Goal: Information Seeking & Learning: Learn about a topic

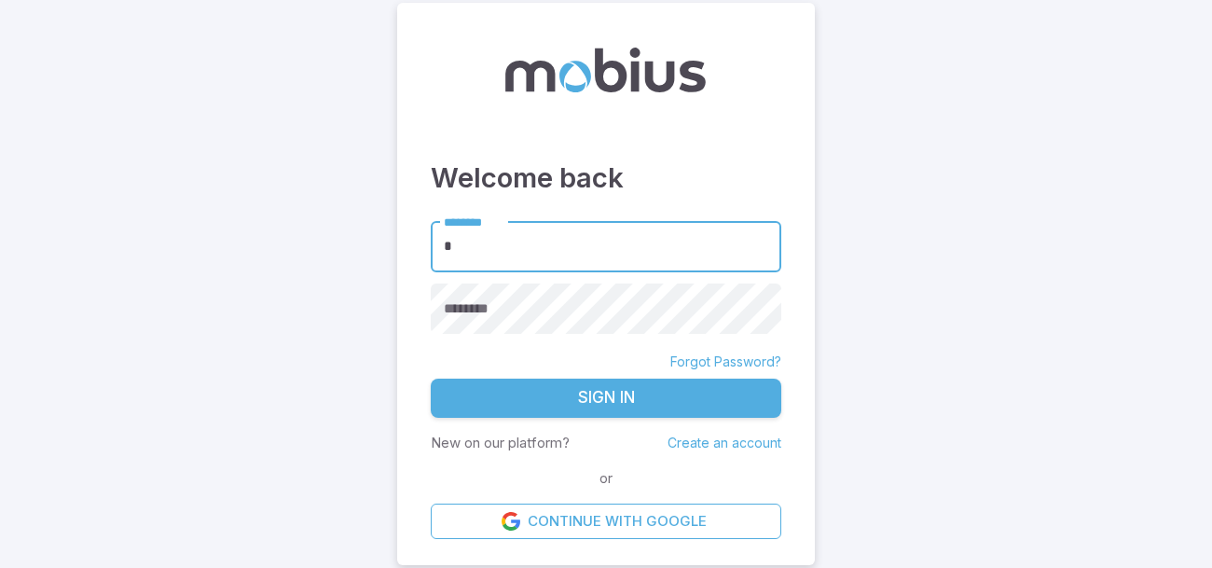
type input "******"
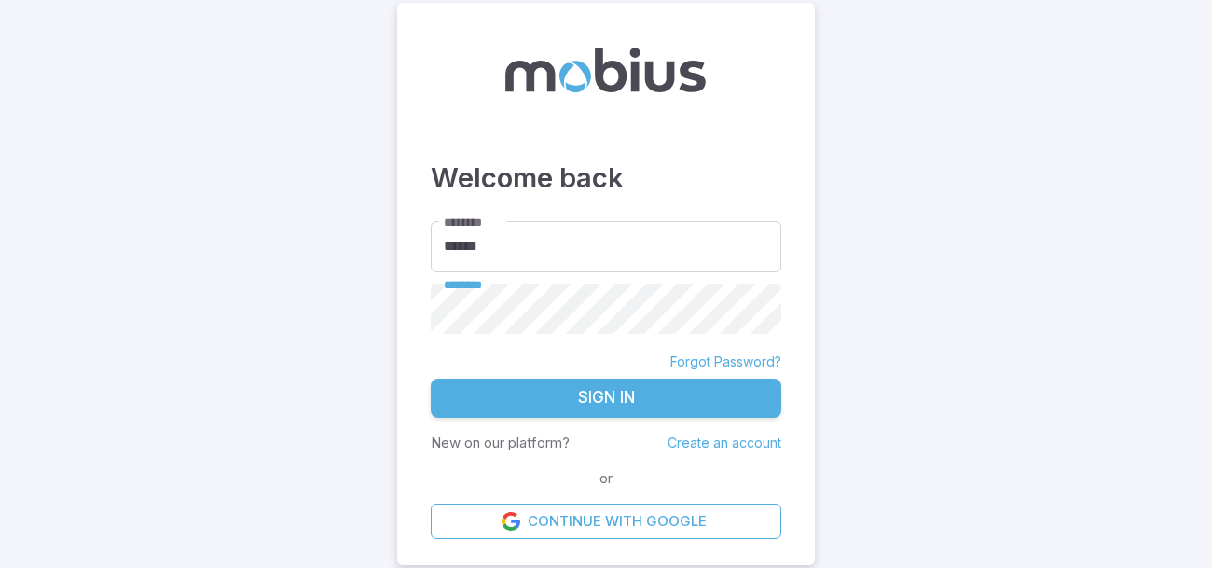
click at [431, 379] on button "Sign In" at bounding box center [606, 398] width 351 height 39
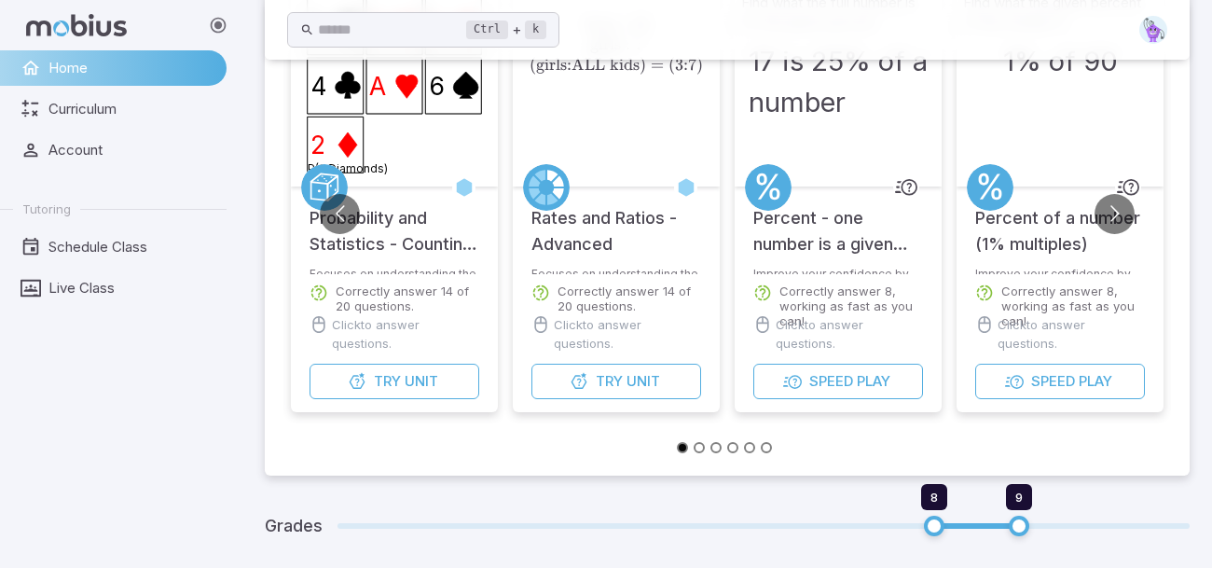
scroll to position [200, 0]
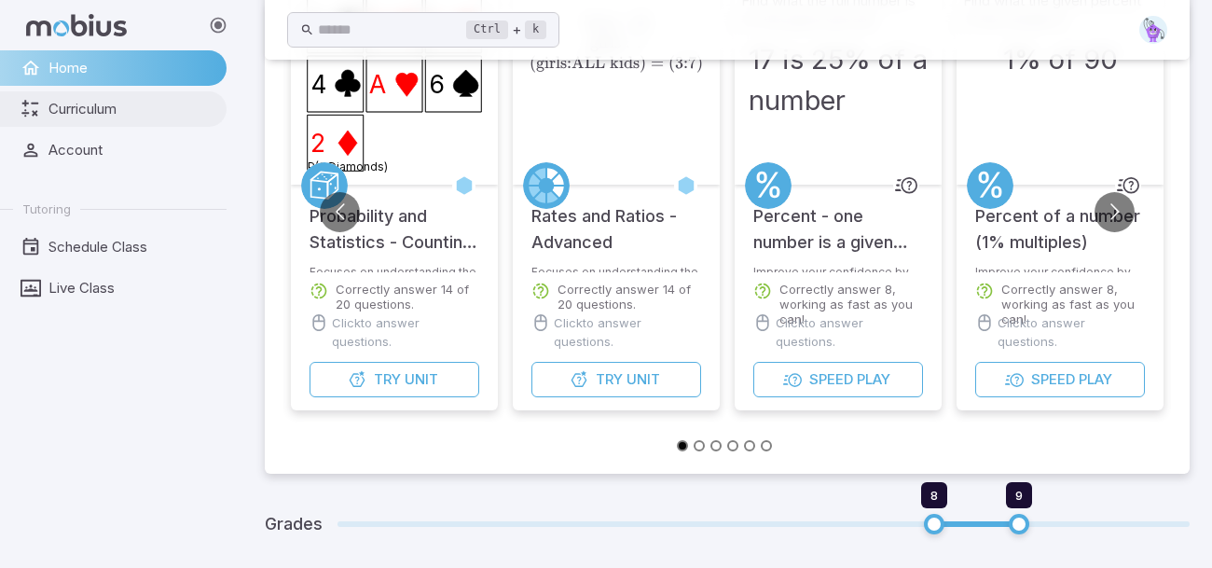
click at [132, 118] on span "Curriculum" at bounding box center [130, 109] width 165 height 21
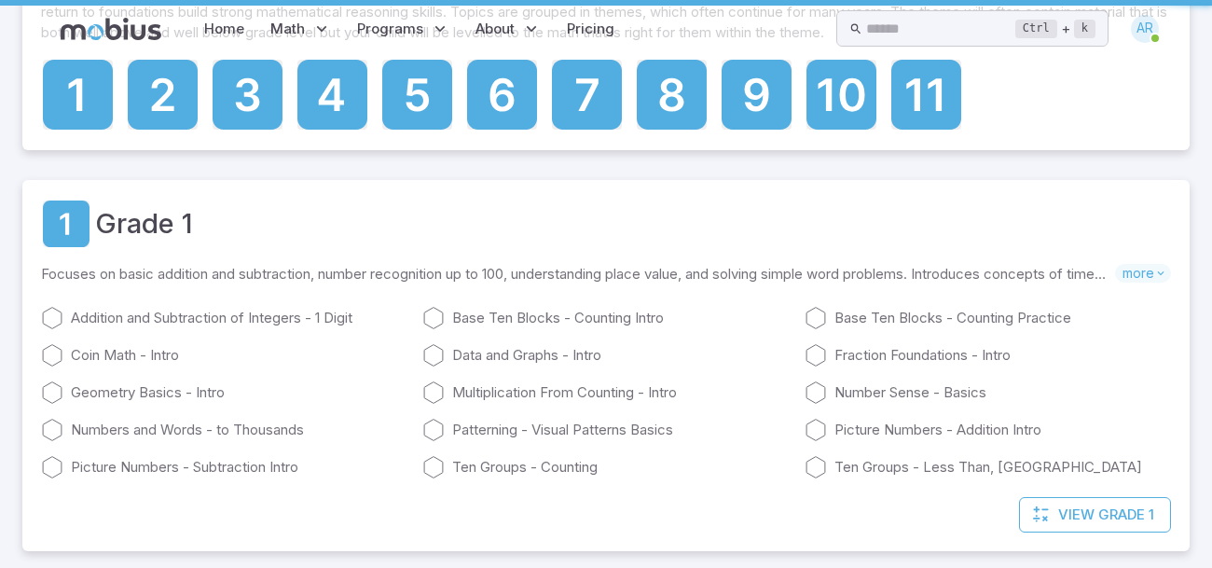
scroll to position [0, 0]
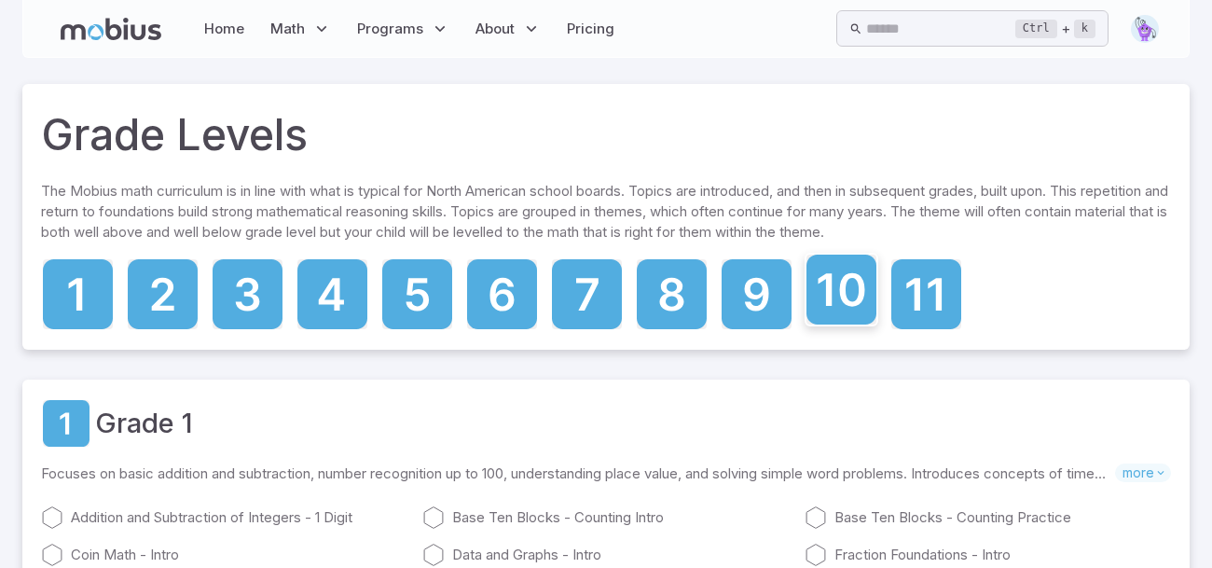
click at [858, 304] on icon at bounding box center [842, 290] width 70 height 70
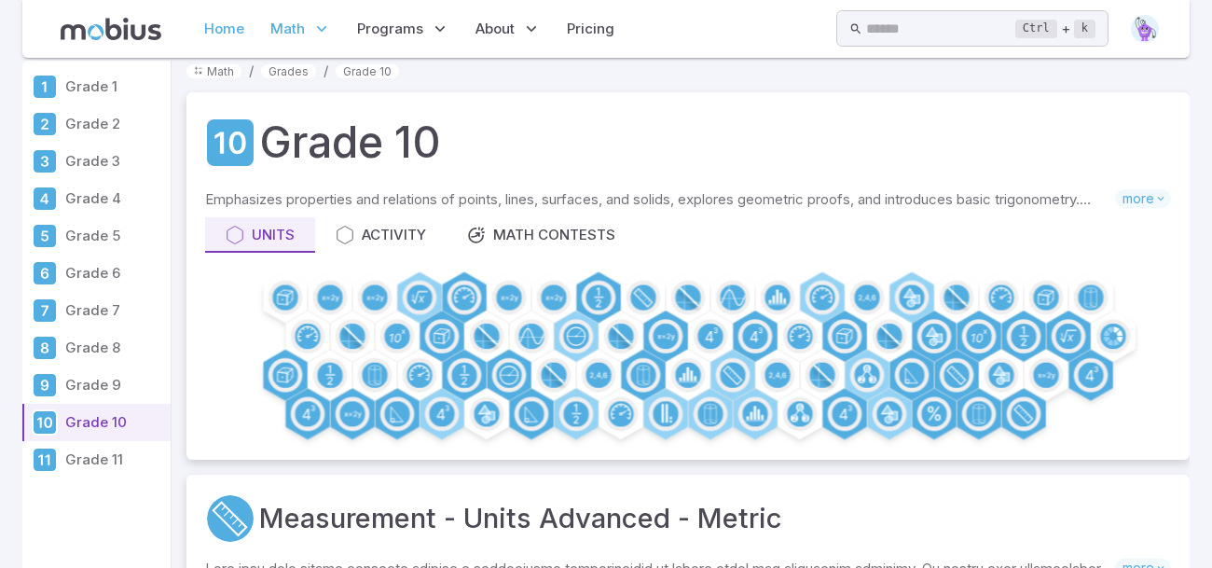
click at [234, 42] on link "Home" at bounding box center [224, 28] width 51 height 43
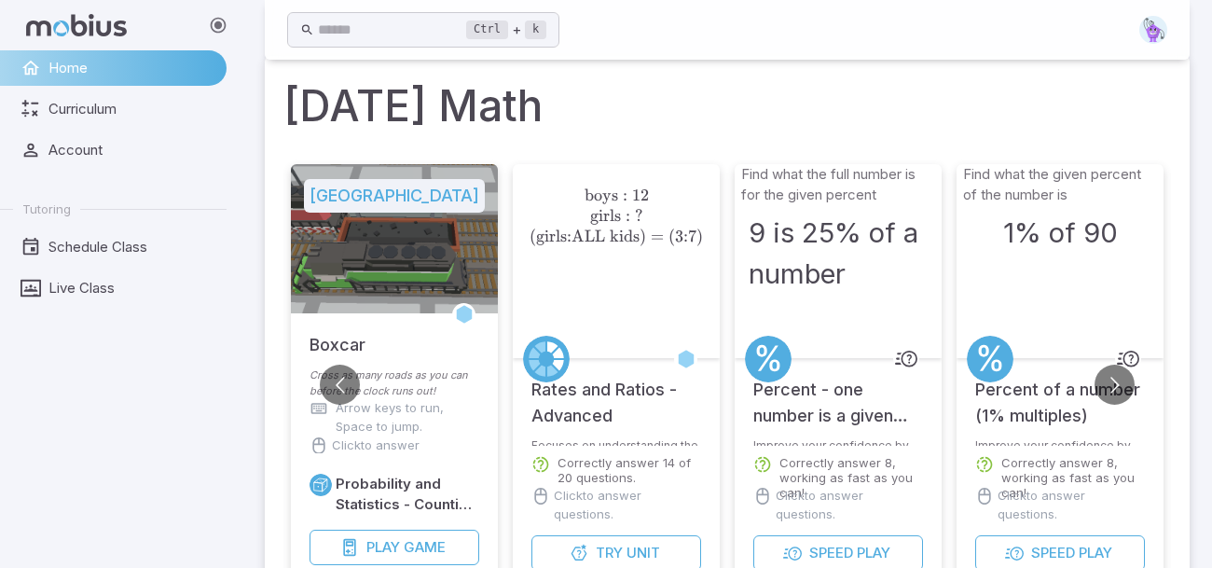
scroll to position [17, 0]
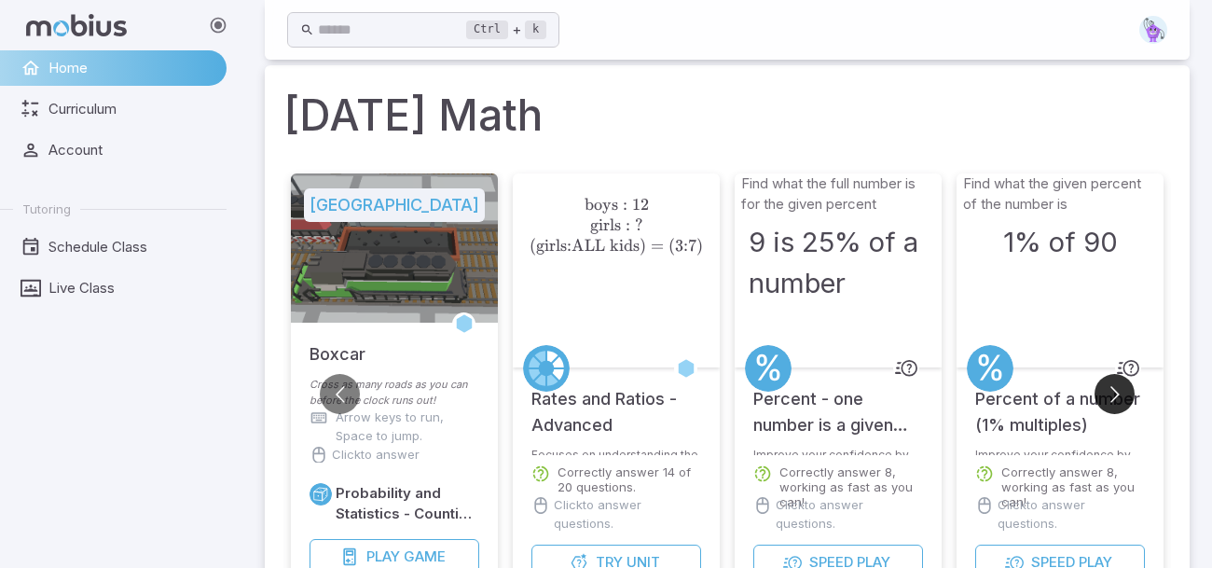
click at [1118, 390] on button "Go to next slide" at bounding box center [1115, 394] width 40 height 40
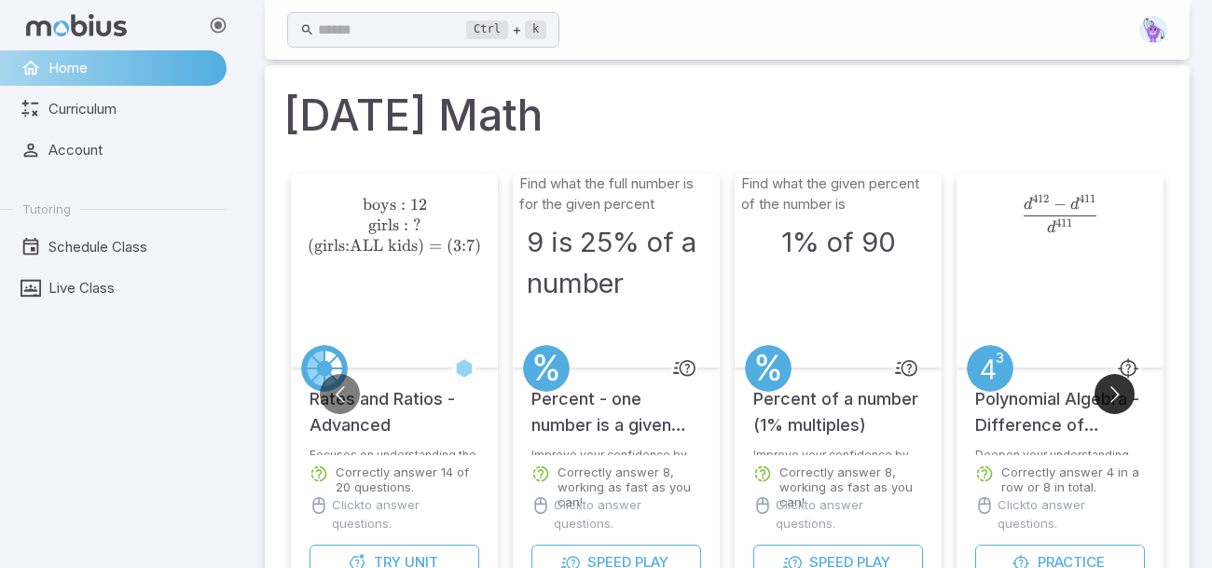
click at [1118, 390] on button "Go to next slide" at bounding box center [1115, 394] width 40 height 40
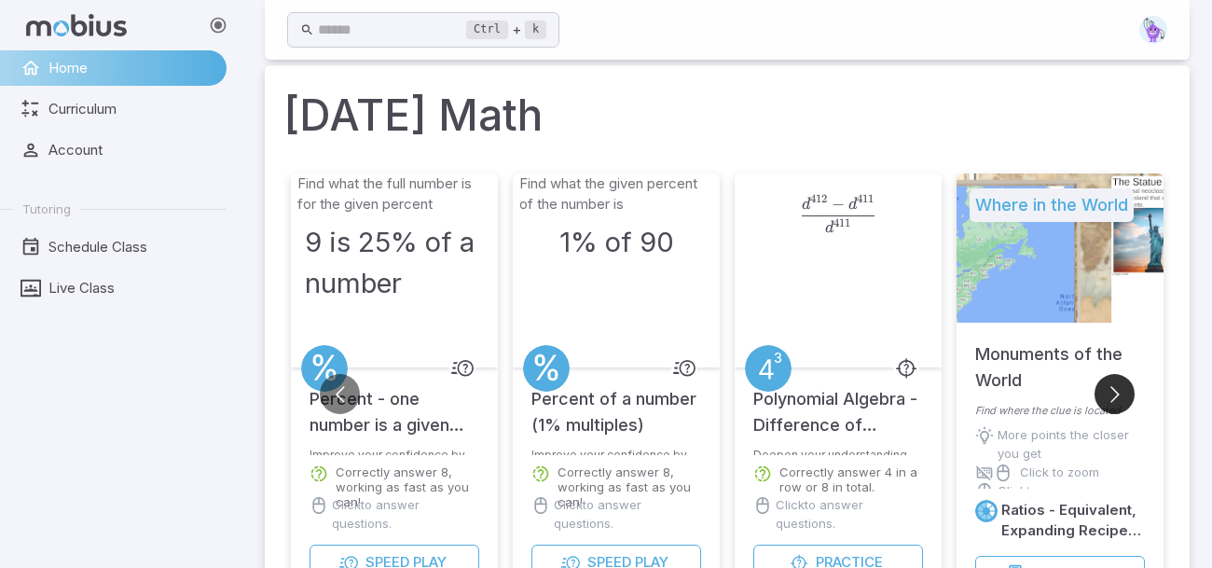
click at [1118, 390] on button "Go to next slide" at bounding box center [1115, 394] width 40 height 40
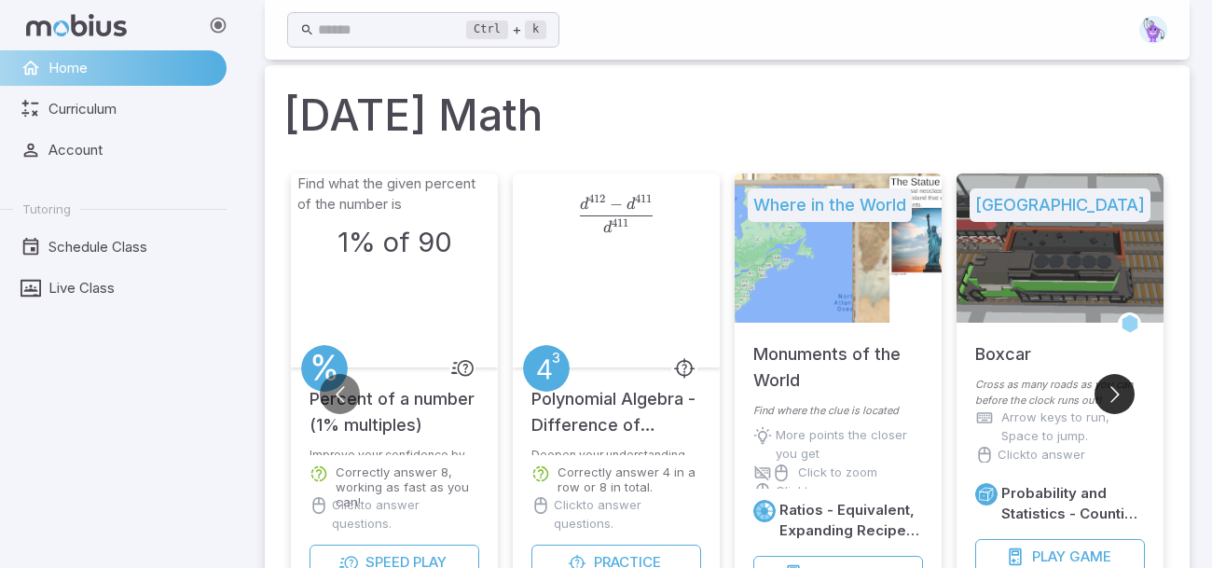
click at [1118, 390] on button "Go to next slide" at bounding box center [1115, 394] width 40 height 40
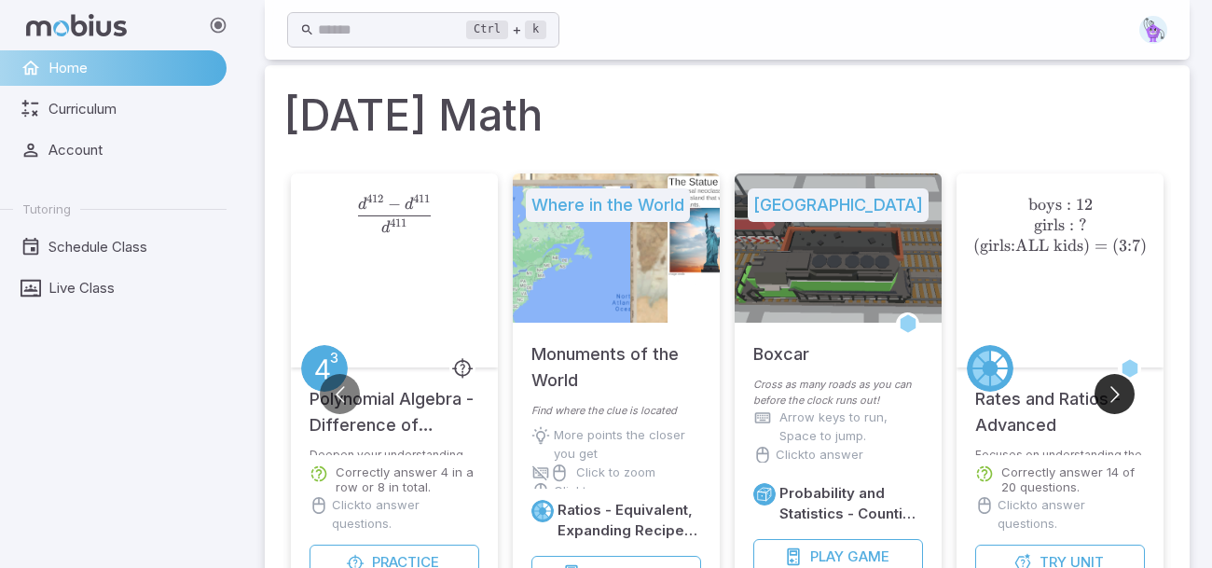
click at [1118, 390] on button "Go to next slide" at bounding box center [1115, 394] width 40 height 40
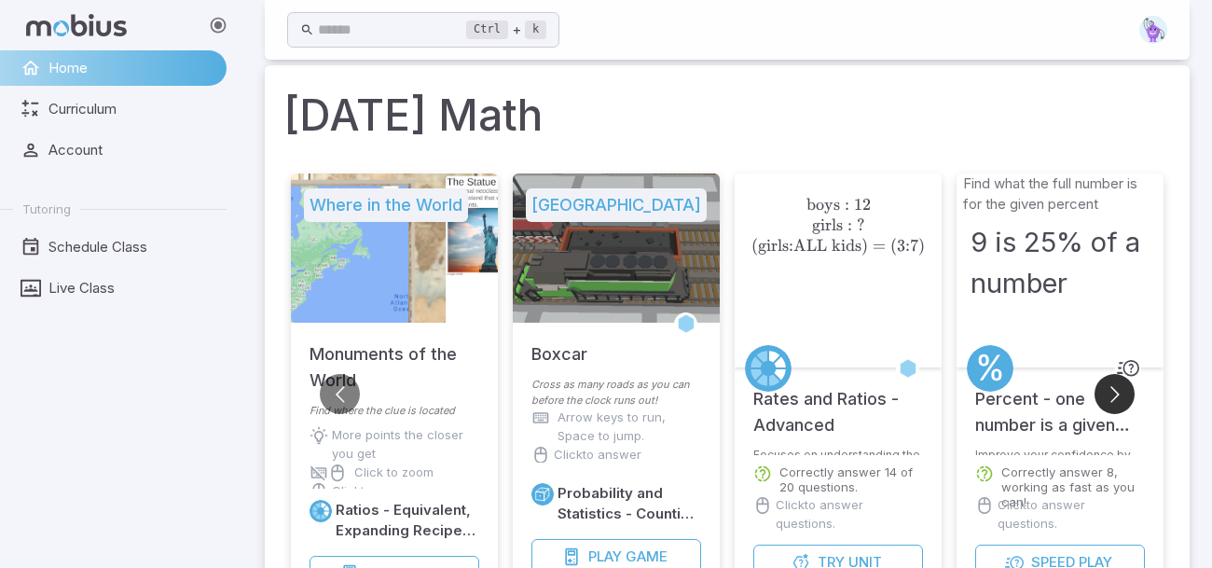
click at [1118, 390] on button "Go to next slide" at bounding box center [1115, 394] width 40 height 40
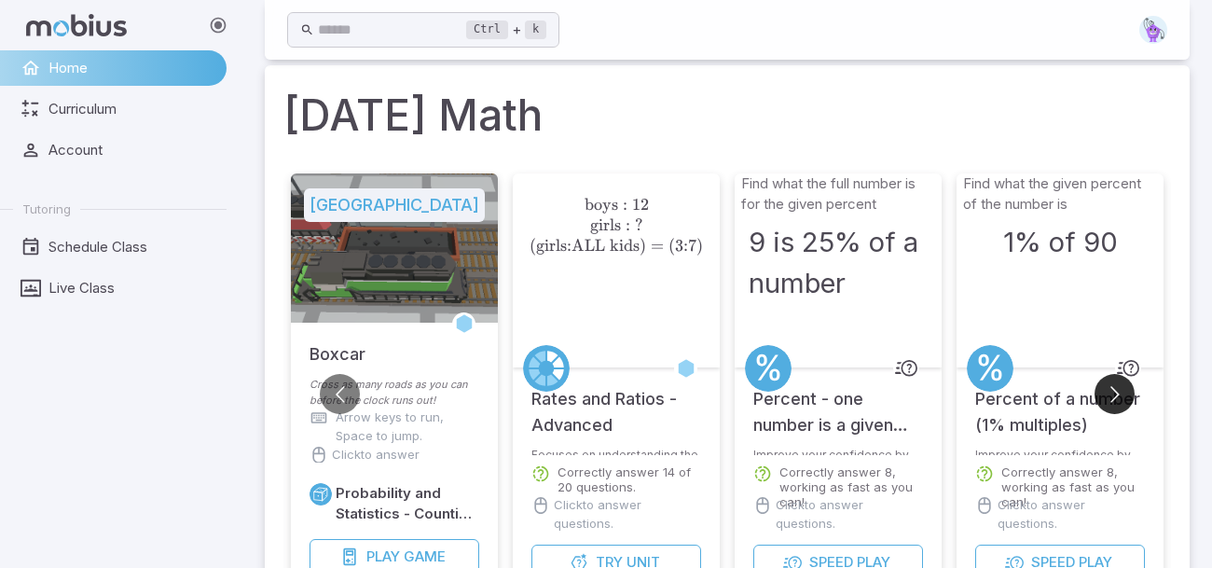
click at [1118, 390] on button "Go to next slide" at bounding box center [1115, 394] width 40 height 40
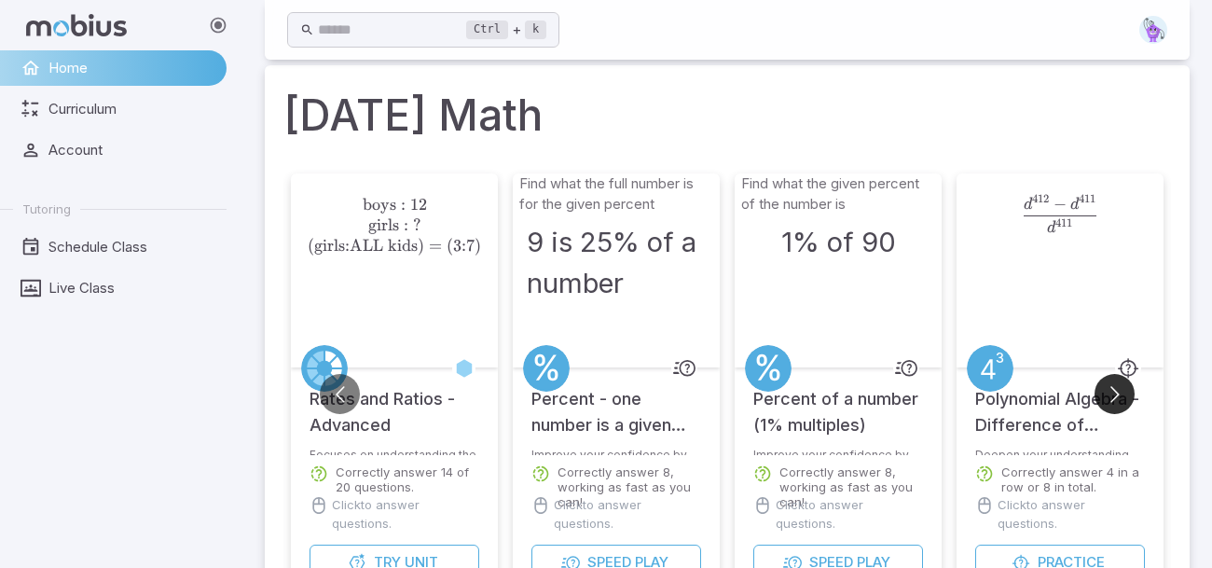
click at [1118, 390] on button "Go to next slide" at bounding box center [1115, 394] width 40 height 40
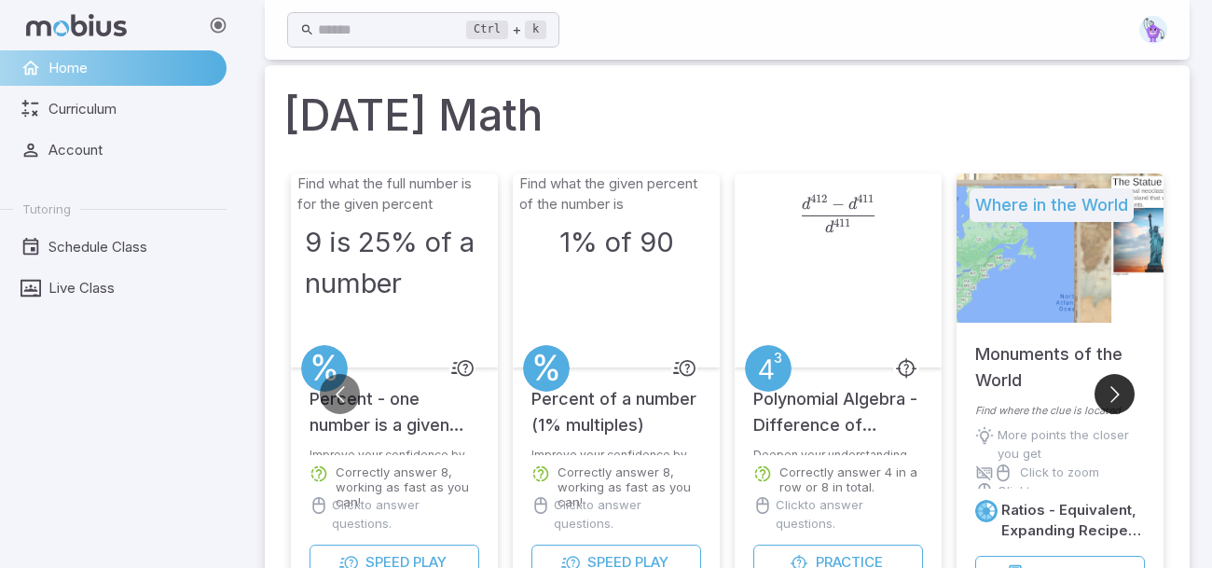
click at [1118, 390] on button "Go to next slide" at bounding box center [1115, 394] width 40 height 40
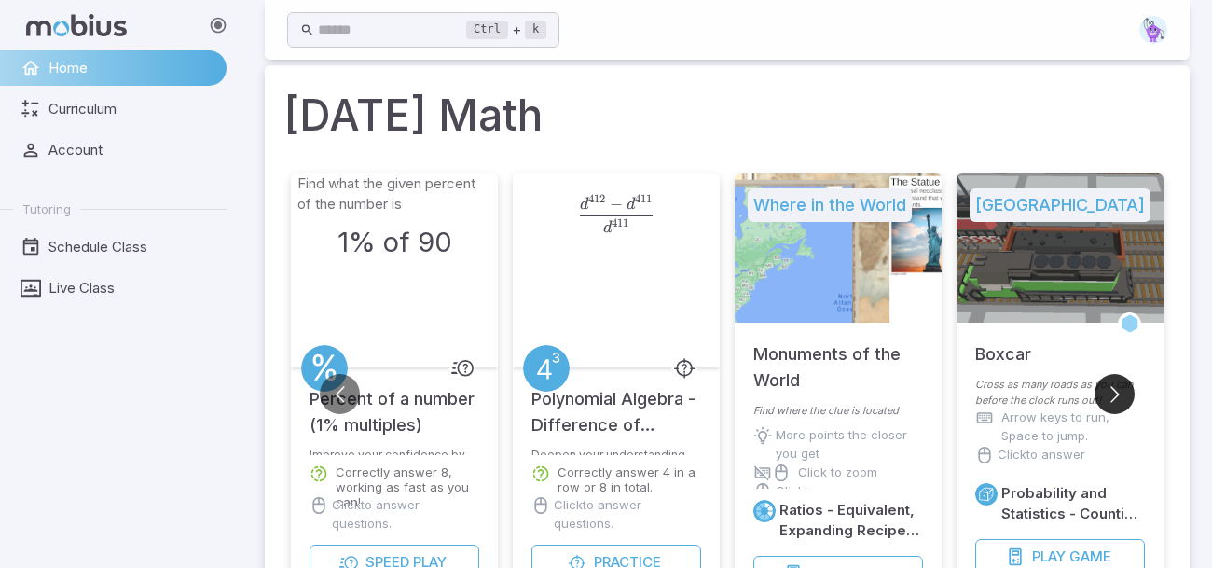
click at [1118, 390] on button "Go to next slide" at bounding box center [1115, 394] width 40 height 40
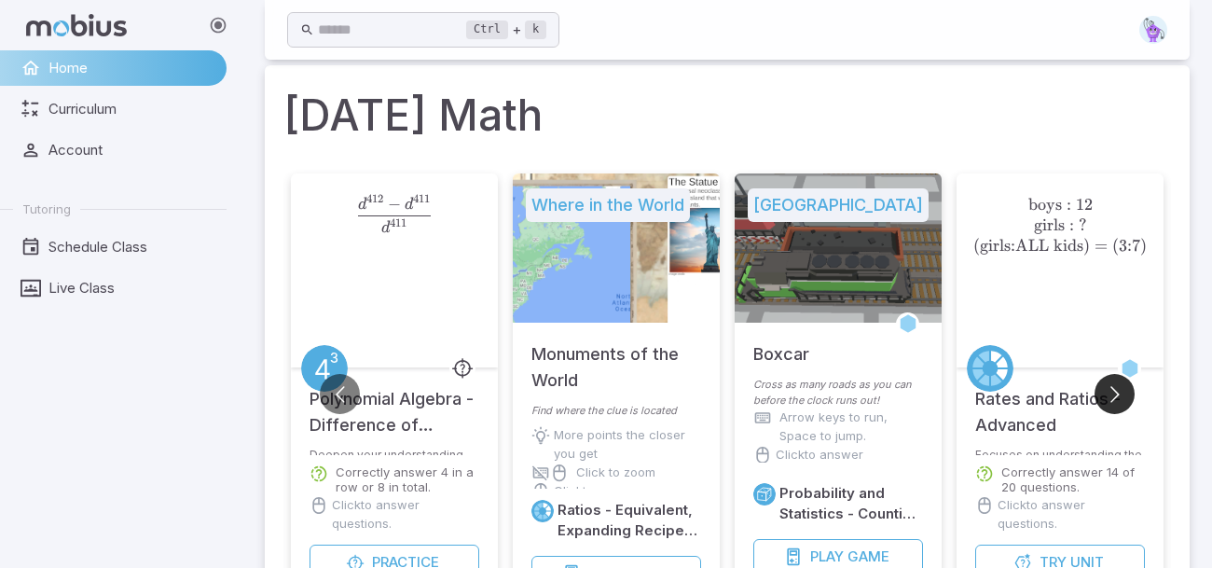
click at [1118, 390] on button "Go to next slide" at bounding box center [1115, 394] width 40 height 40
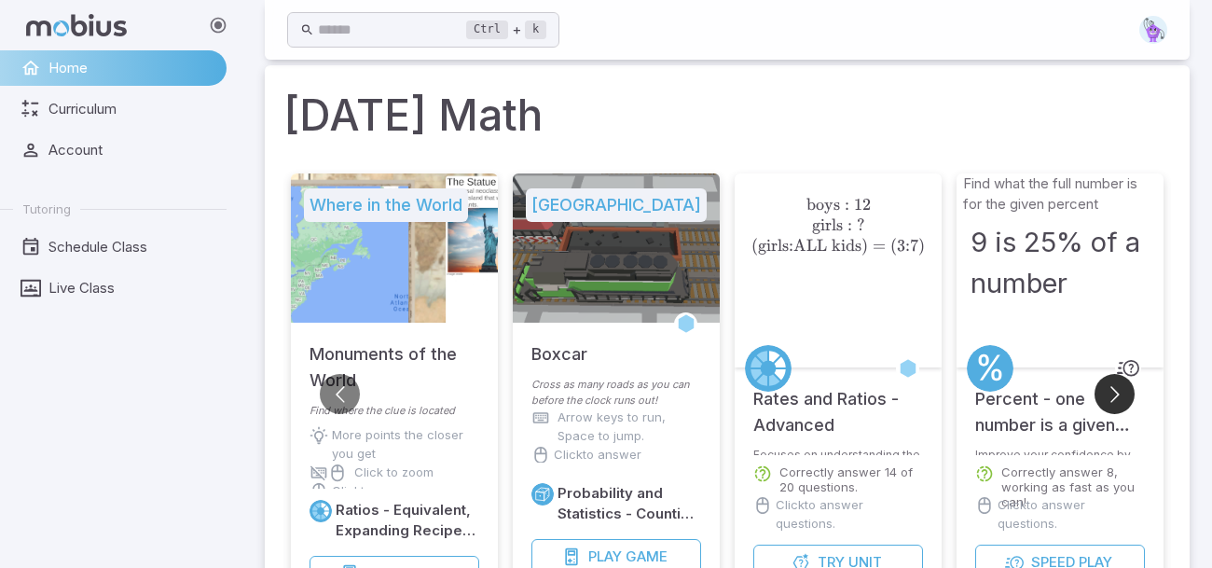
click at [1118, 390] on button "Go to next slide" at bounding box center [1115, 394] width 40 height 40
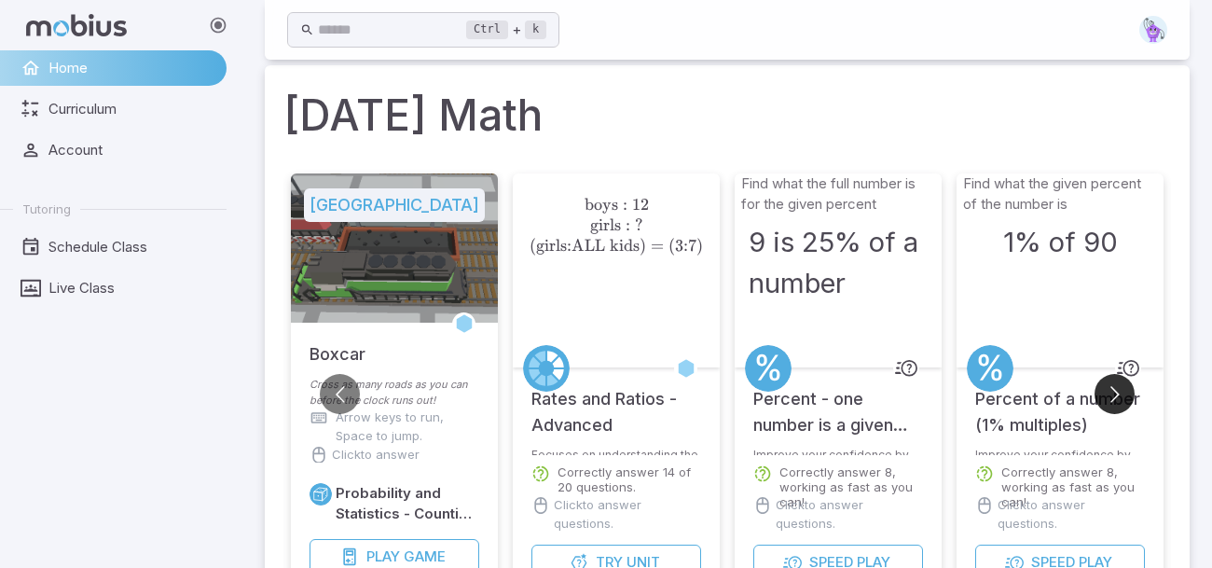
click at [1118, 390] on button "Go to next slide" at bounding box center [1115, 394] width 40 height 40
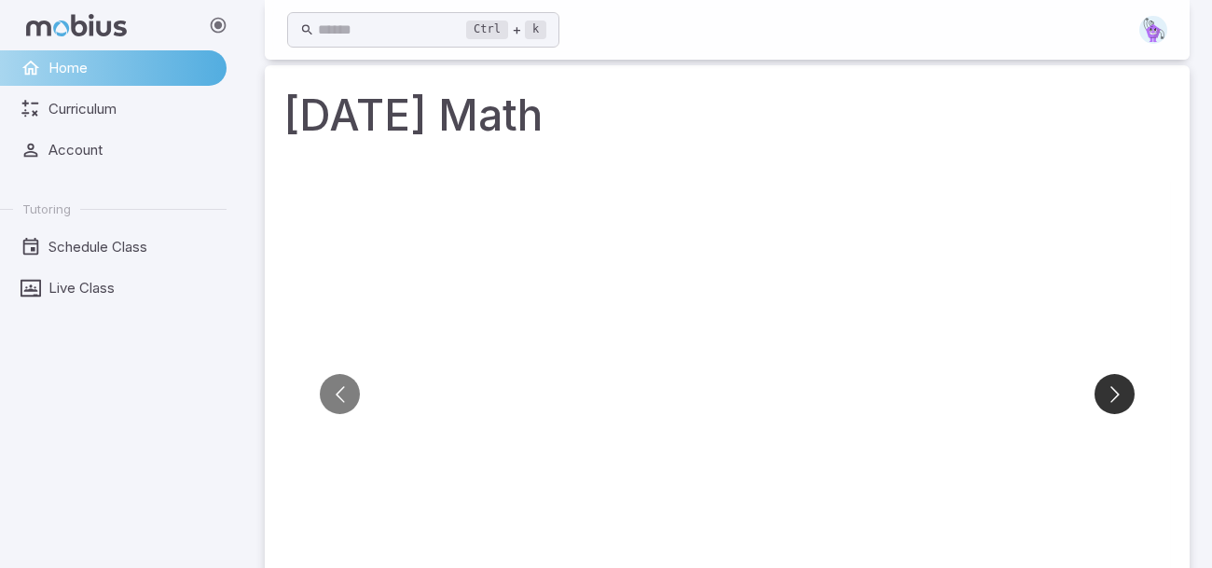
click at [1118, 390] on button "Go to next slide" at bounding box center [1115, 394] width 40 height 40
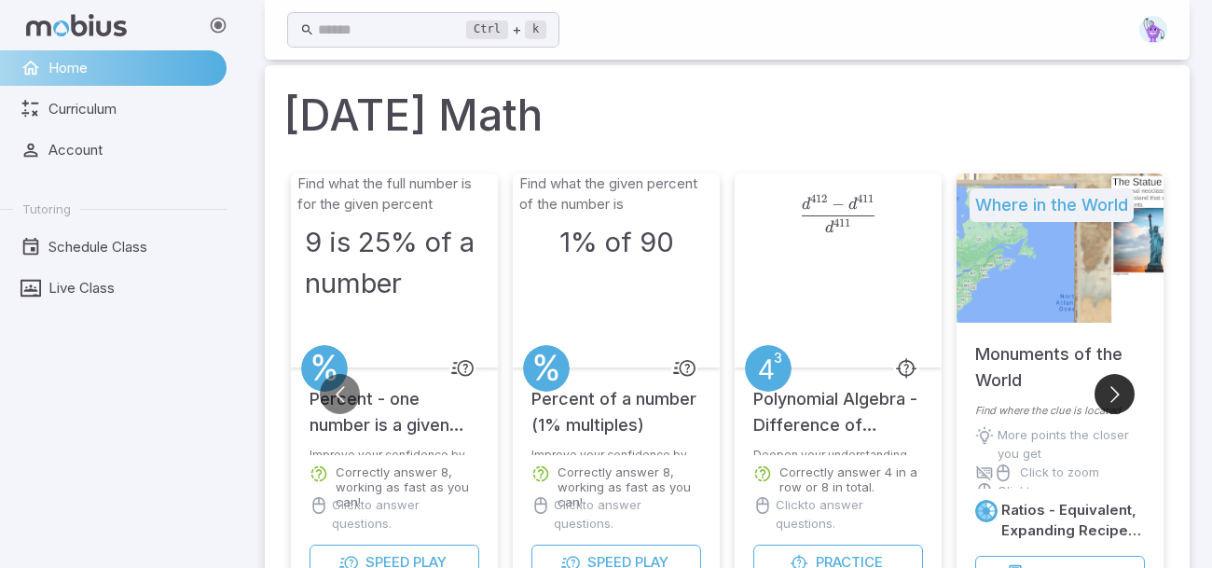
click at [1118, 390] on button "Go to next slide" at bounding box center [1115, 394] width 40 height 40
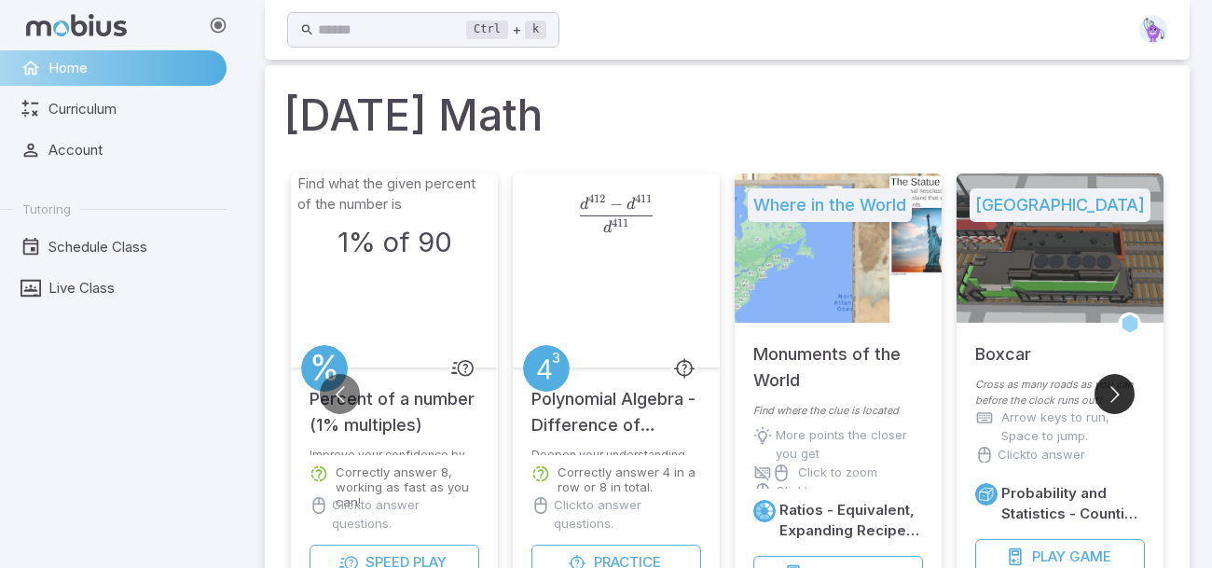
click at [1118, 390] on button "Go to next slide" at bounding box center [1115, 394] width 40 height 40
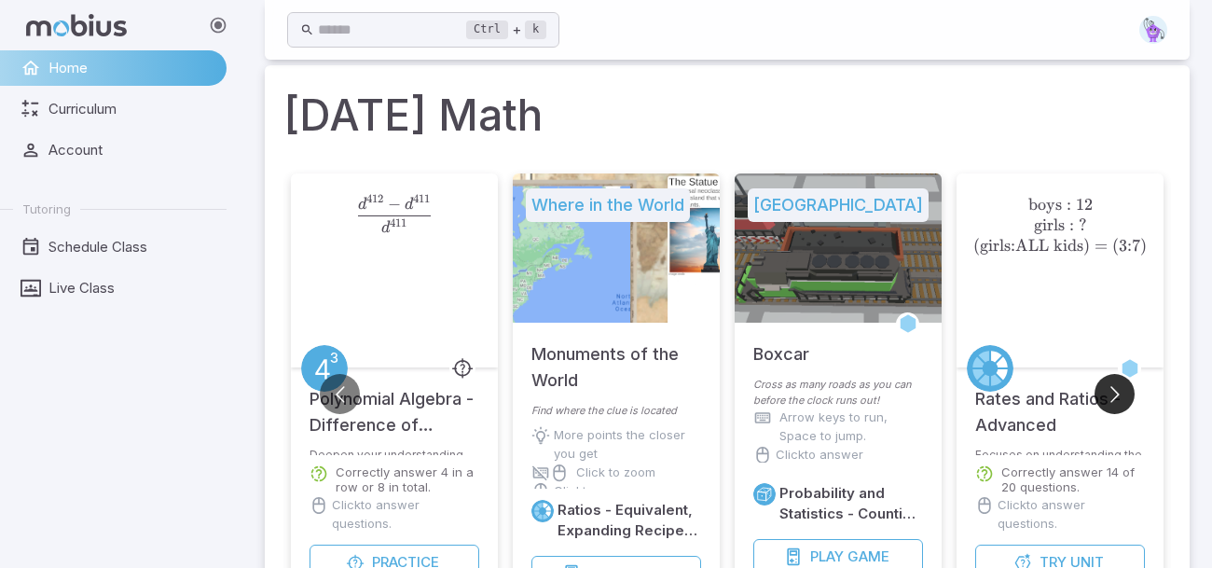
click at [1118, 390] on button "Go to next slide" at bounding box center [1115, 394] width 40 height 40
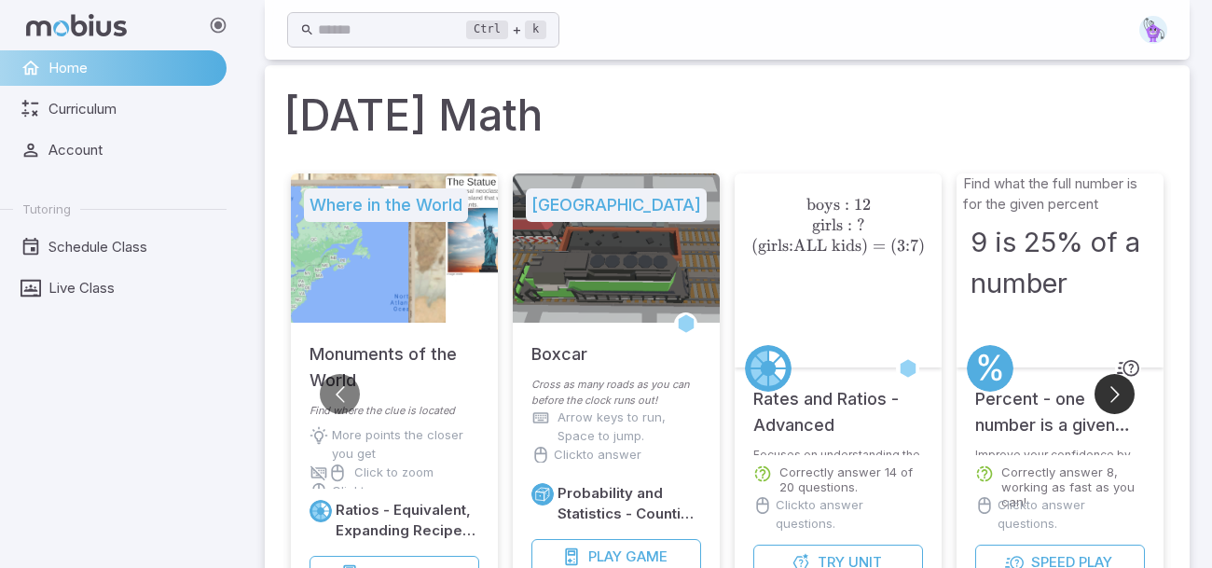
click at [1118, 390] on button "Go to next slide" at bounding box center [1115, 394] width 40 height 40
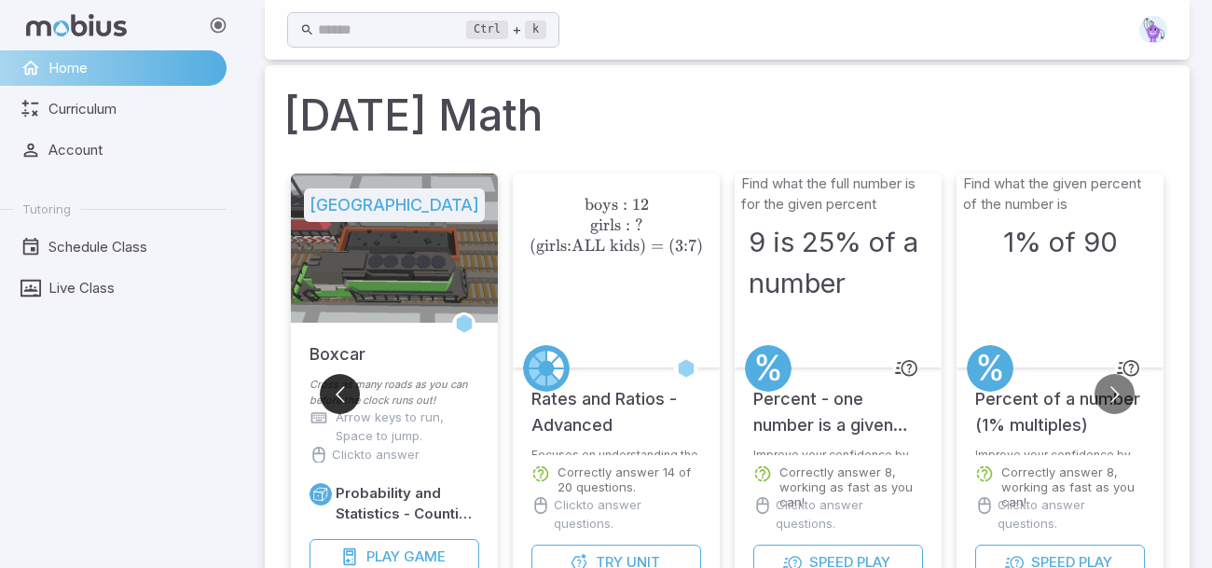
click at [343, 384] on button "Go to previous slide" at bounding box center [340, 394] width 40 height 40
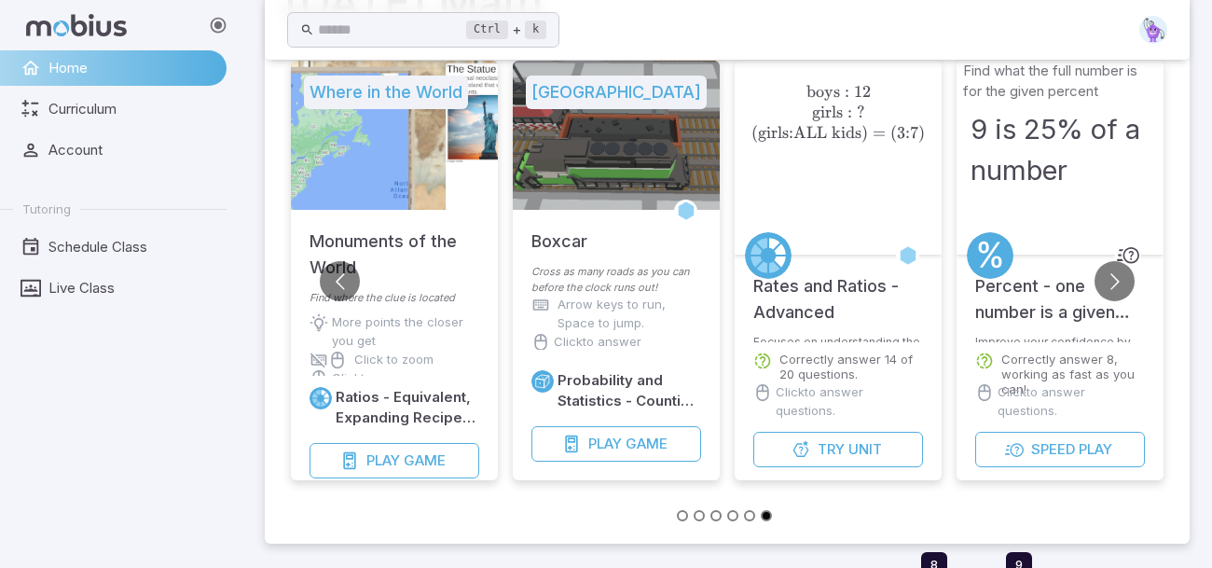
scroll to position [131, 0]
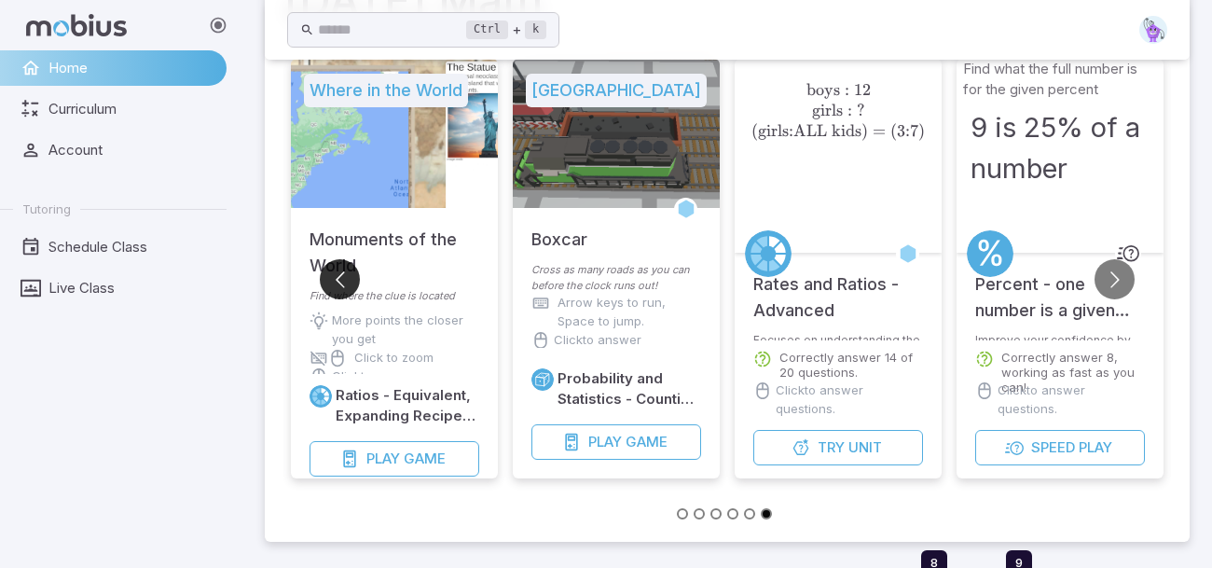
click at [336, 279] on button "Go to previous slide" at bounding box center [340, 279] width 40 height 40
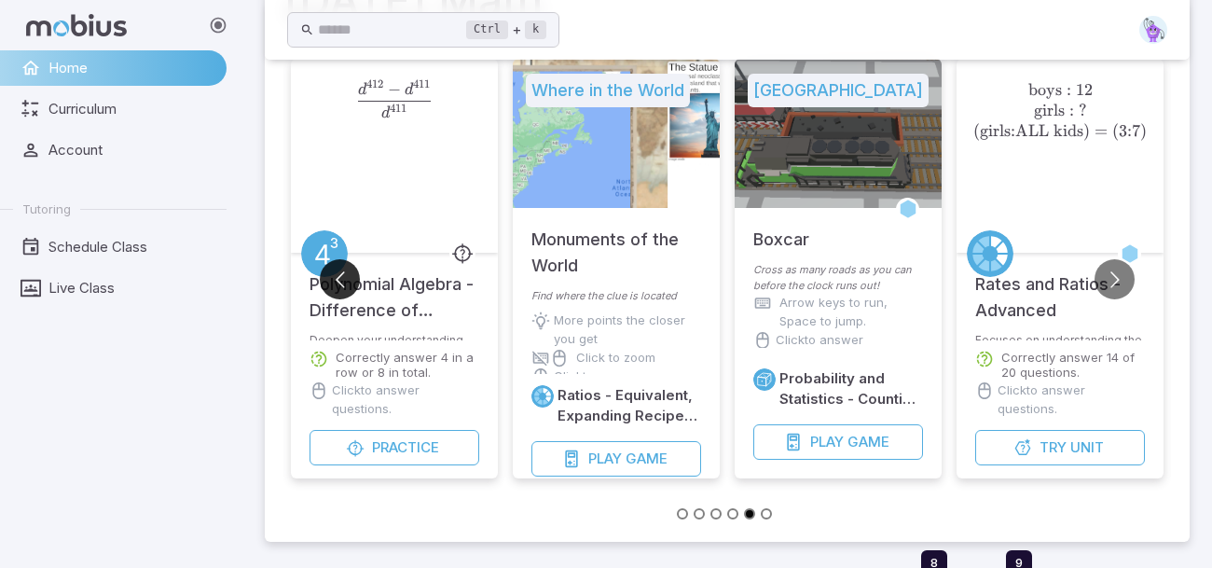
click at [339, 275] on button "Go to previous slide" at bounding box center [340, 279] width 40 height 40
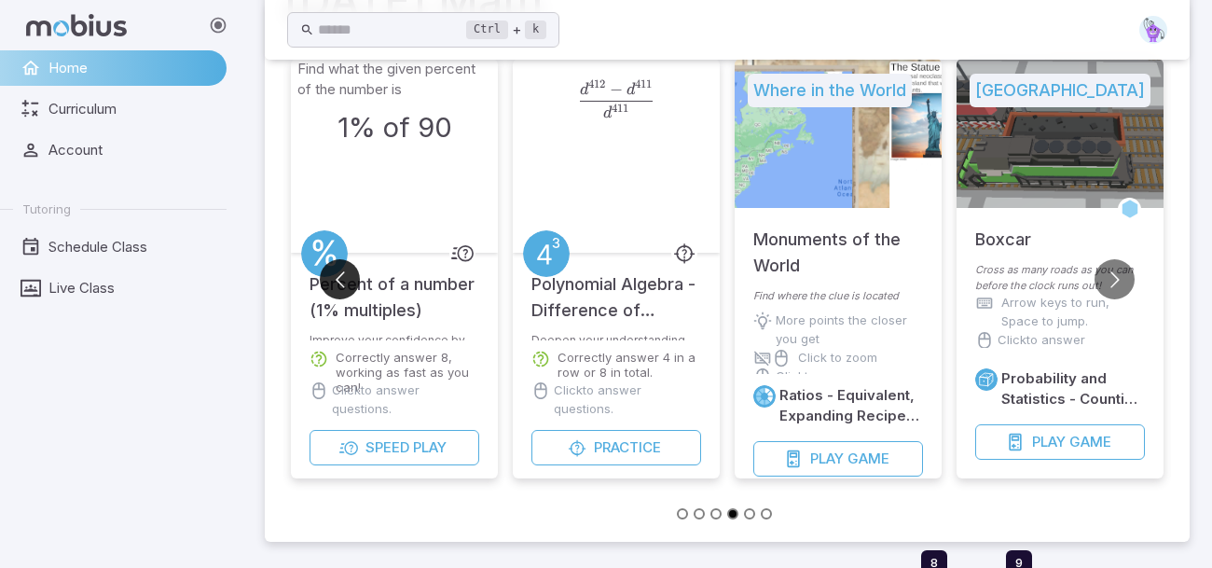
click at [339, 275] on button "Go to previous slide" at bounding box center [340, 279] width 40 height 40
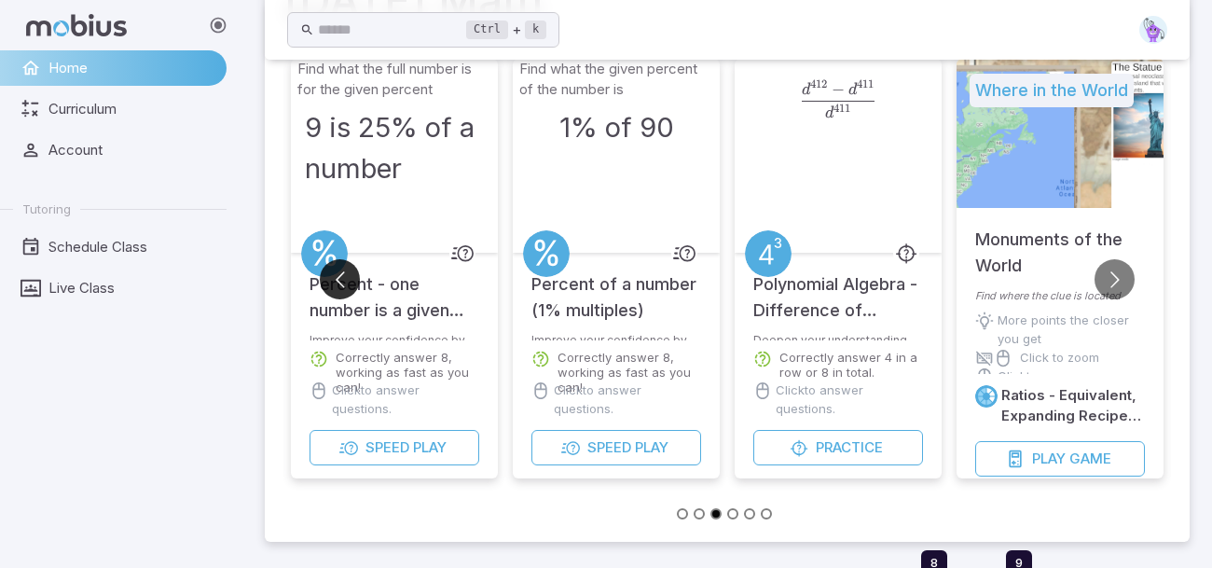
click at [339, 275] on button "Go to previous slide" at bounding box center [340, 279] width 40 height 40
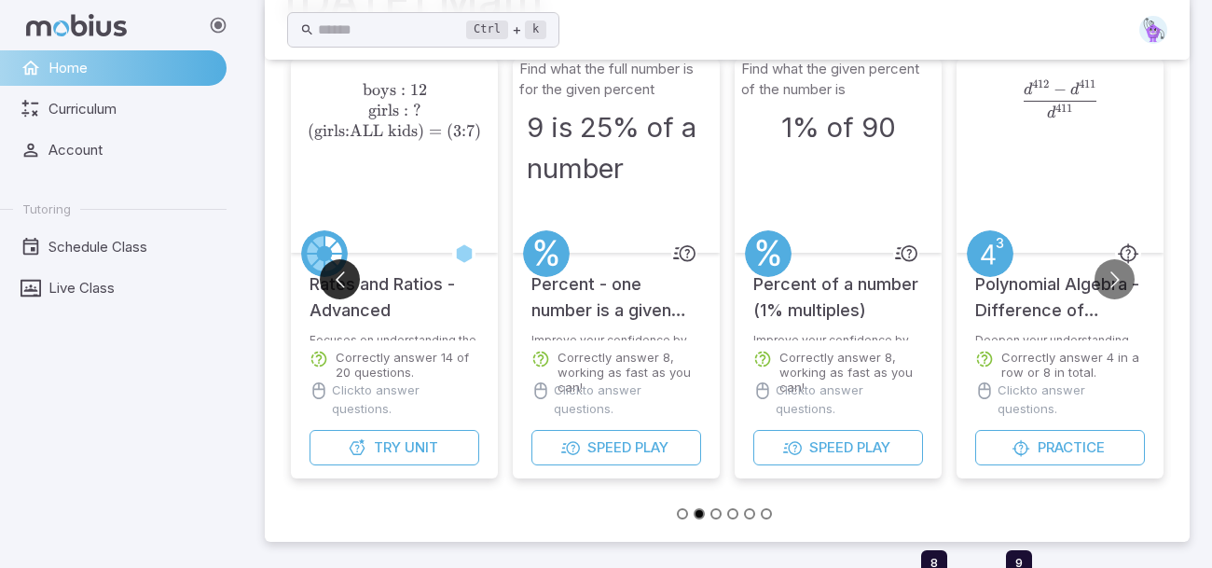
click at [339, 275] on button "Go to previous slide" at bounding box center [340, 279] width 40 height 40
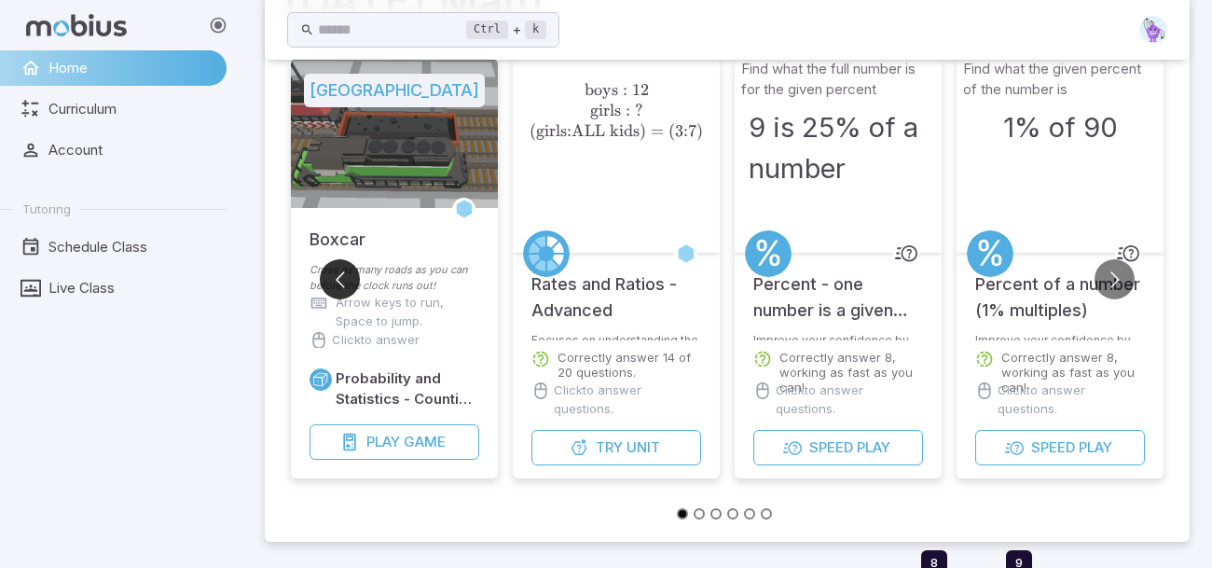
click at [339, 276] on button "Go to previous slide" at bounding box center [340, 279] width 40 height 40
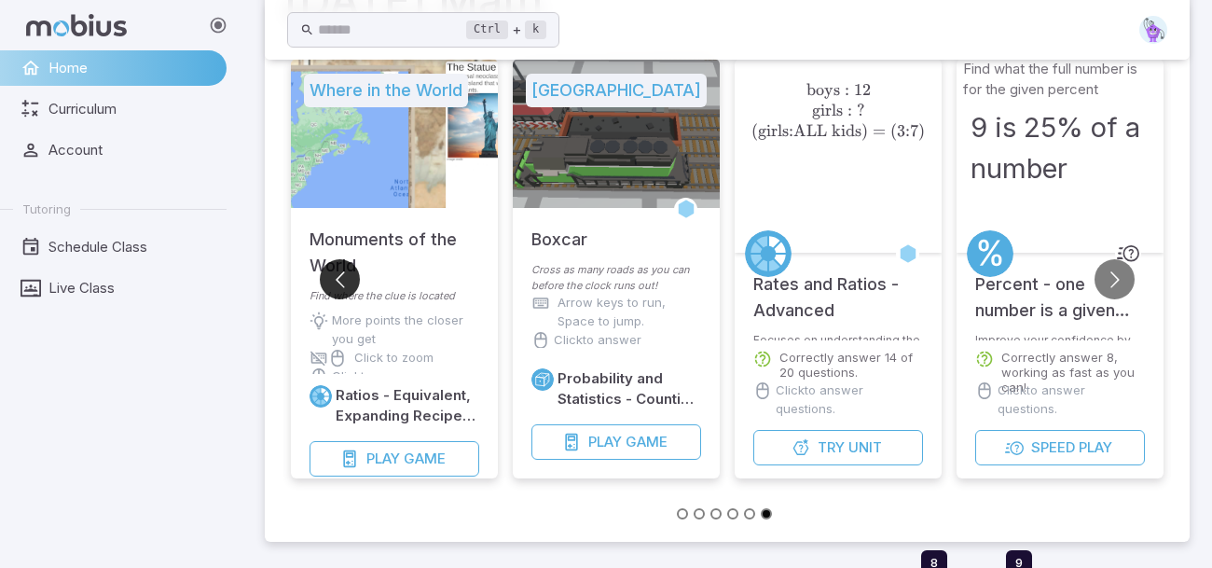
click at [339, 276] on button "Go to previous slide" at bounding box center [340, 279] width 40 height 40
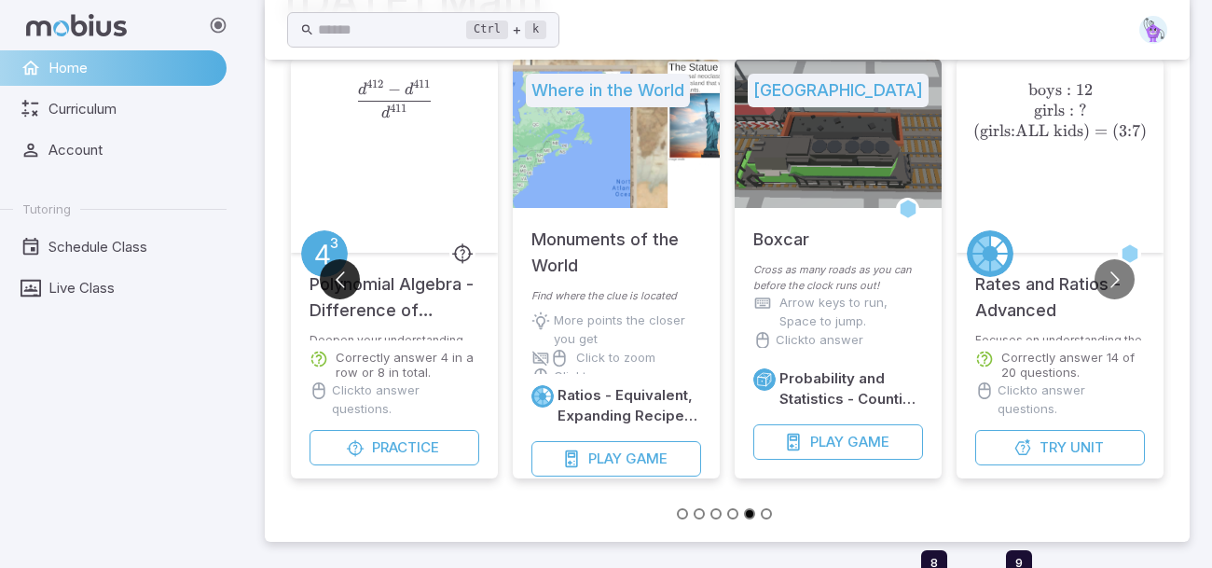
click at [339, 276] on button "Go to previous slide" at bounding box center [340, 279] width 40 height 40
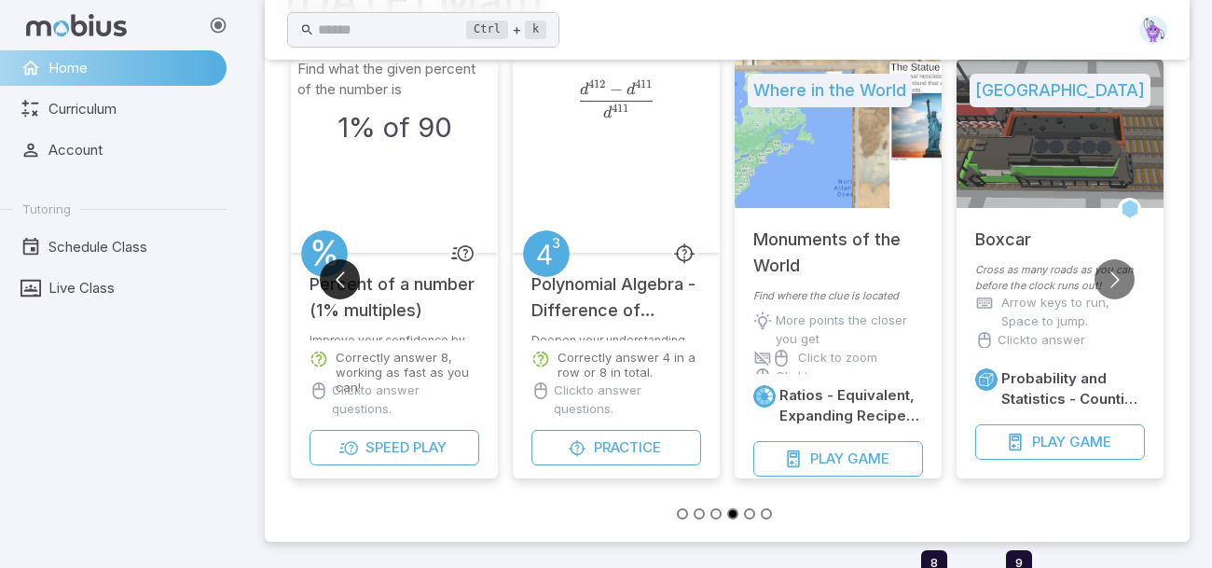
click at [339, 276] on button "Go to previous slide" at bounding box center [340, 279] width 40 height 40
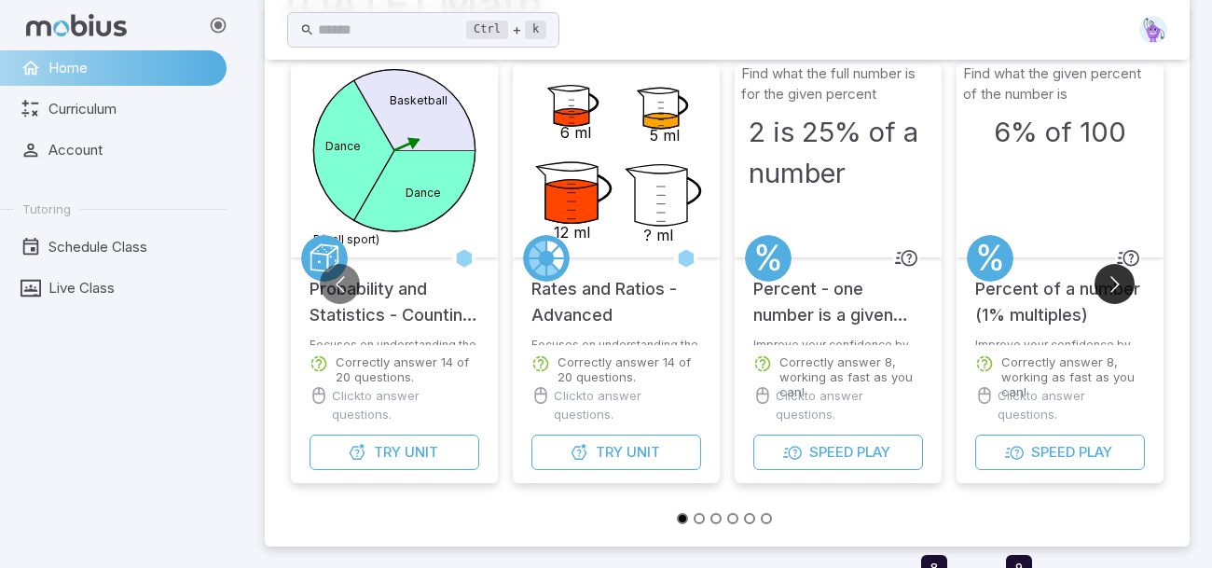
click at [1108, 281] on button "Go to next slide" at bounding box center [1115, 284] width 40 height 40
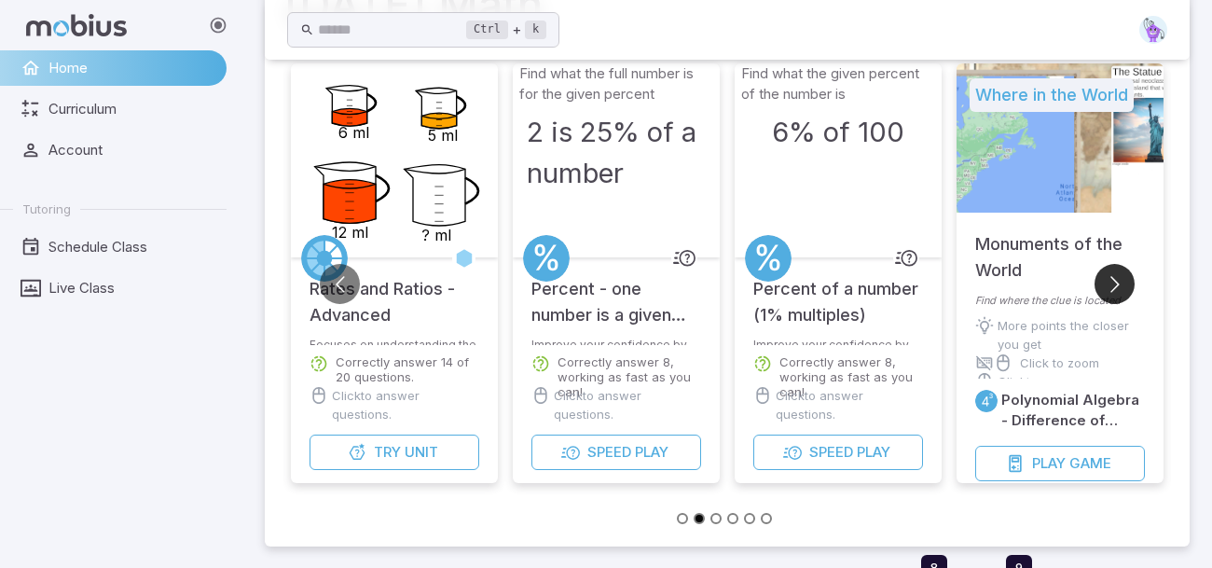
click at [1108, 281] on button "Go to next slide" at bounding box center [1115, 284] width 40 height 40
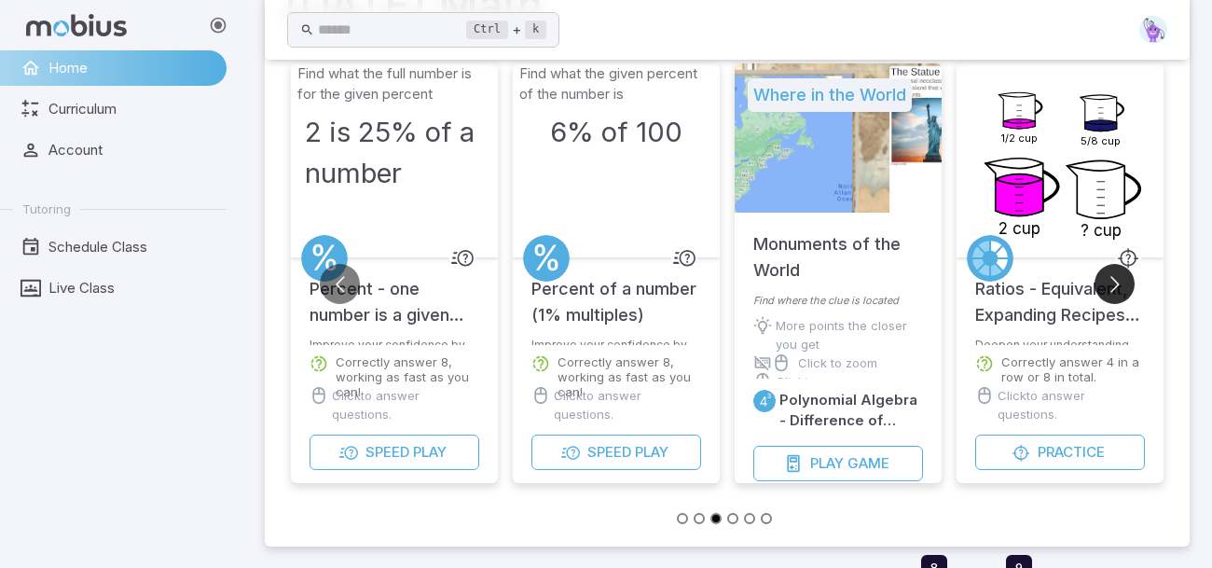
click at [1108, 281] on button "Go to next slide" at bounding box center [1115, 284] width 40 height 40
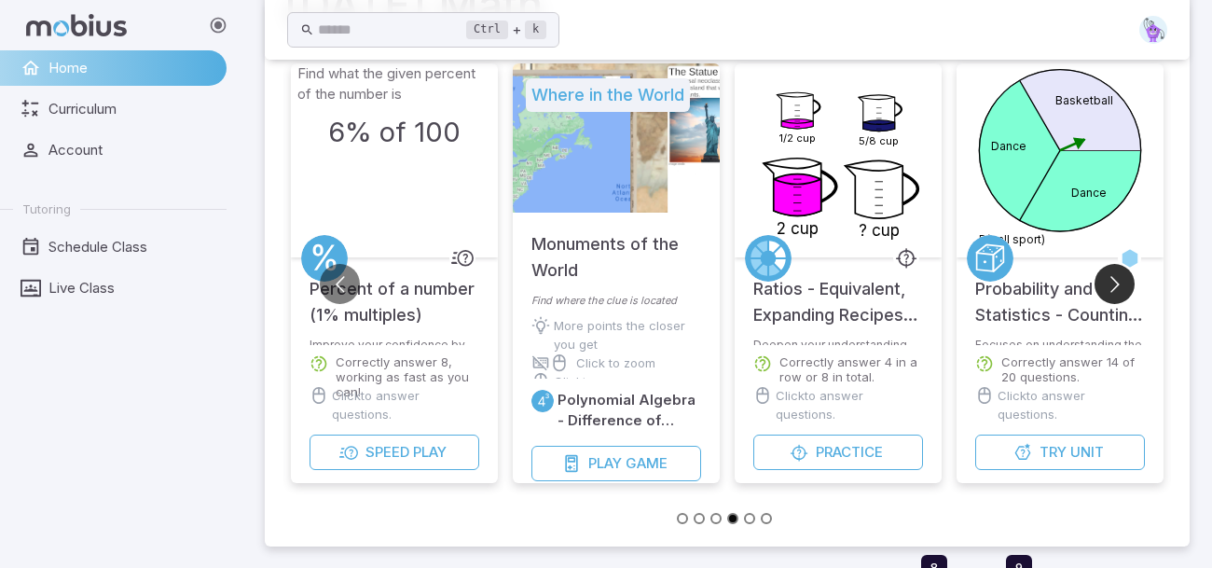
click at [1108, 281] on button "Go to next slide" at bounding box center [1115, 284] width 40 height 40
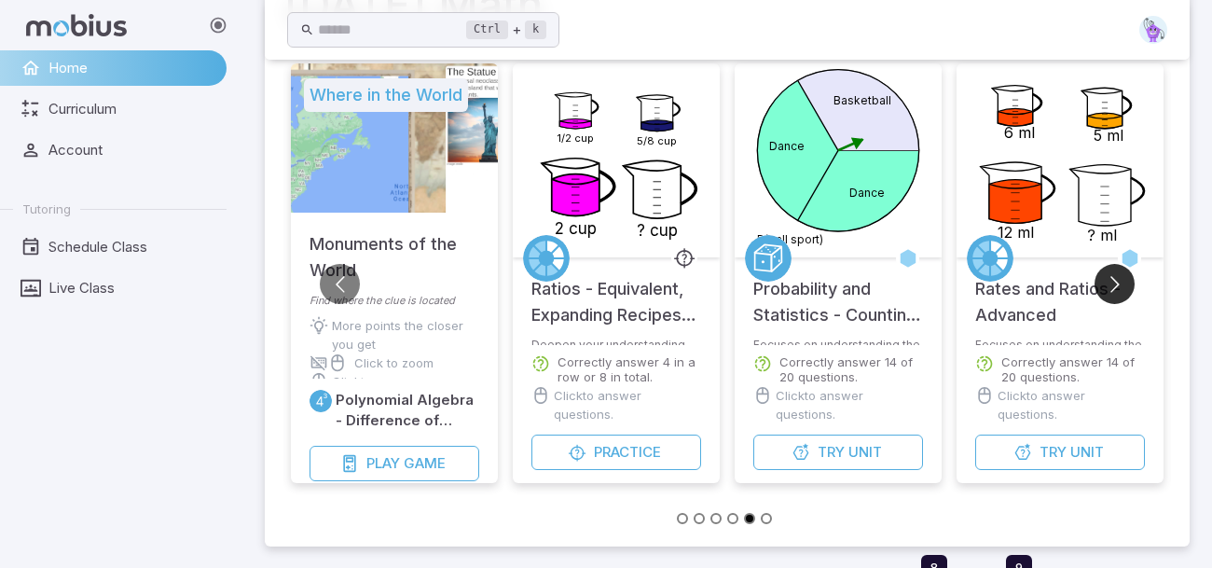
click at [1108, 281] on button "Go to next slide" at bounding box center [1115, 284] width 40 height 40
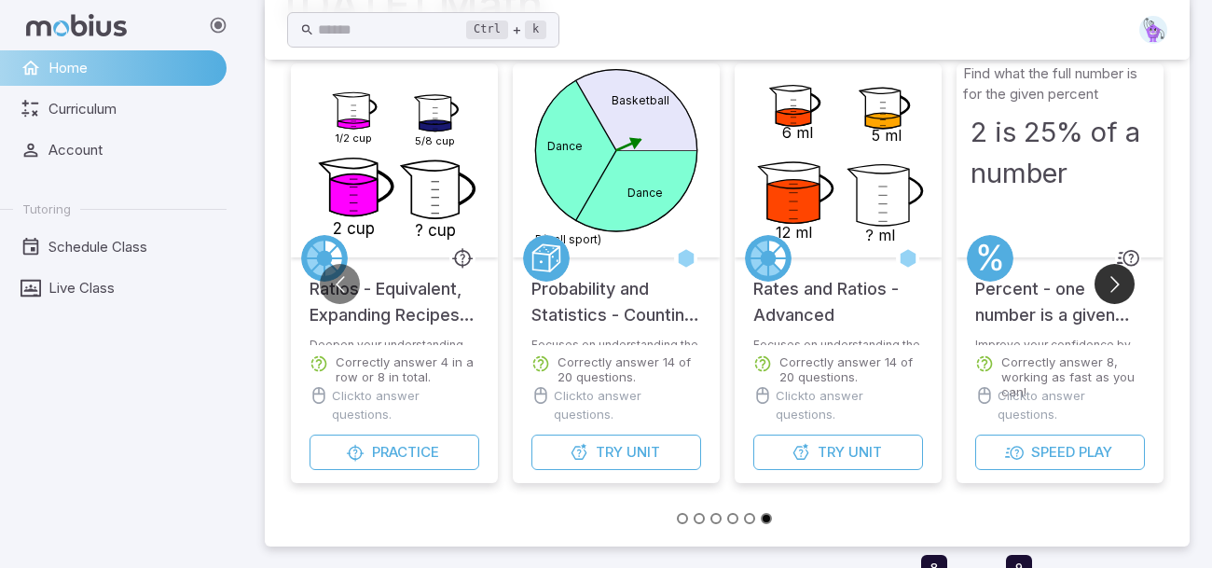
click at [1108, 281] on button "Go to next slide" at bounding box center [1115, 284] width 40 height 40
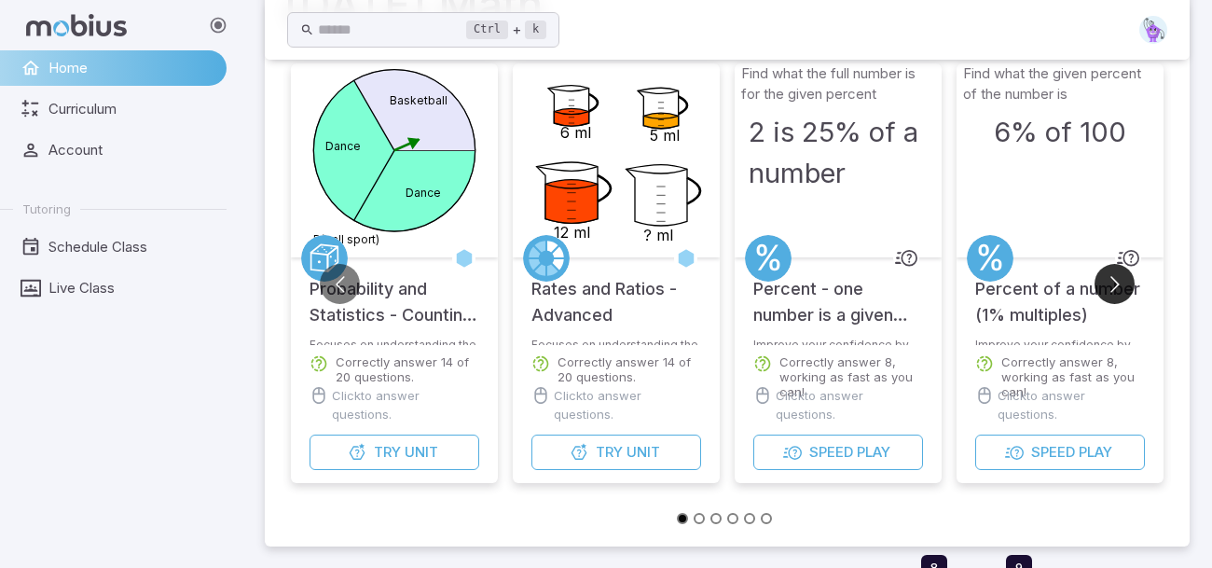
click at [1108, 281] on button "Go to next slide" at bounding box center [1115, 284] width 40 height 40
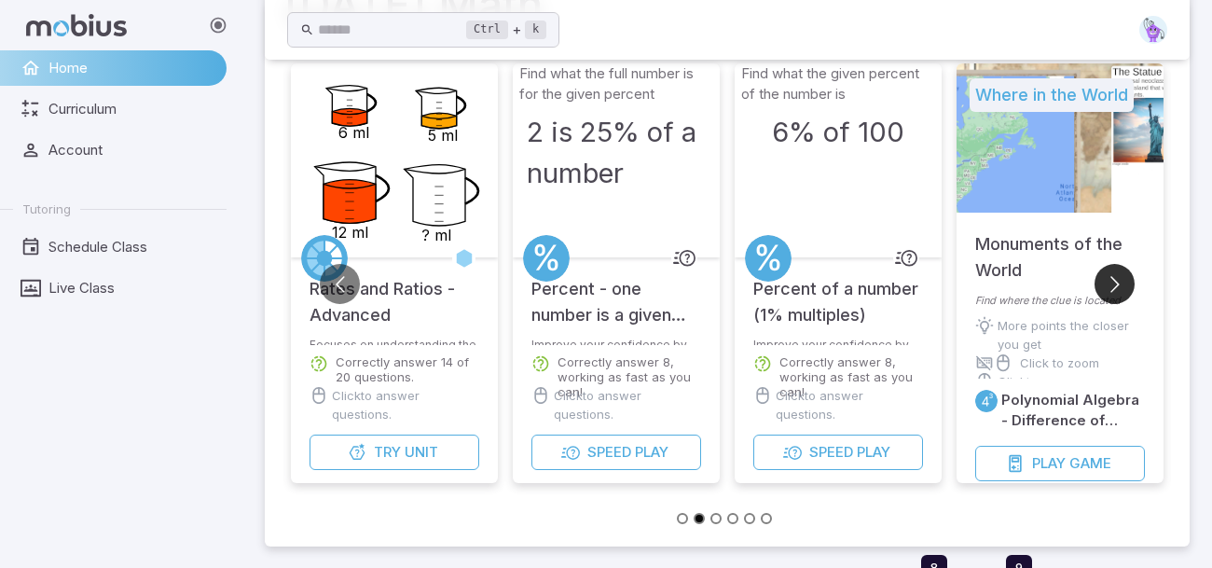
click at [1108, 281] on button "Go to next slide" at bounding box center [1115, 284] width 40 height 40
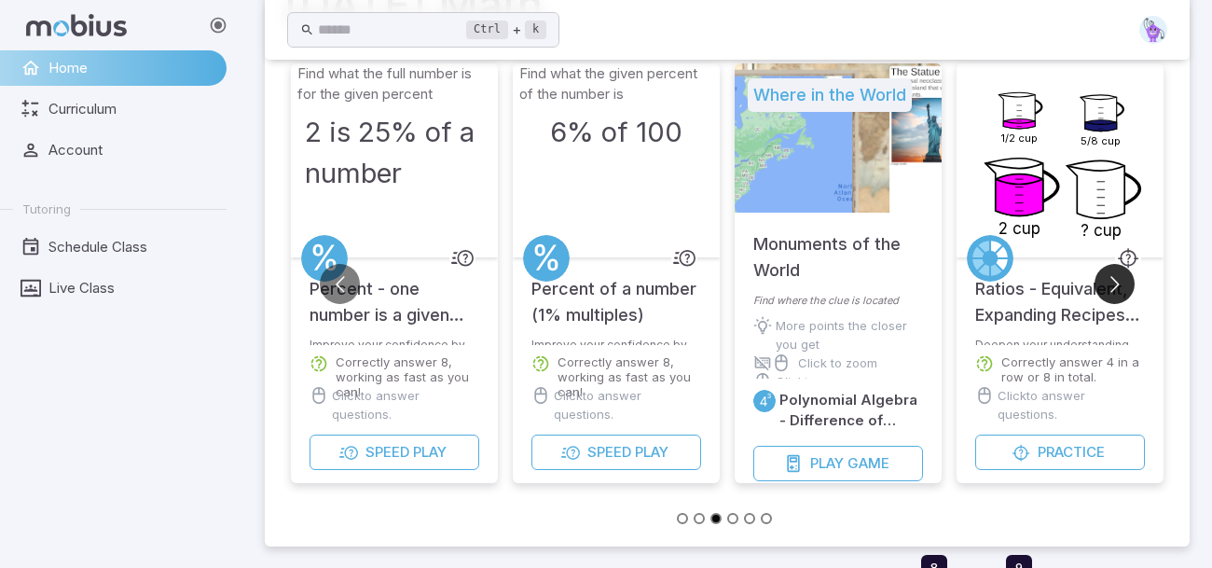
click at [1108, 281] on button "Go to next slide" at bounding box center [1115, 284] width 40 height 40
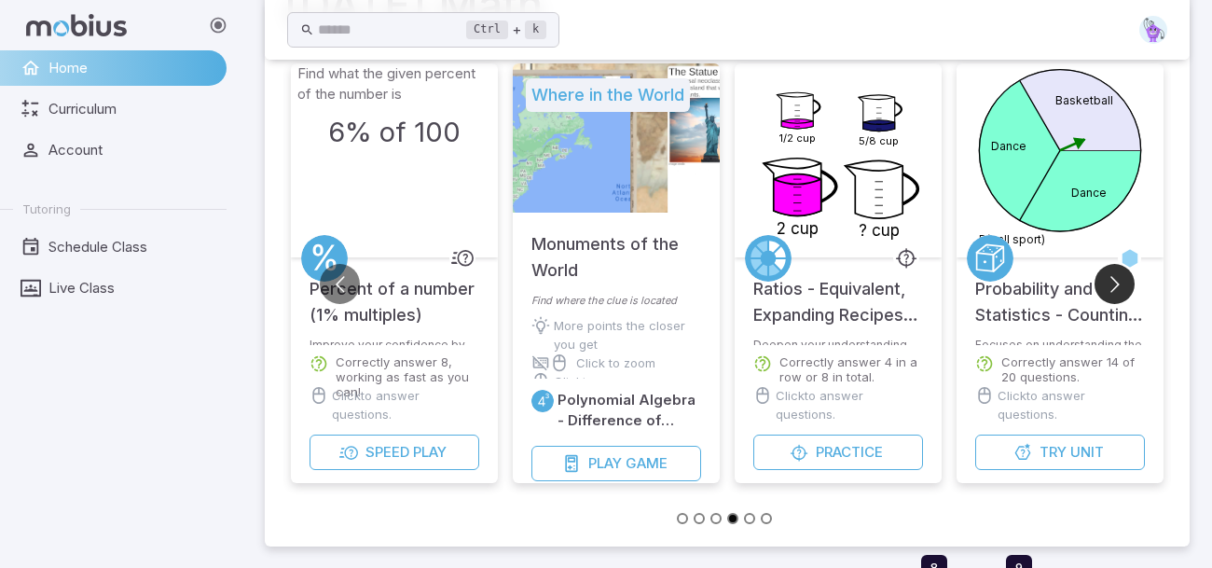
click at [1108, 281] on button "Go to next slide" at bounding box center [1115, 284] width 40 height 40
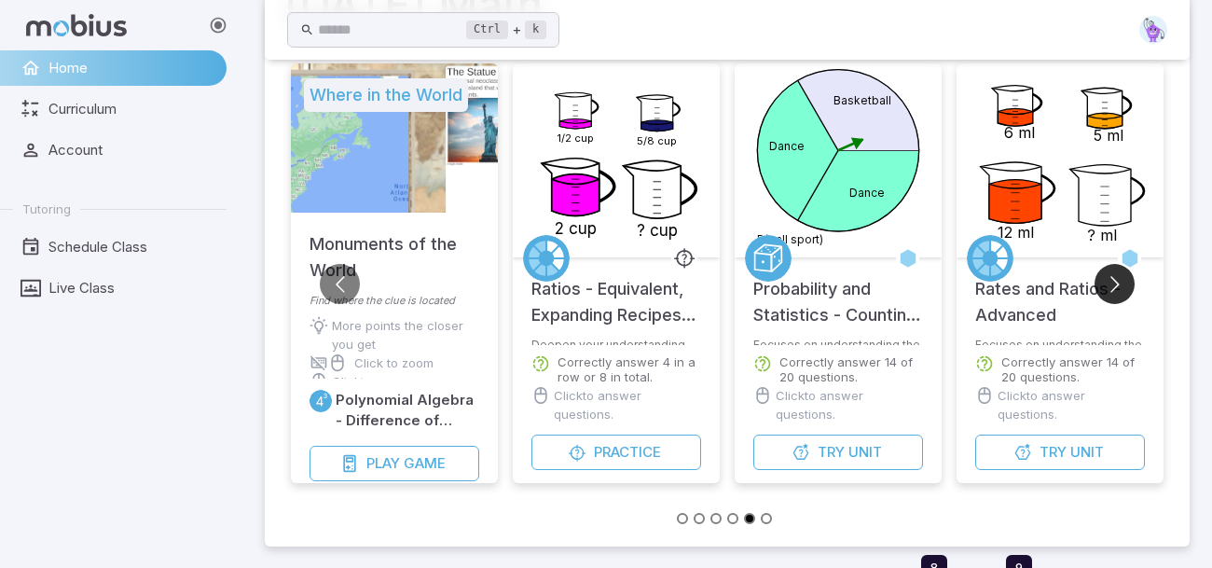
click at [1108, 281] on button "Go to next slide" at bounding box center [1115, 284] width 40 height 40
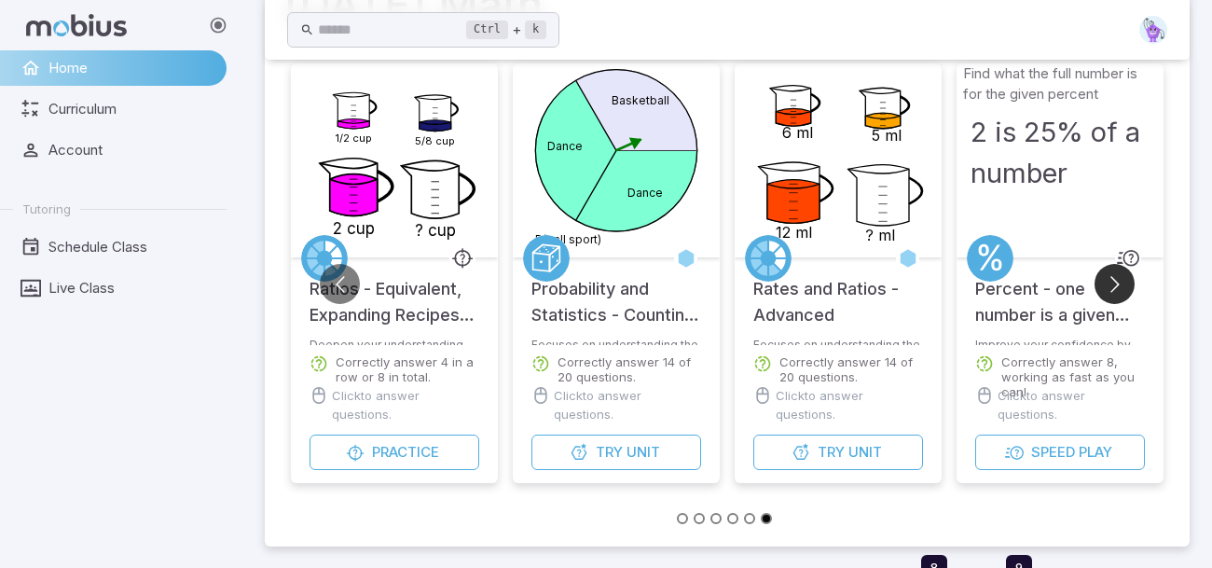
click at [1108, 281] on button "Go to next slide" at bounding box center [1115, 284] width 40 height 40
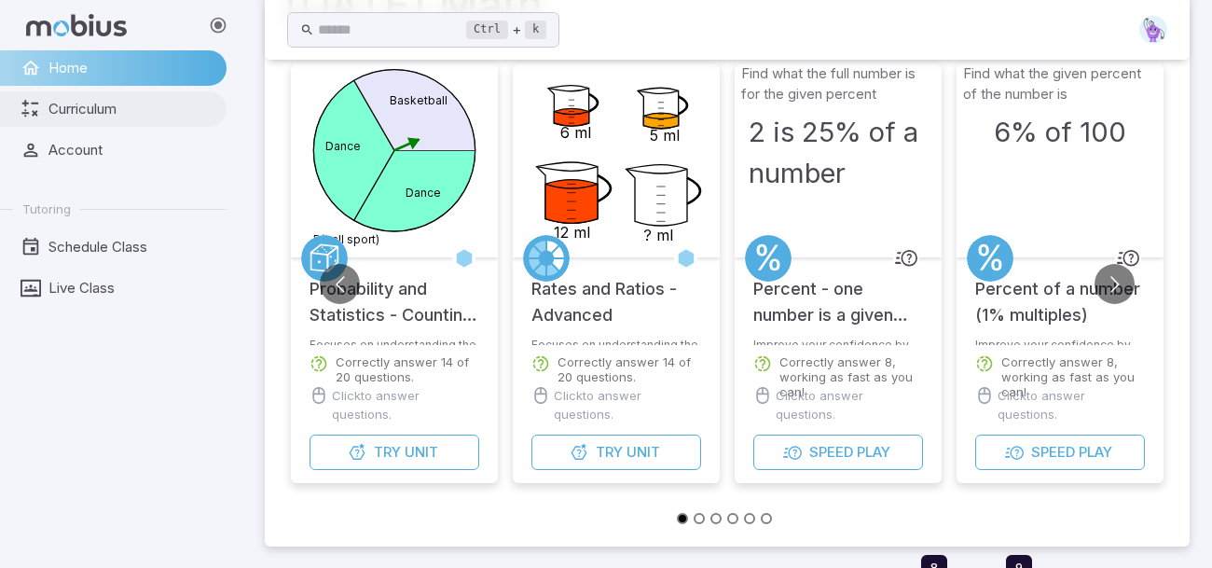
click at [55, 108] on span "Curriculum" at bounding box center [130, 109] width 165 height 21
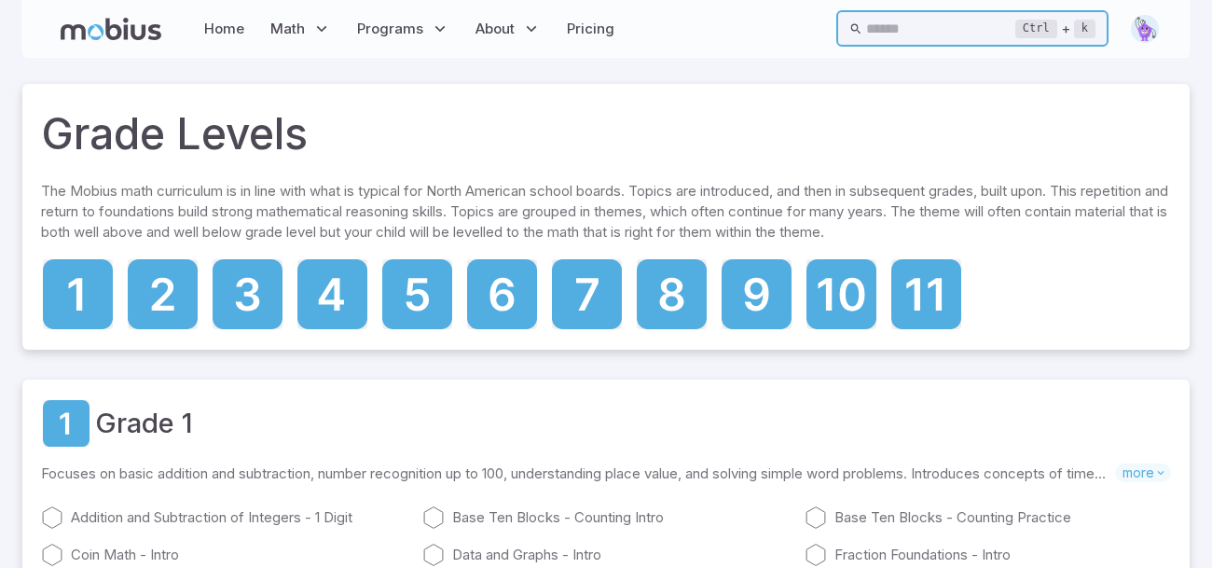
click at [866, 28] on input "text" at bounding box center [940, 28] width 149 height 36
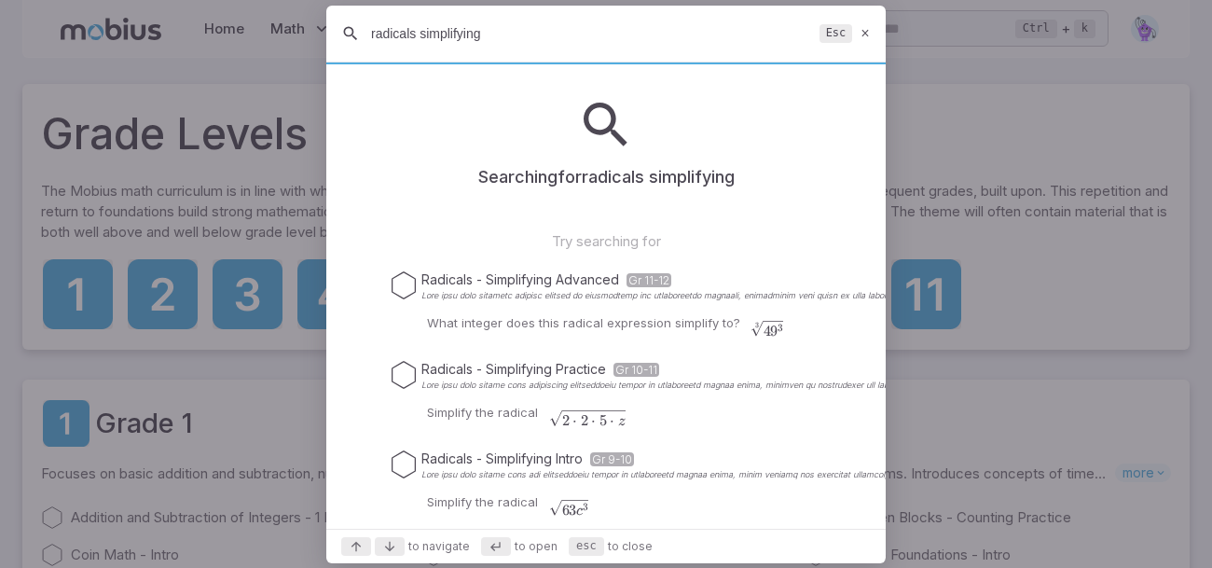
scroll to position [37, 0]
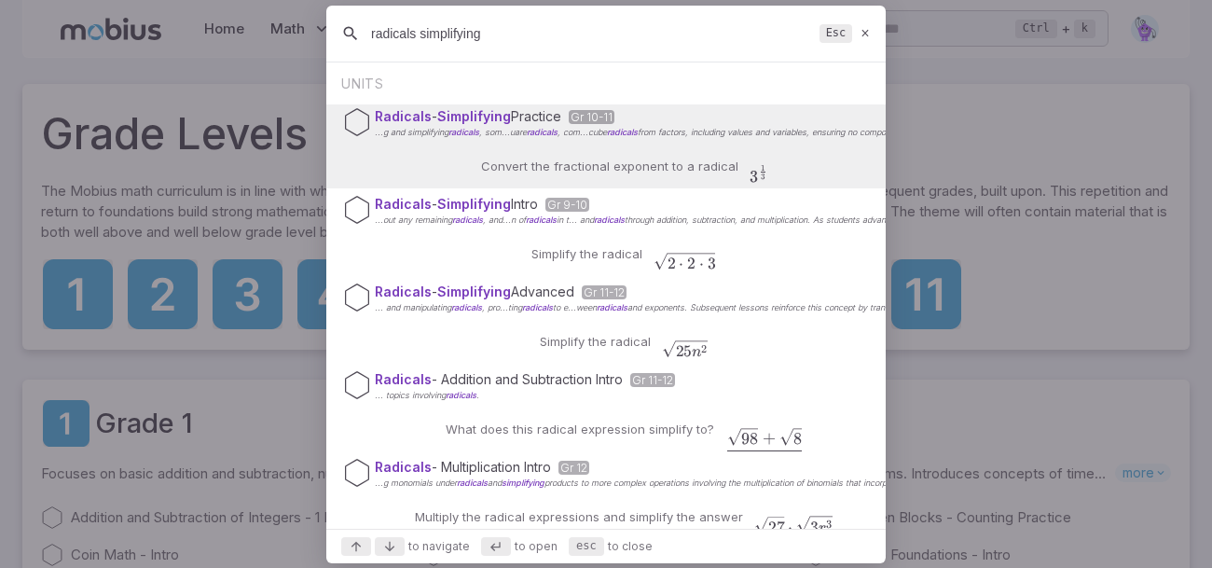
type input "radicals simplifying"
click at [500, 166] on p "Convert the fractional exponent to a radical" at bounding box center [609, 166] width 257 height 19
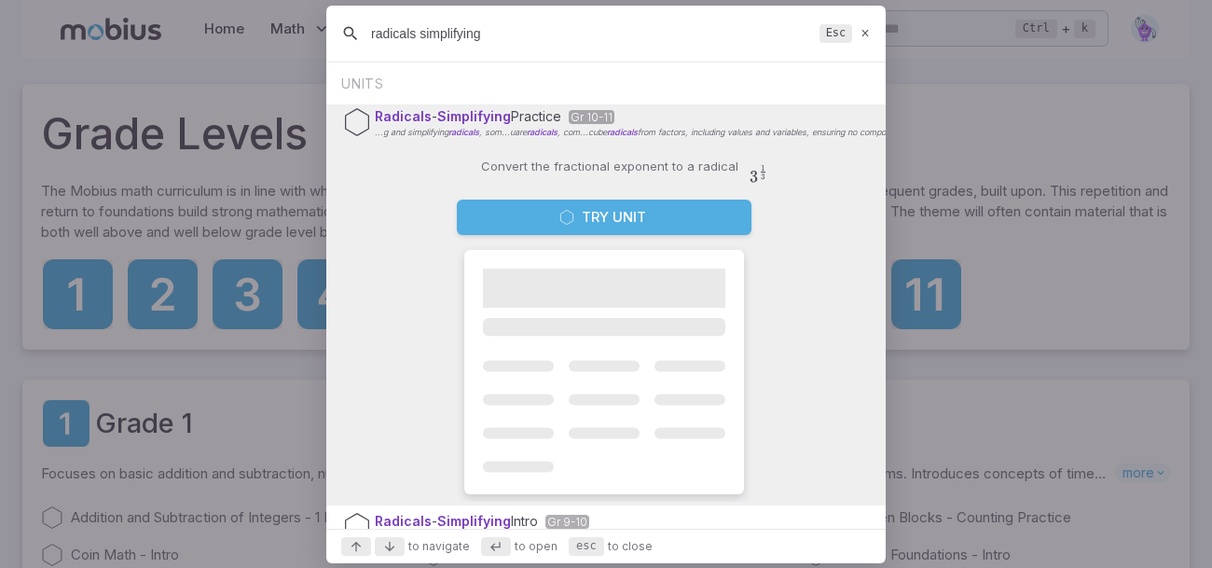
click at [505, 215] on button "Try Unit" at bounding box center [604, 217] width 295 height 35
click at [505, 215] on p "The Mobius math curriculum is in line with what is typical for North American s…" at bounding box center [606, 215] width 1130 height 69
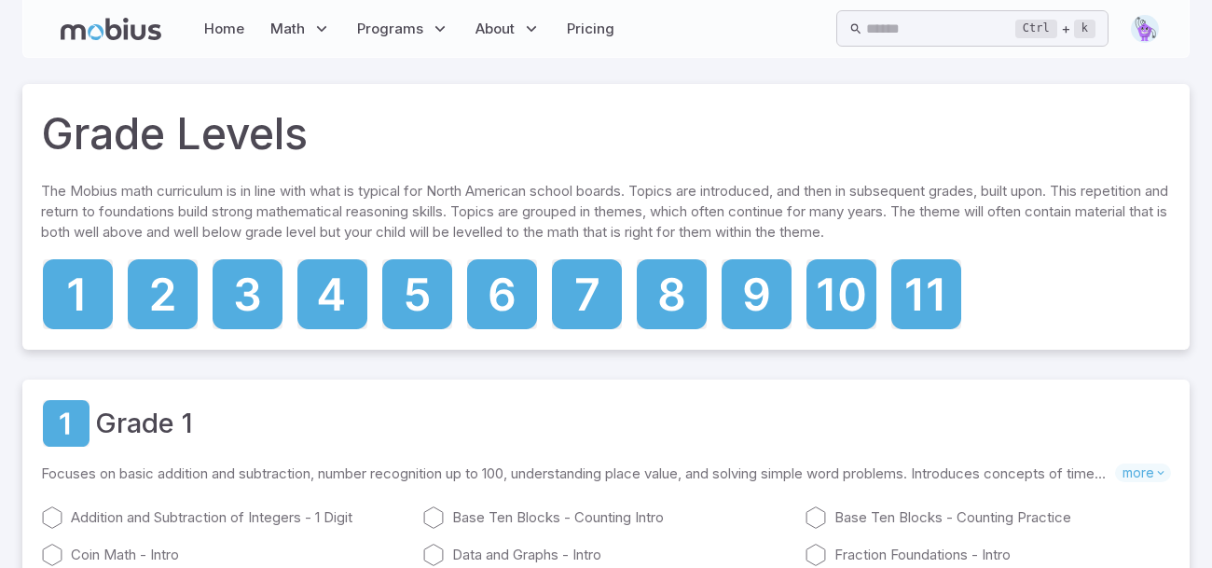
click at [505, 215] on p "The Mobius math curriculum is in line with what is typical for North American s…" at bounding box center [606, 215] width 1130 height 69
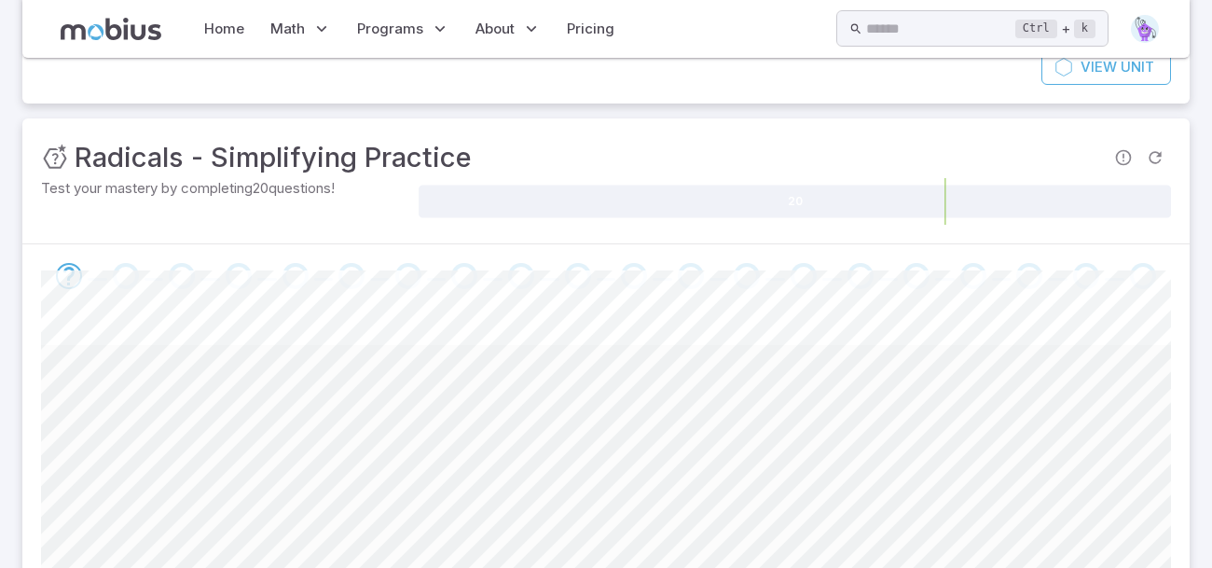
scroll to position [256, 0]
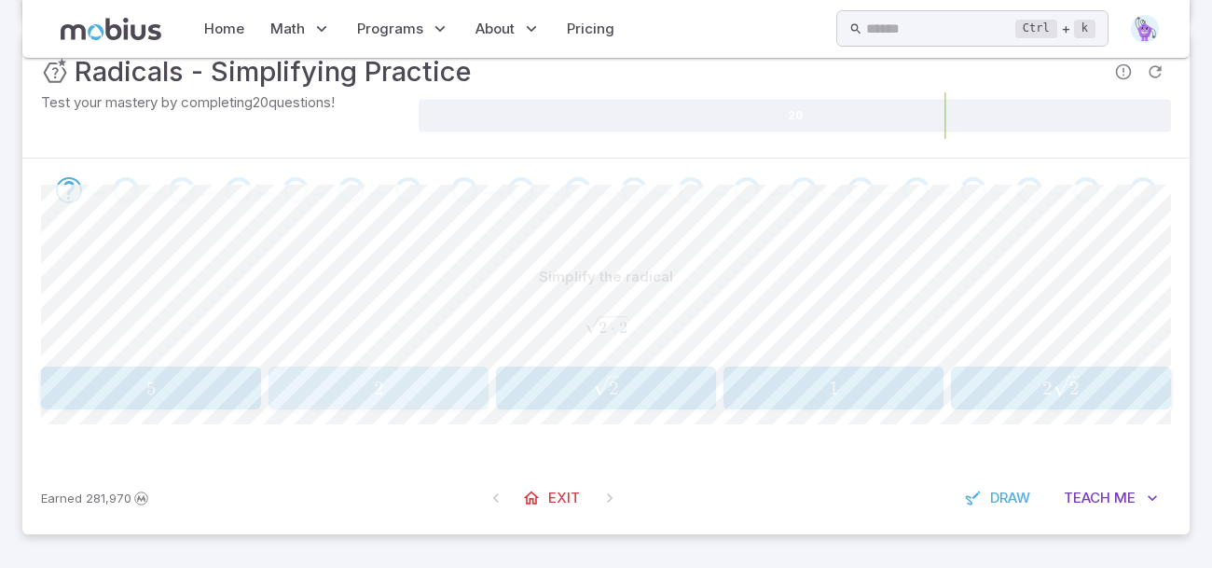
click at [418, 375] on div "2 2 2" at bounding box center [378, 388] width 208 height 28
click at [391, 384] on icon "button" at bounding box center [383, 385] width 26 height 21
click at [86, 388] on span "5 3 ​" at bounding box center [151, 388] width 208 height 24
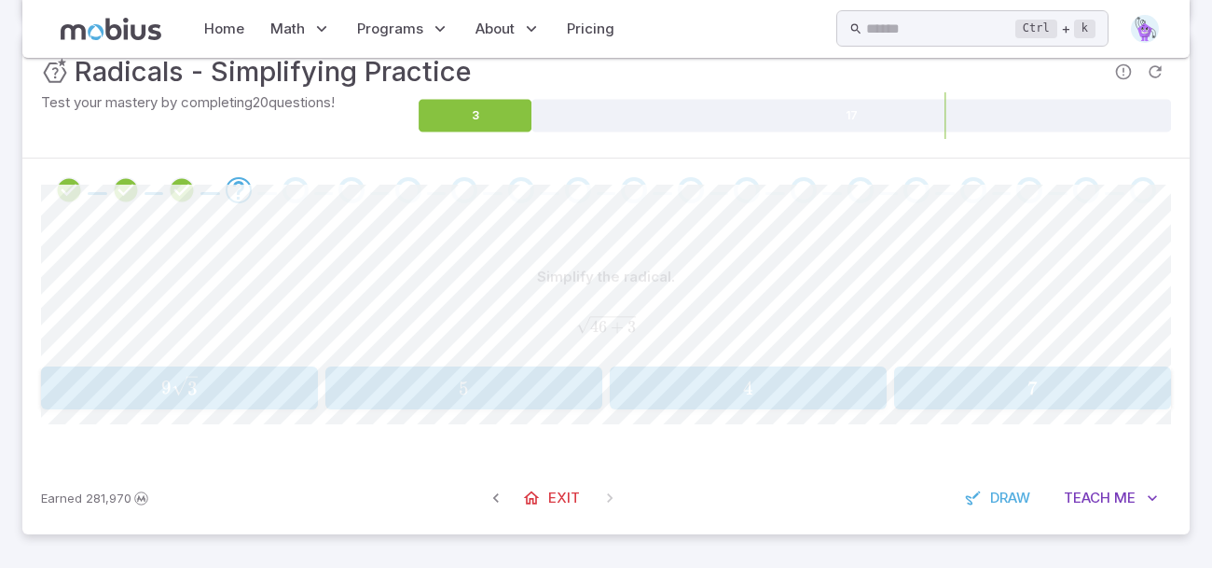
click at [1100, 379] on span "7" at bounding box center [1032, 388] width 265 height 23
click at [436, 398] on span "3 2 ​" at bounding box center [378, 387] width 208 height 24
click at [289, 408] on button "27 27 27" at bounding box center [179, 388] width 277 height 43
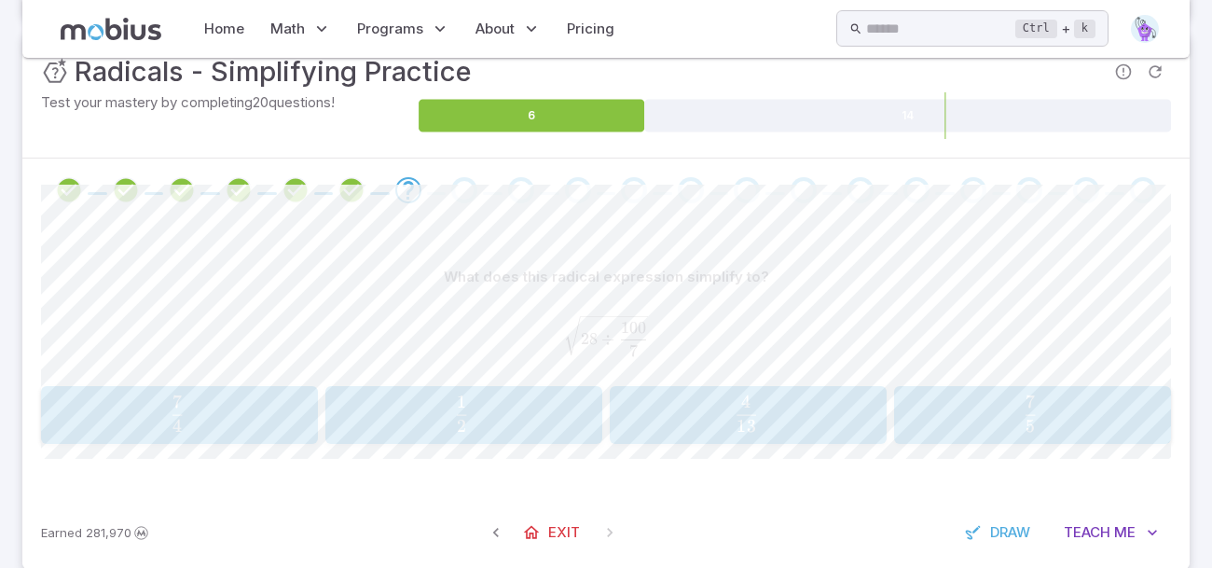
click at [995, 399] on span "5 7 ​" at bounding box center [1031, 413] width 238 height 37
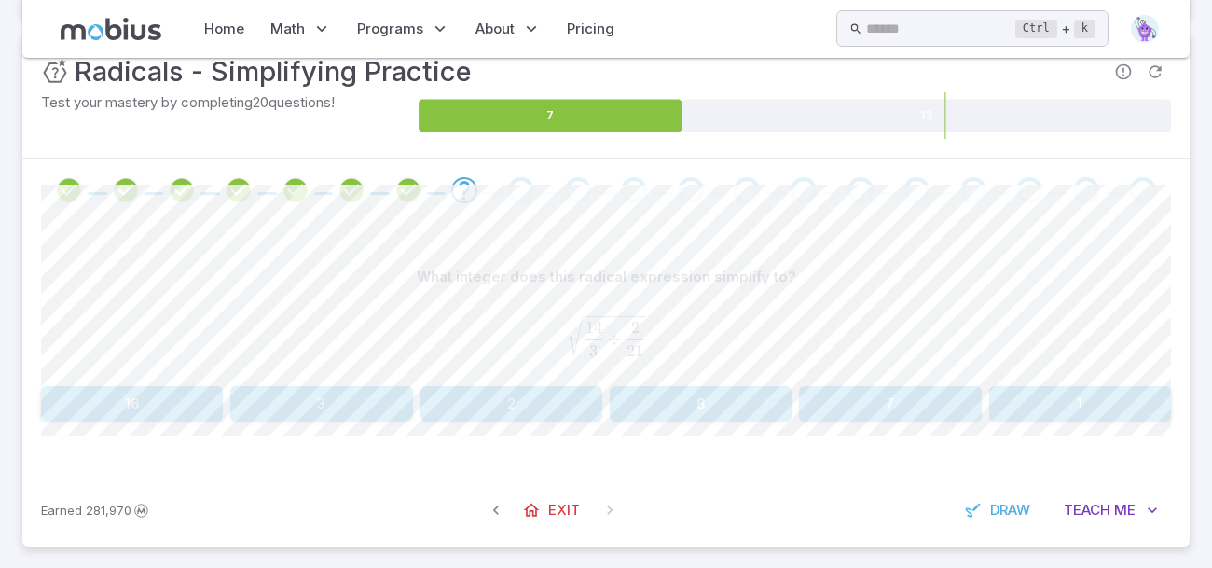
click at [841, 416] on button "7" at bounding box center [890, 403] width 182 height 35
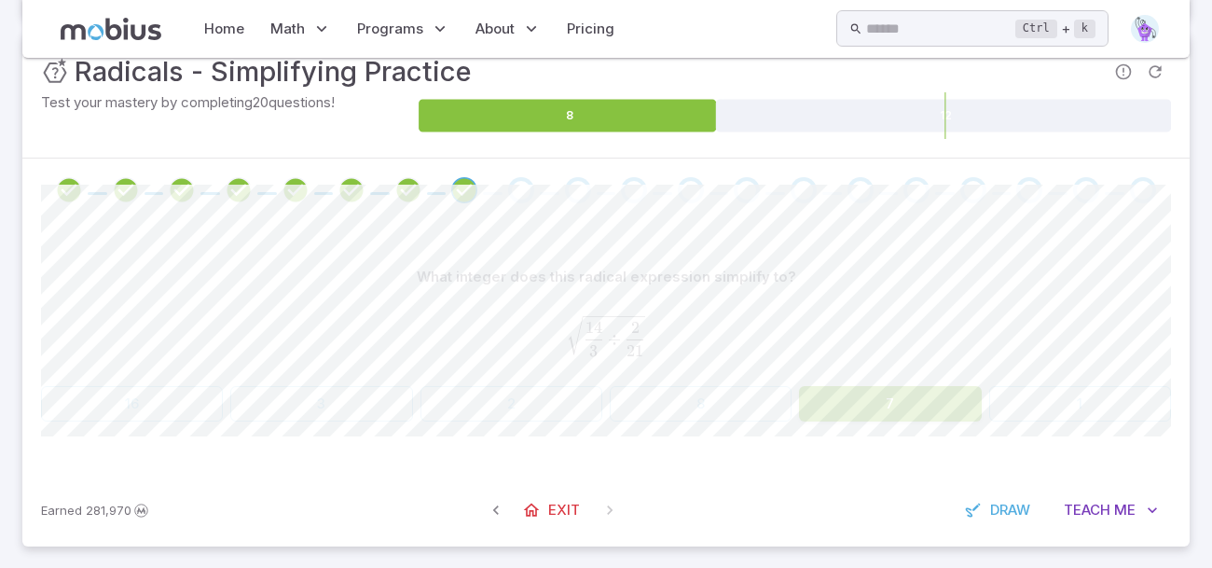
scroll to position [250, 0]
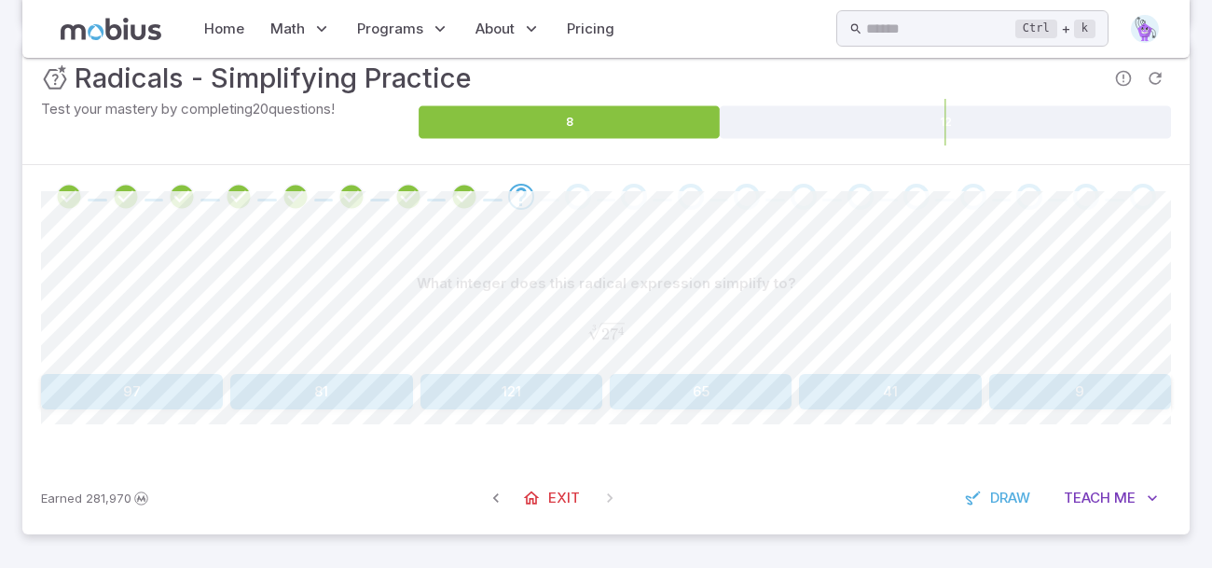
click at [297, 406] on button "81" at bounding box center [321, 391] width 182 height 35
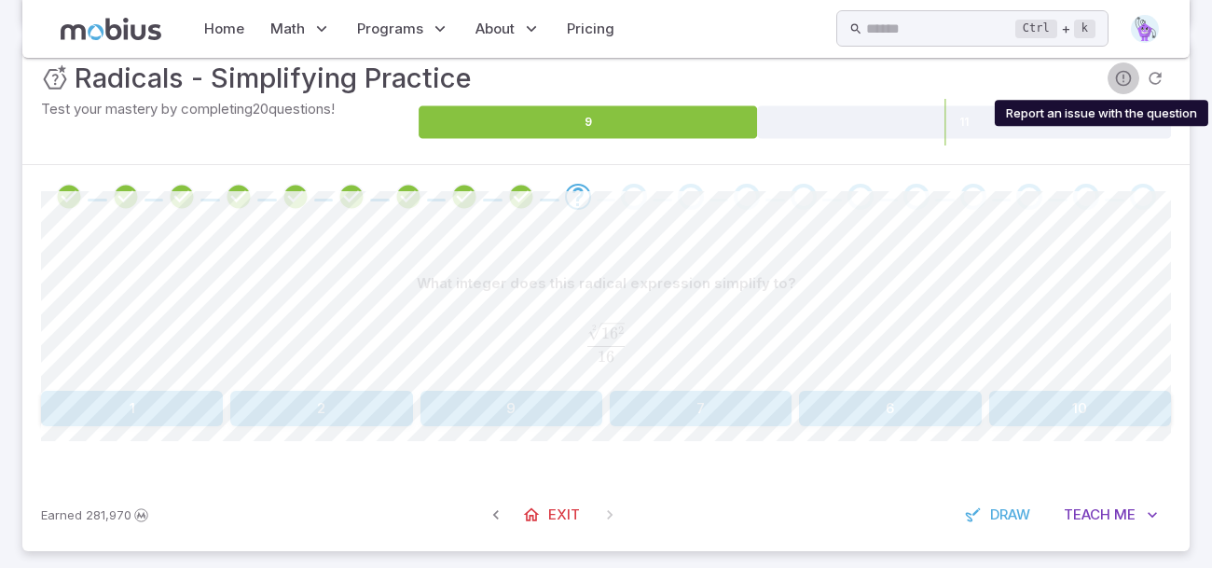
click at [1118, 80] on icon "Report an issue with the question" at bounding box center [1123, 78] width 19 height 19
click at [1122, 76] on span "Report an issue with the question" at bounding box center [1124, 78] width 32 height 32
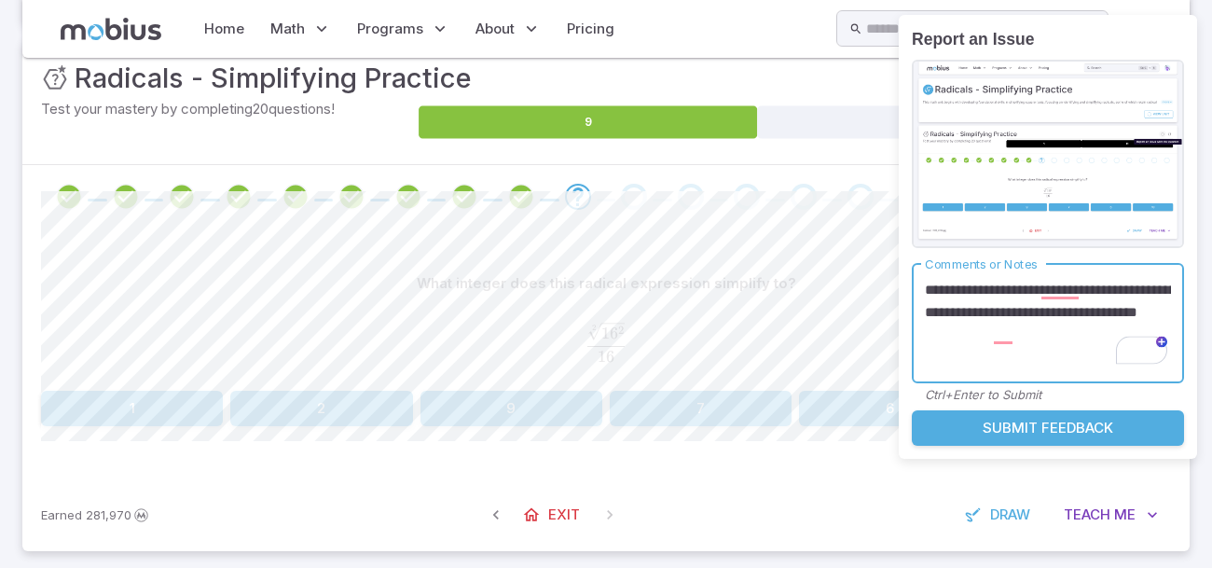
click at [983, 286] on textarea "**********" at bounding box center [1048, 324] width 246 height 90
click at [1060, 291] on textarea "**********" at bounding box center [1048, 324] width 246 height 90
drag, startPoint x: 1137, startPoint y: 296, endPoint x: 1088, endPoint y: 330, distance: 59.5
click at [1088, 330] on textarea "**********" at bounding box center [1048, 324] width 246 height 90
type textarea "**********"
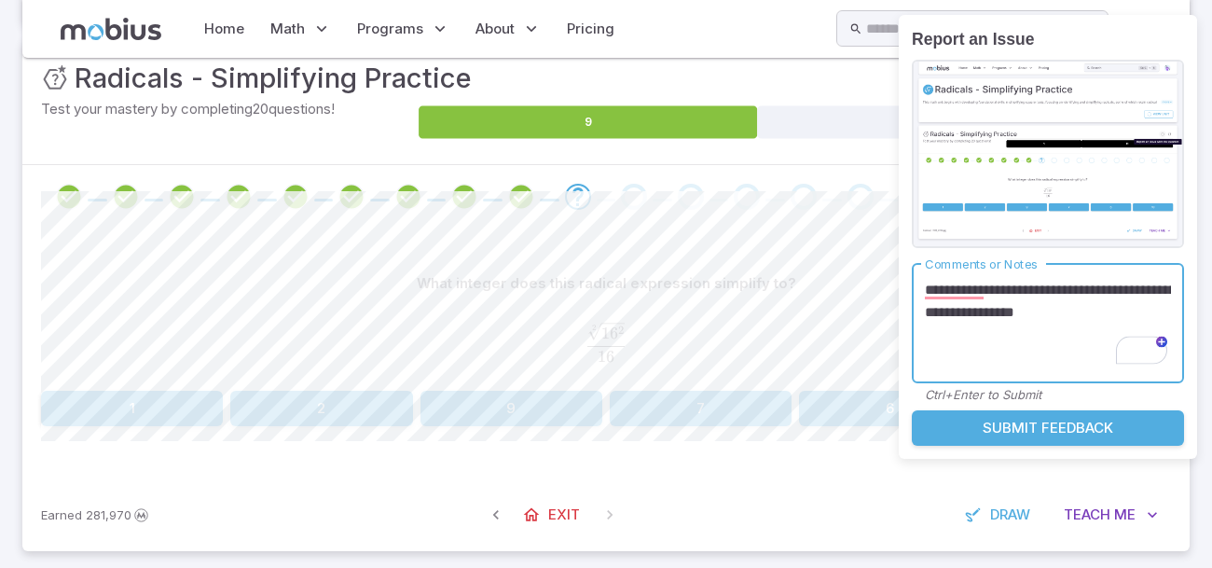
click at [1072, 430] on button "Submit Feedback" at bounding box center [1048, 427] width 272 height 35
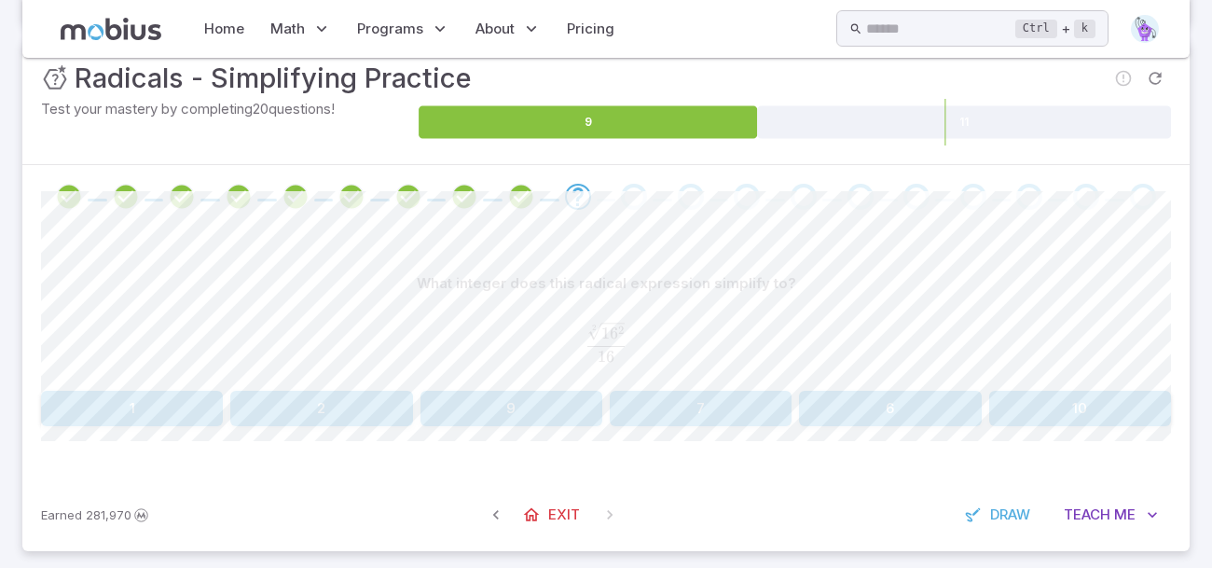
click at [189, 394] on button "1" at bounding box center [132, 408] width 182 height 35
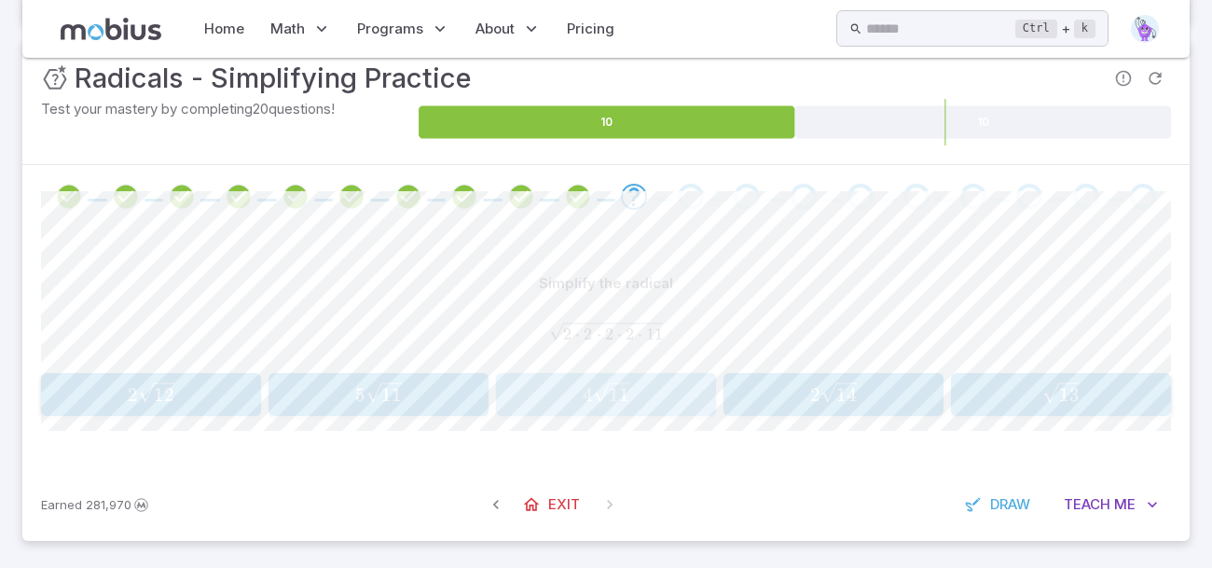
click at [629, 394] on span "​" at bounding box center [630, 391] width 2 height 19
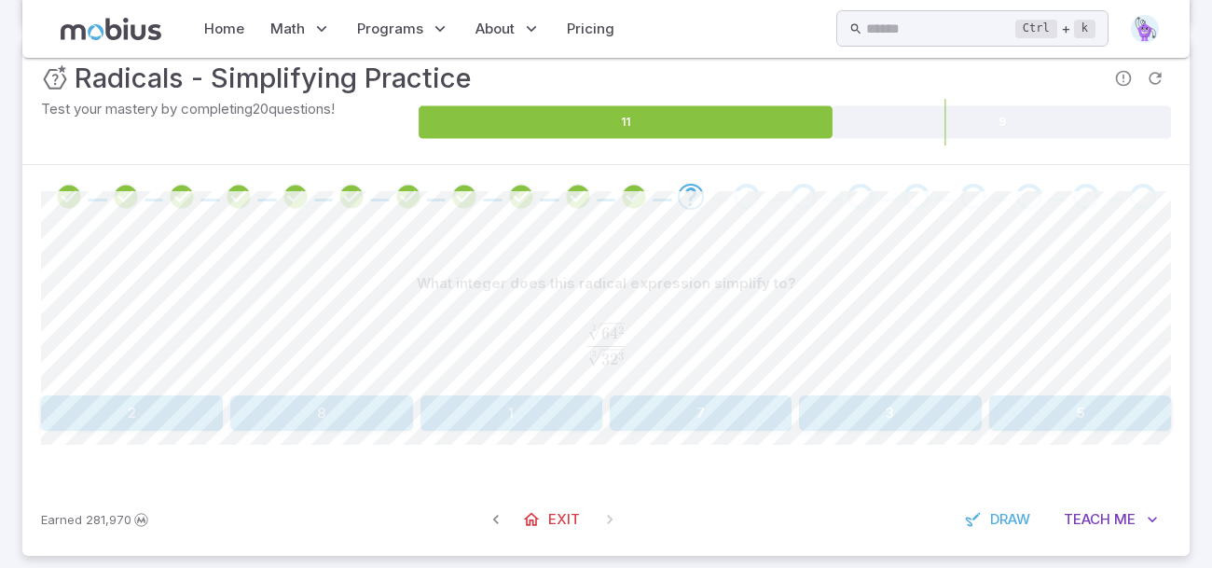
click at [158, 404] on button "2" at bounding box center [132, 412] width 182 height 35
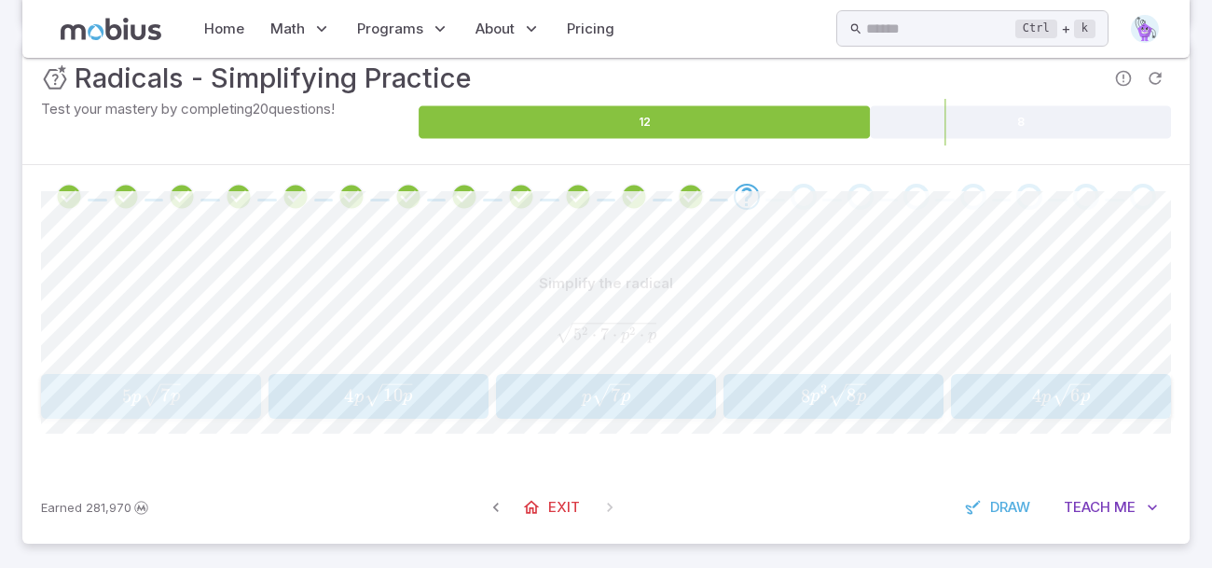
click at [138, 405] on span "p" at bounding box center [136, 397] width 10 height 18
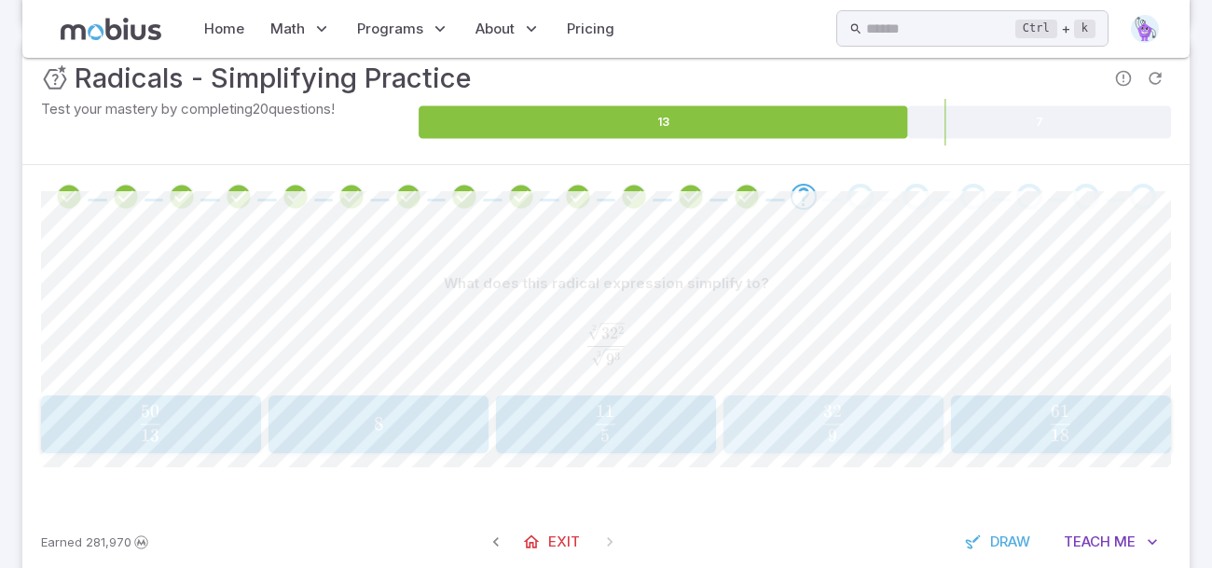
click at [773, 423] on span "9 32 ​" at bounding box center [833, 423] width 187 height 37
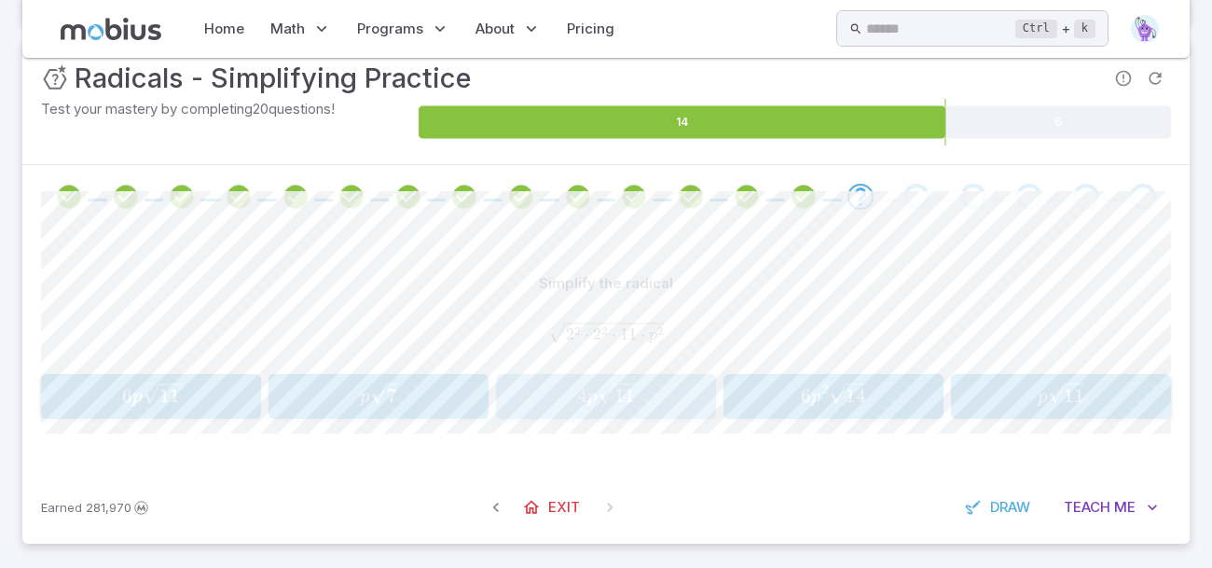
click at [616, 392] on icon "button" at bounding box center [616, 392] width 36 height 21
click at [978, 388] on span "7 2 1 ​" at bounding box center [1061, 394] width 208 height 25
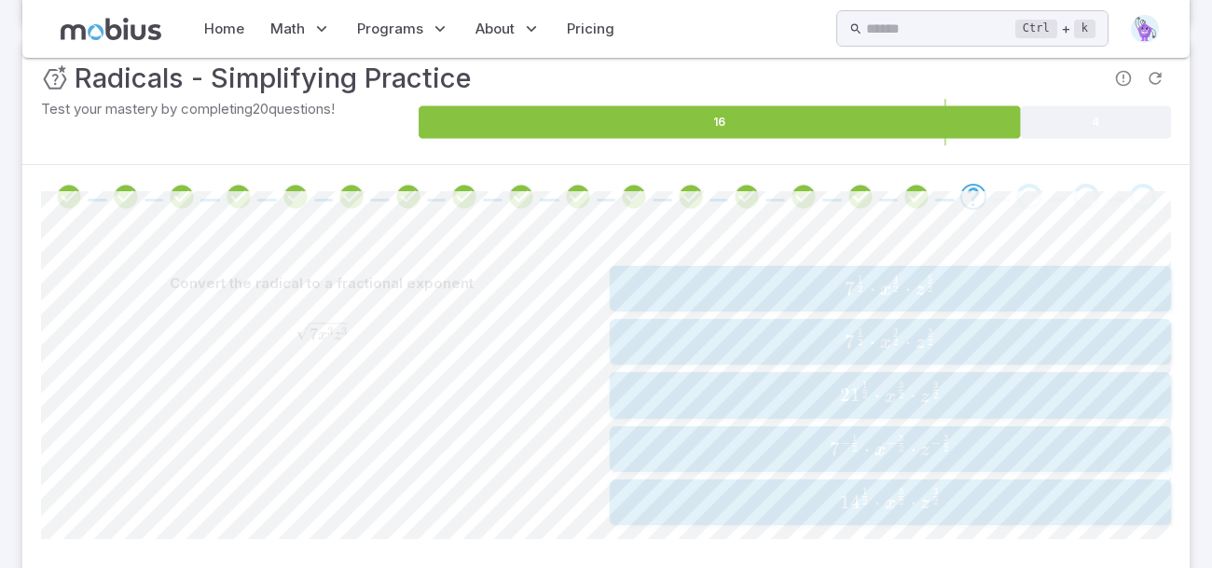
click at [633, 323] on button "7 1 2 ⋅ x 3 2 ⋅ z 3 2 7^{\frac{1}{2}}\cdot {x}^{\frac{3}{2}}\cdot {z}^{\frac{3}…" at bounding box center [890, 342] width 561 height 46
click at [621, 401] on span "2 − 2 1 ​ ⋅ y − 2 5 ​ ⋅ m − 2 3 ​" at bounding box center [890, 394] width 549 height 27
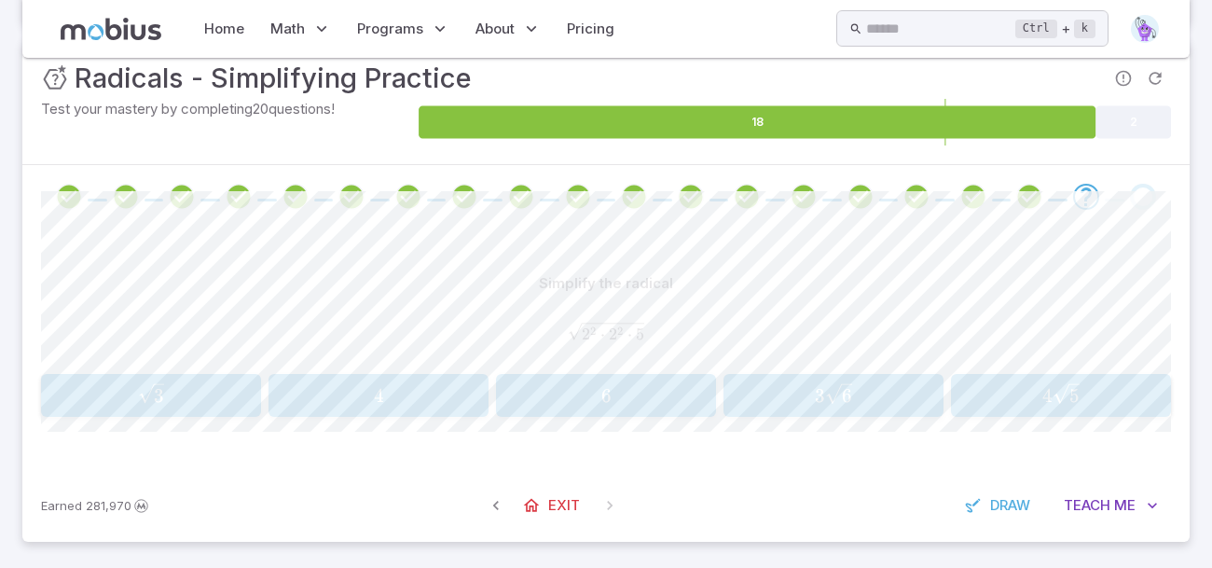
click at [1084, 393] on span "4 5 ​" at bounding box center [1061, 395] width 208 height 24
click at [993, 384] on span "1" at bounding box center [1032, 394] width 265 height 23
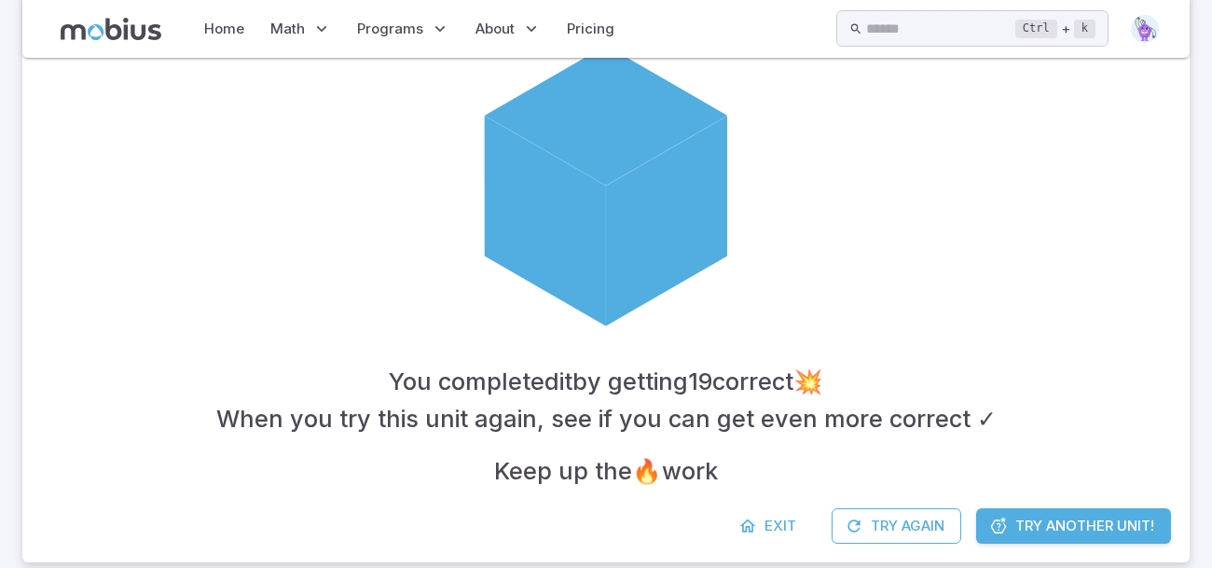
scroll to position [492, 0]
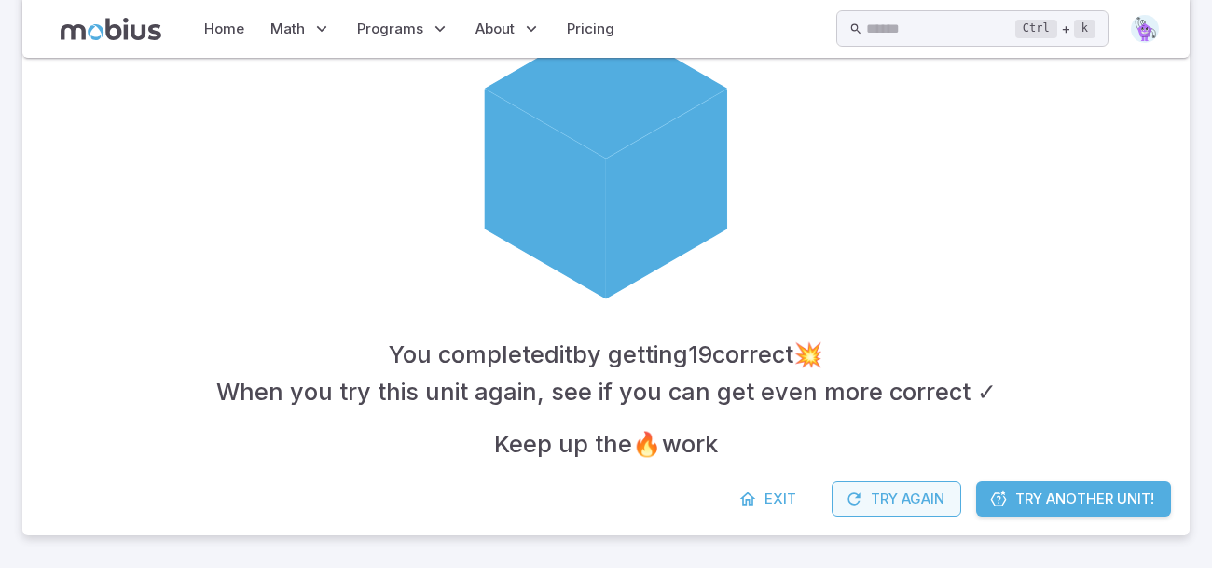
click at [906, 492] on button "Try Again" at bounding box center [897, 498] width 130 height 35
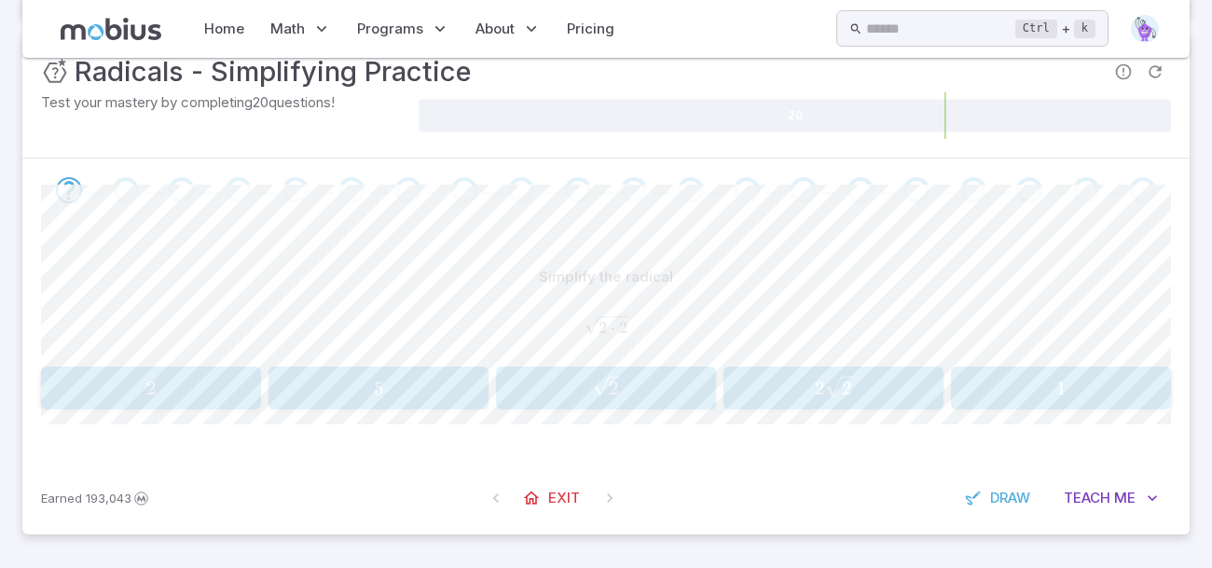
scroll to position [256, 0]
click at [128, 384] on span "2" at bounding box center [151, 388] width 208 height 23
click at [153, 376] on icon "button" at bounding box center [156, 385] width 26 height 21
click at [967, 380] on span "8" at bounding box center [1061, 388] width 208 height 23
click at [967, 380] on span "13" at bounding box center [1061, 388] width 208 height 23
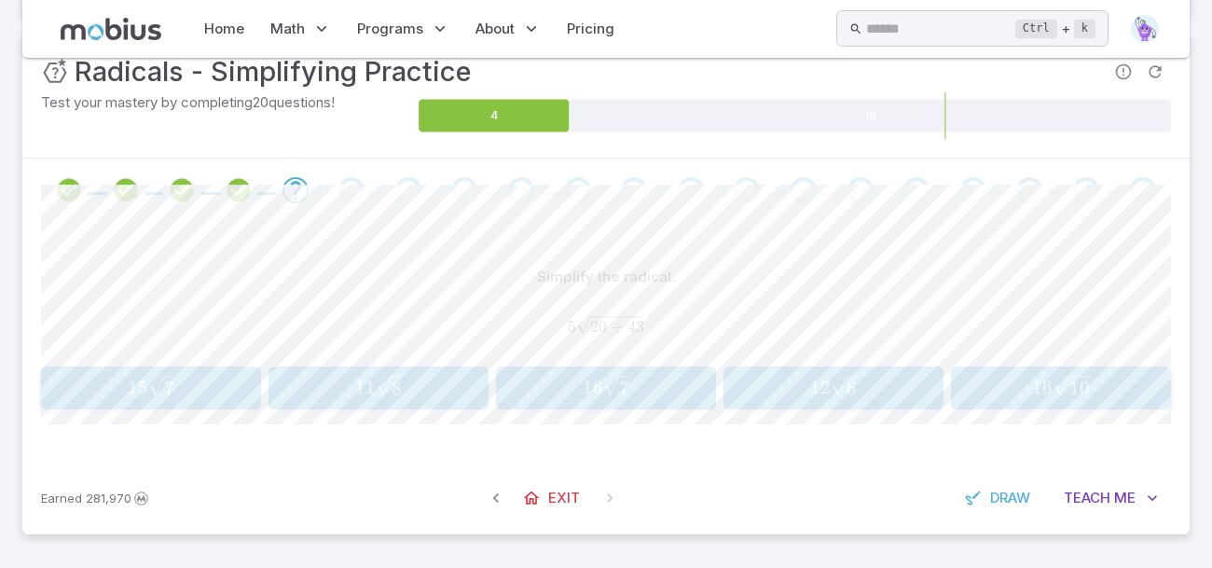
click at [151, 394] on span "button" at bounding box center [161, 395] width 26 height 2
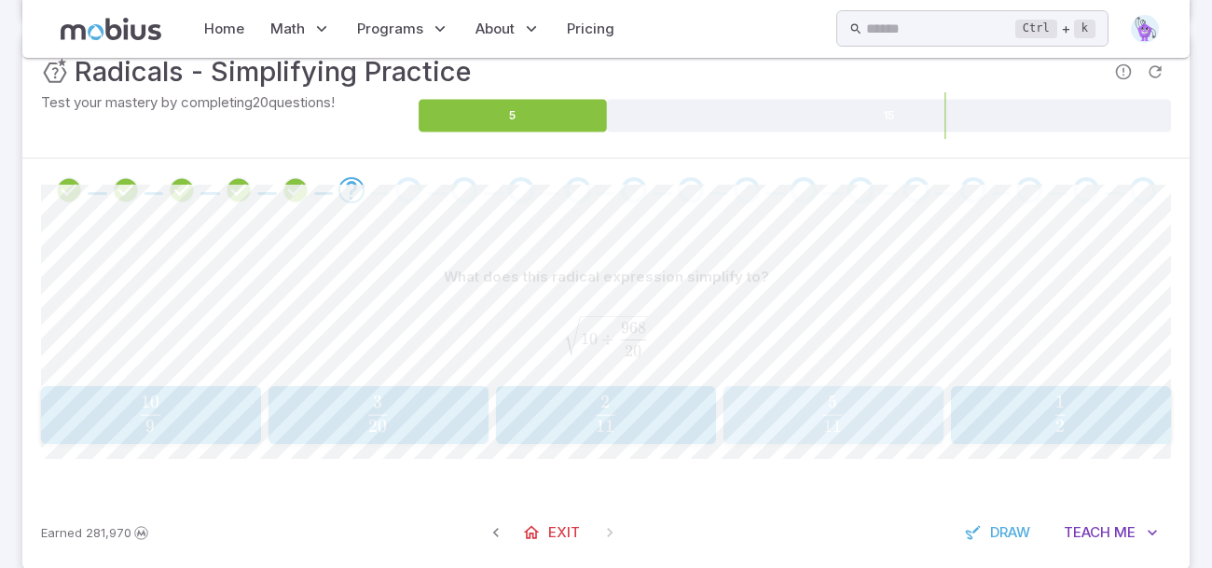
click at [880, 440] on button "5 11 \frac{5}{11} 11 5 ​" at bounding box center [834, 415] width 220 height 58
click at [880, 440] on button "7 3 \frac{7}{3} 3 7 ​" at bounding box center [834, 415] width 220 height 58
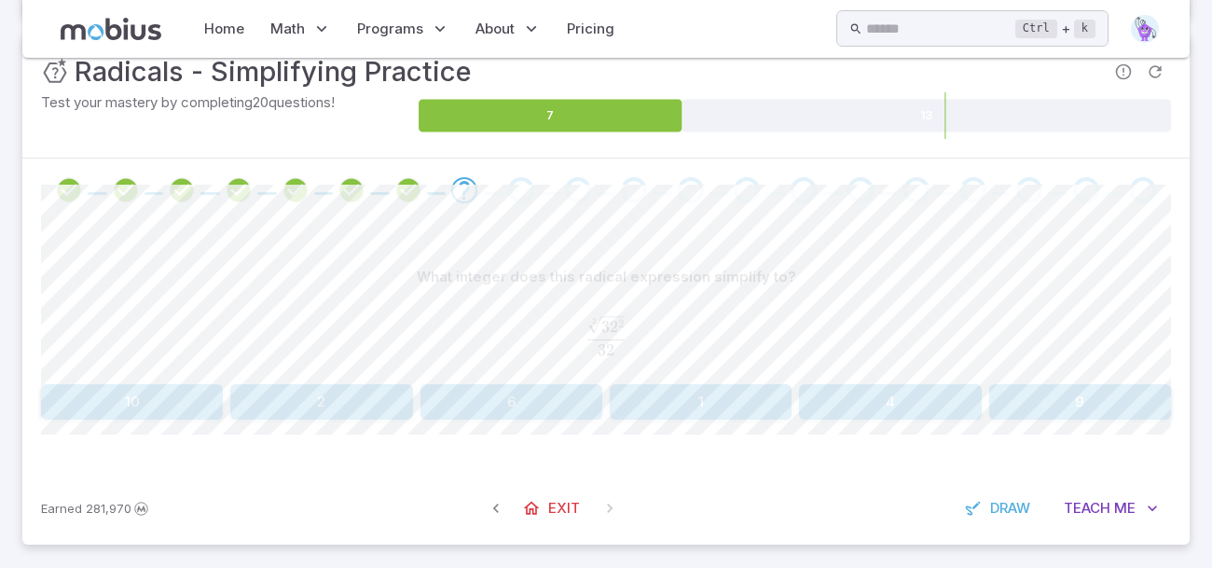
click at [676, 390] on button "1" at bounding box center [701, 401] width 182 height 35
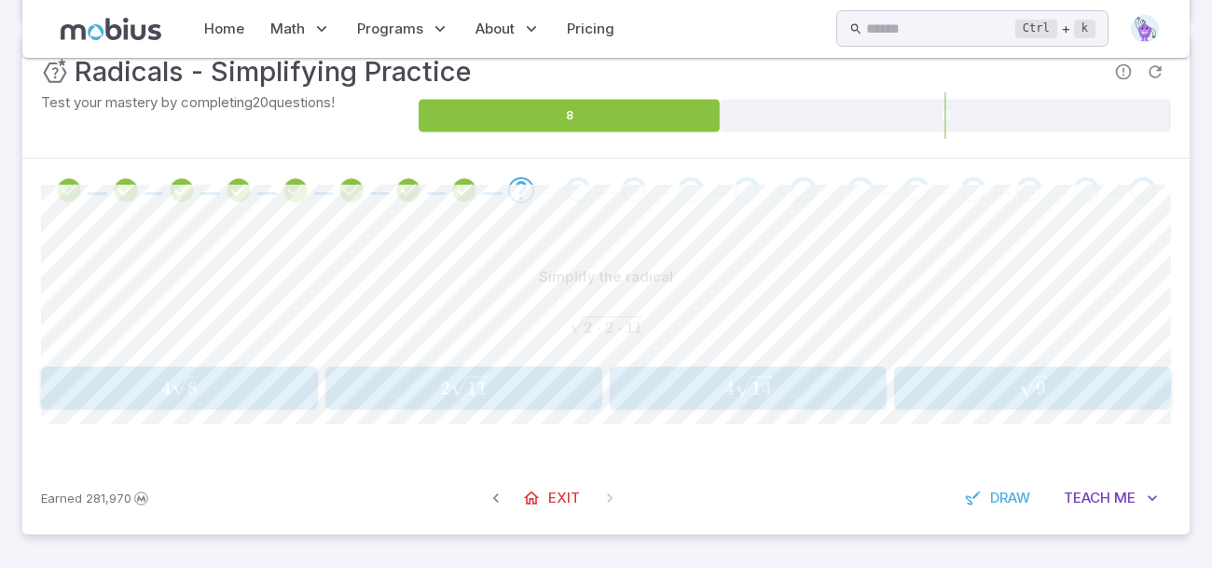
click at [371, 407] on button "2 11 2\sqrt{11} 2 11 ​" at bounding box center [463, 388] width 277 height 43
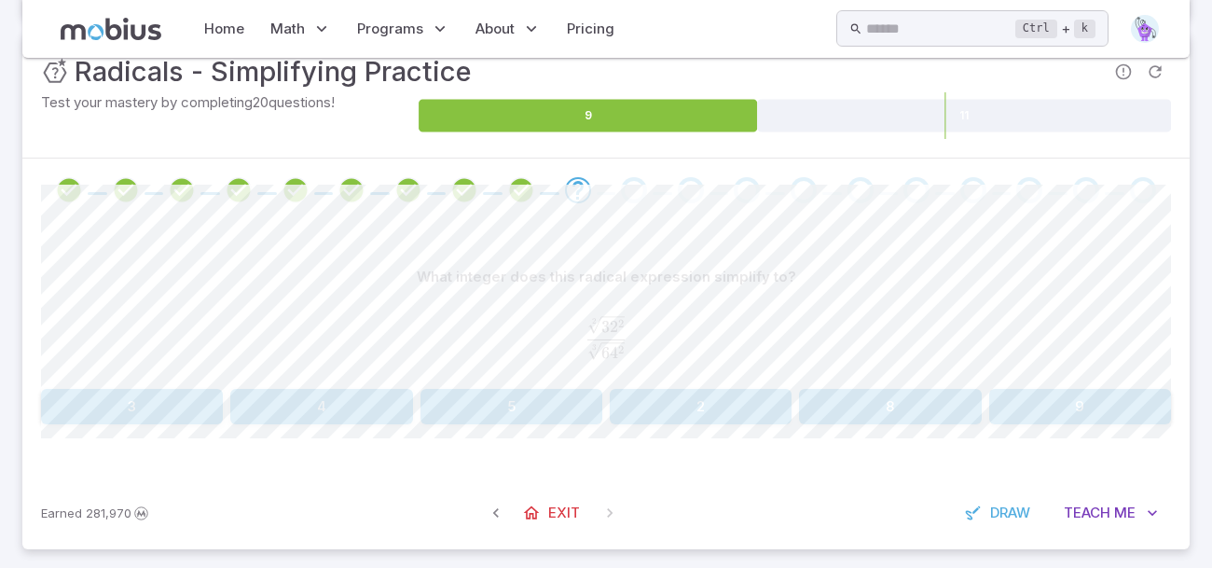
click at [843, 403] on button "8" at bounding box center [890, 406] width 182 height 35
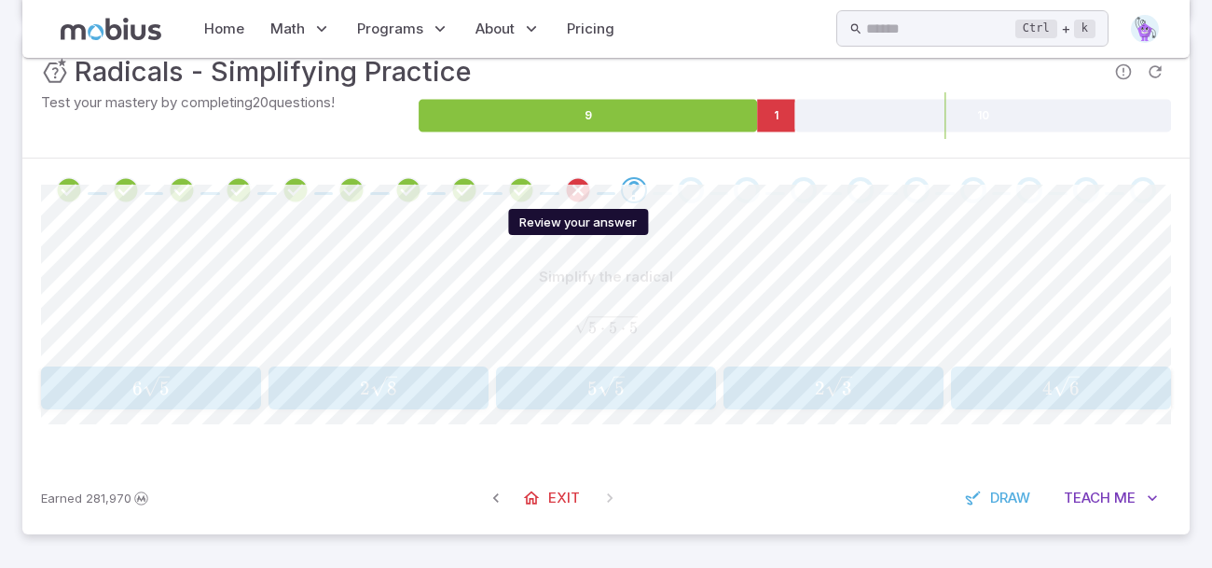
click at [571, 181] on icon "Review your answer" at bounding box center [578, 190] width 28 height 28
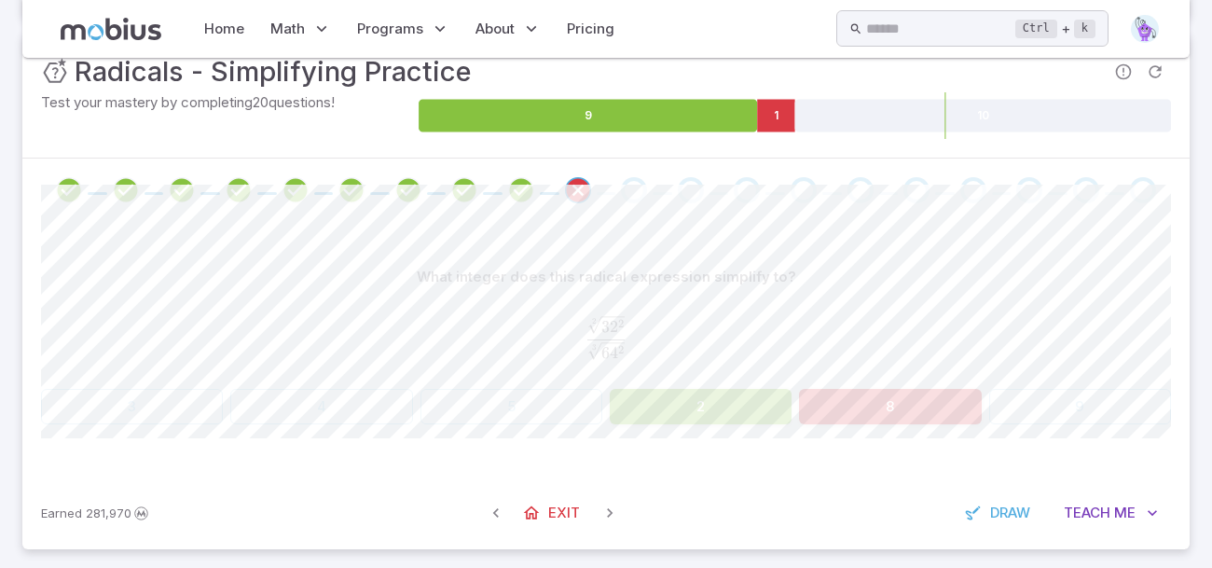
click at [624, 177] on span at bounding box center [634, 190] width 26 height 26
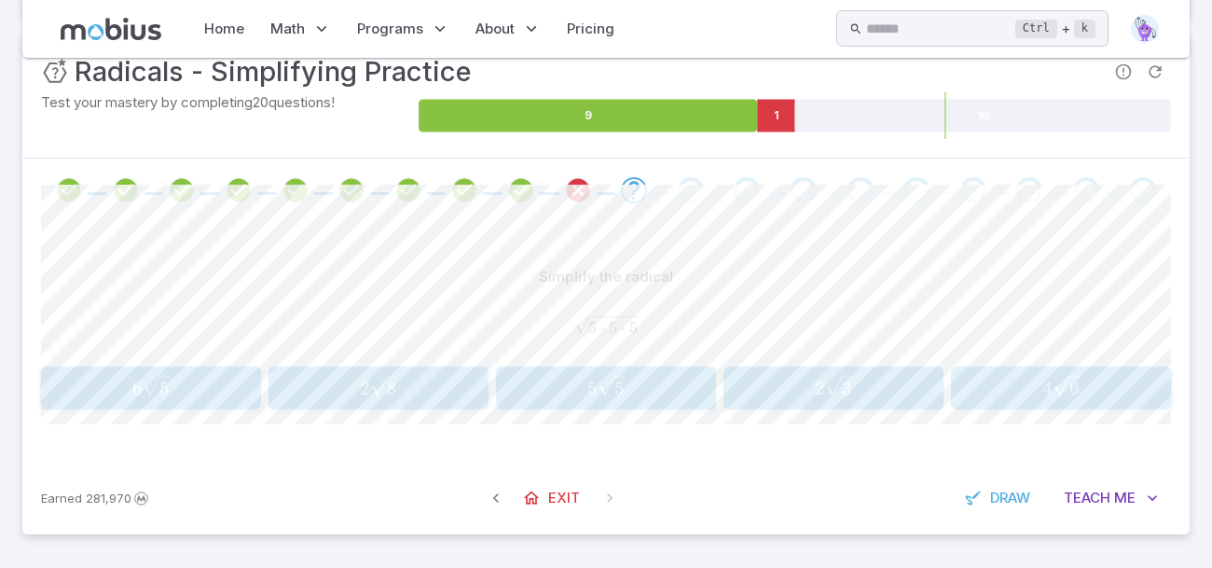
click at [608, 397] on span "5" at bounding box center [611, 388] width 26 height 23
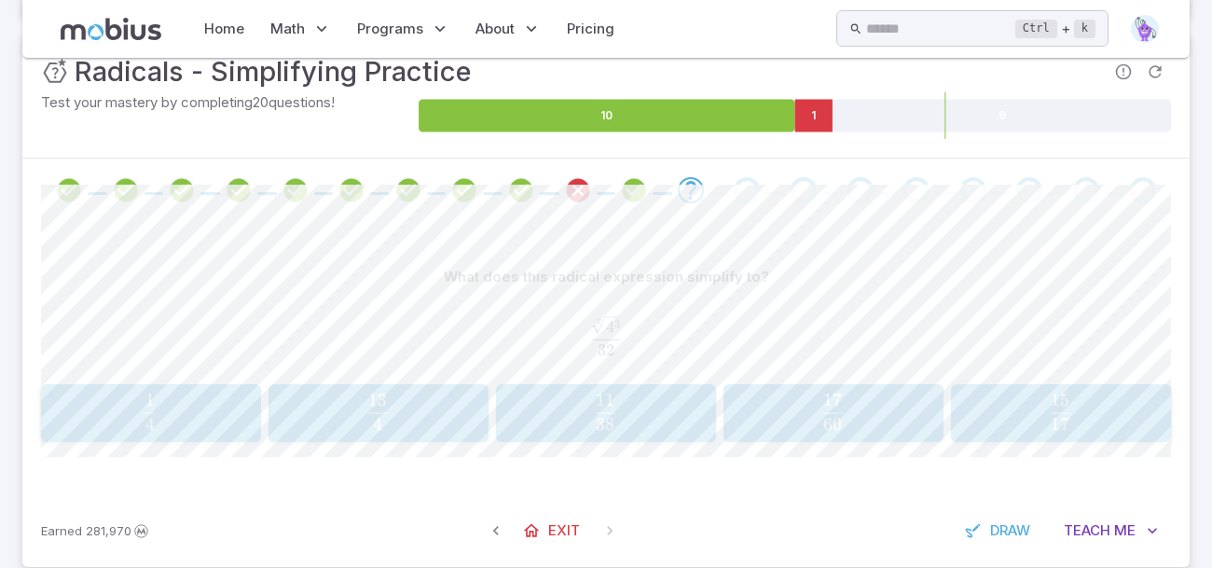
click at [106, 427] on span "4 1 ​" at bounding box center [150, 412] width 187 height 37
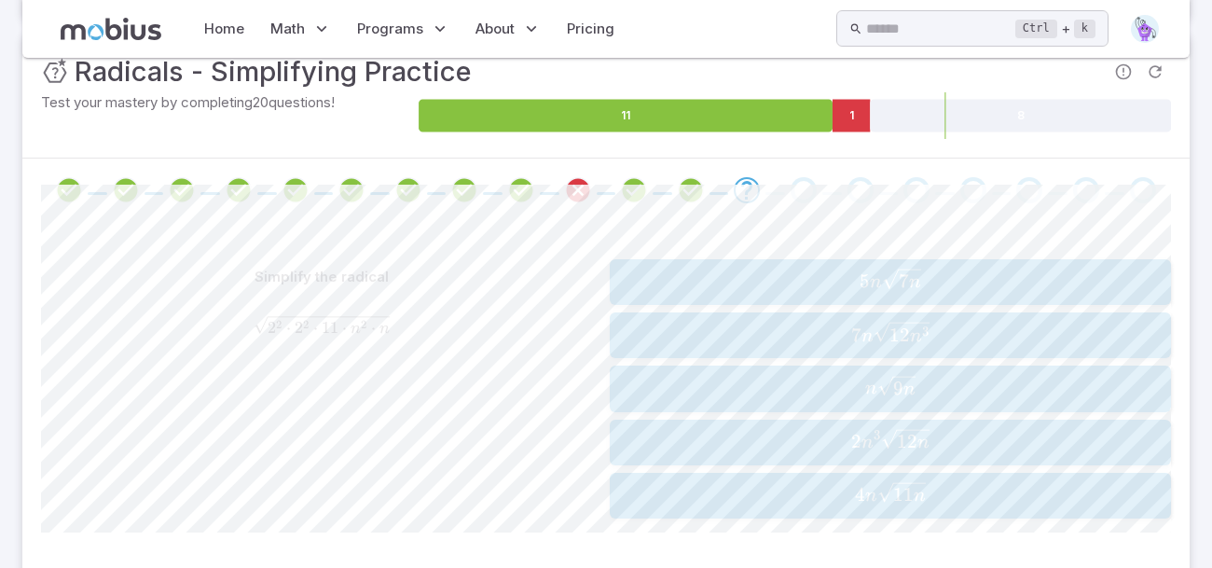
click at [691, 482] on span "4 n 11 n ​" at bounding box center [890, 495] width 549 height 26
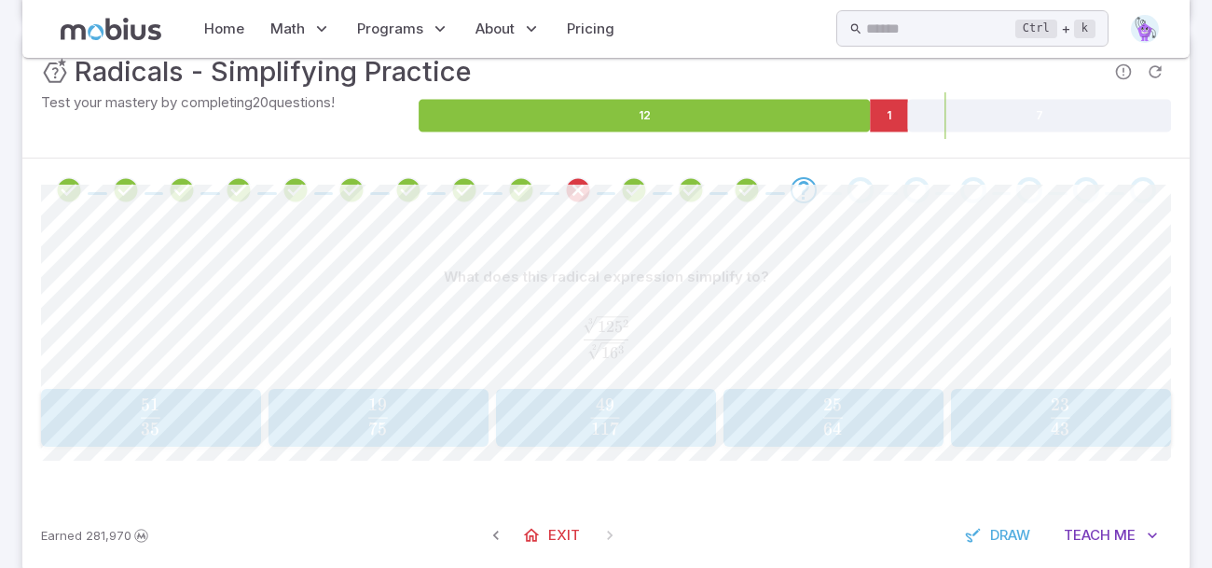
click at [742, 426] on span "64 25 ​" at bounding box center [833, 416] width 187 height 37
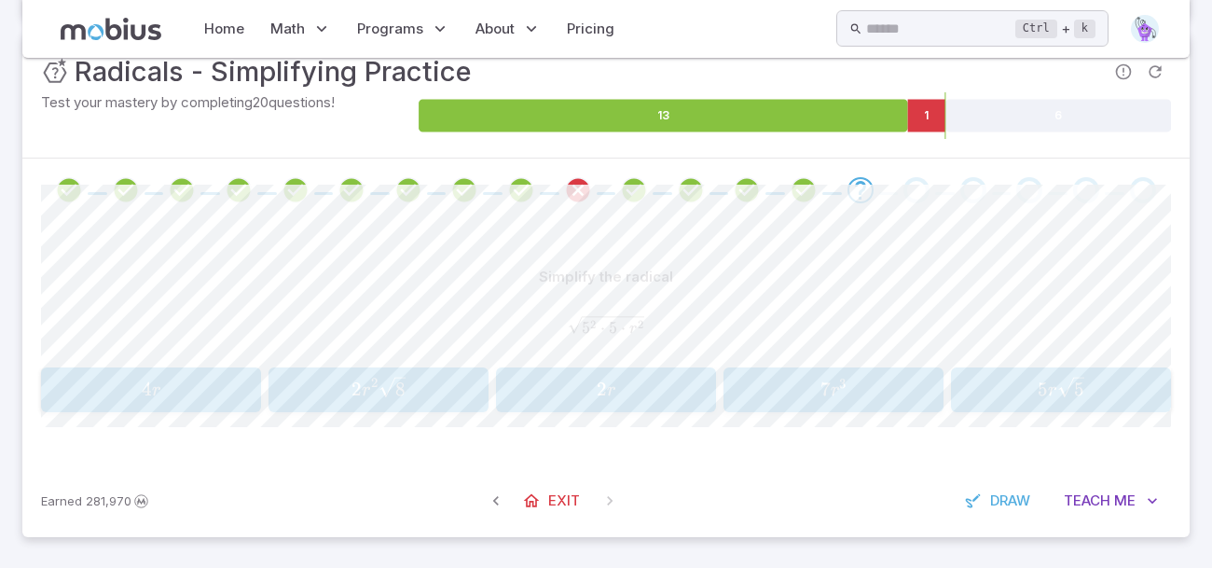
click at [1127, 394] on span "5 r 5 ​" at bounding box center [1061, 390] width 208 height 26
click at [786, 405] on button "2 7 d 2\sqrt{7d} 2 7 d ​" at bounding box center [834, 389] width 220 height 44
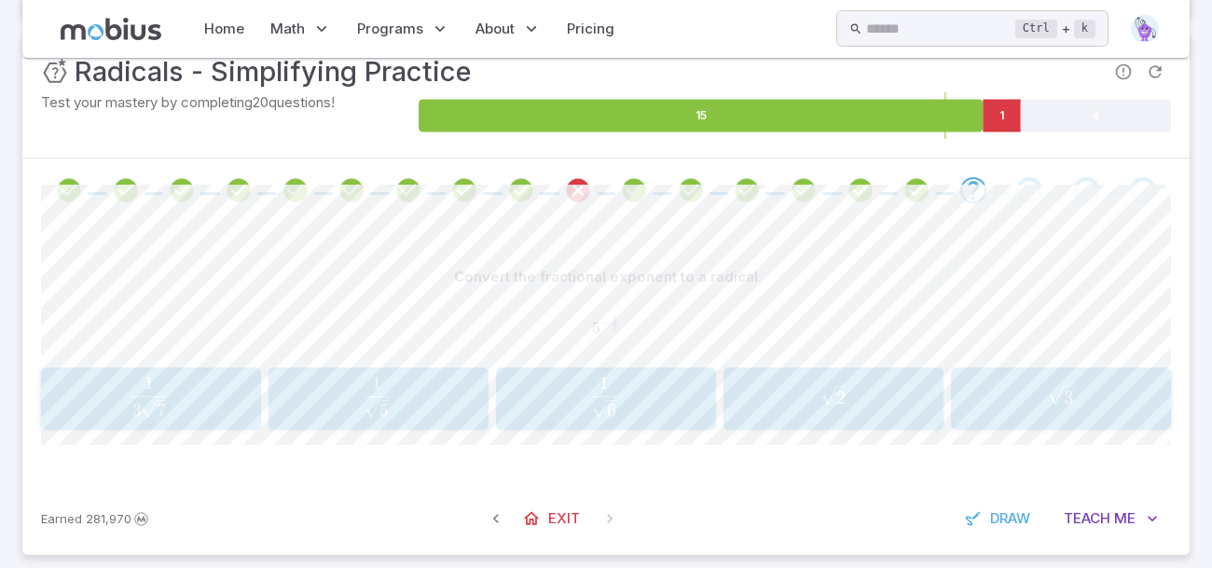
click at [430, 394] on span "5 ​ 1 ​" at bounding box center [377, 398] width 188 height 42
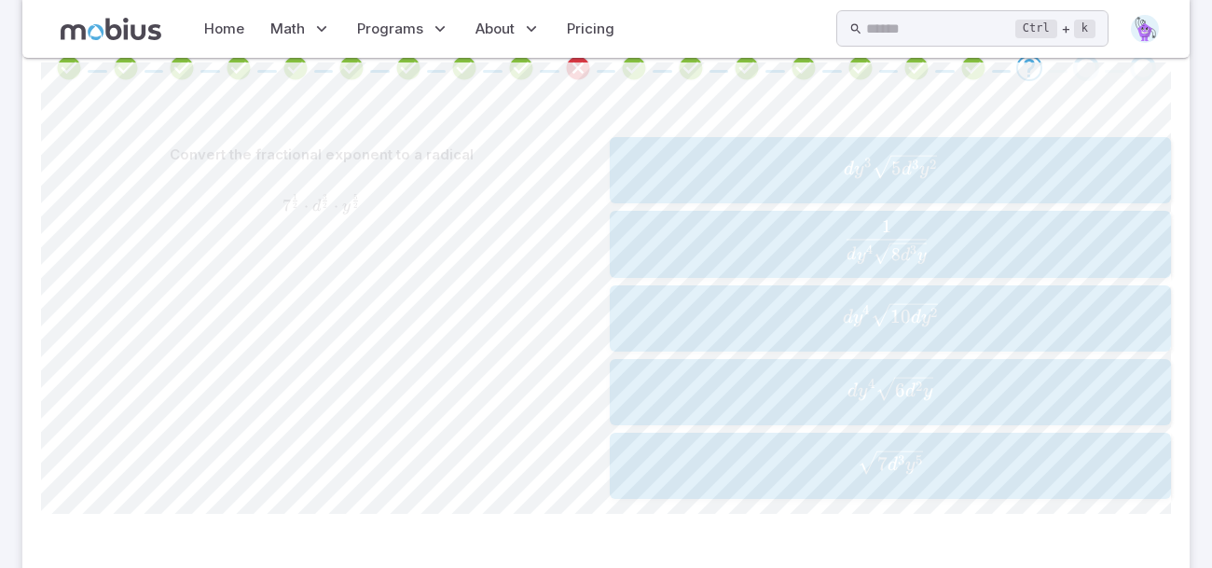
scroll to position [382, 0]
click at [701, 470] on span "7 d 3 y 5 ​" at bounding box center [890, 459] width 549 height 25
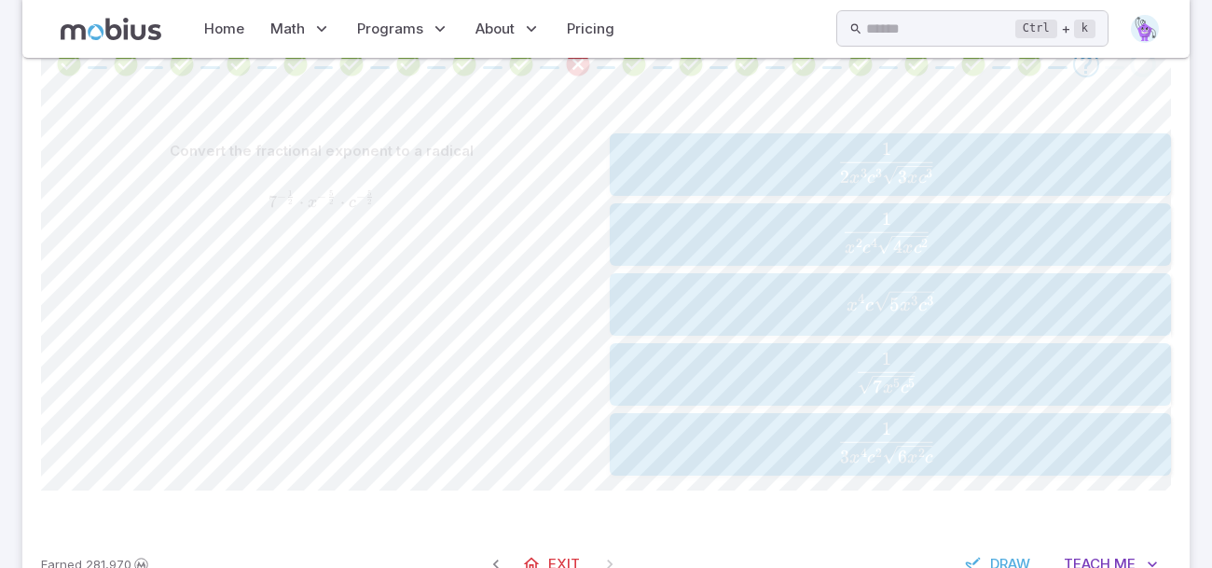
click at [627, 368] on div "1 7 x 5 c 5 \frac{1}{\sqrt{7{x}^{5}{c}^{5}}} 7 x 5 c 5 ​ 1 ​" at bounding box center [890, 375] width 549 height 48
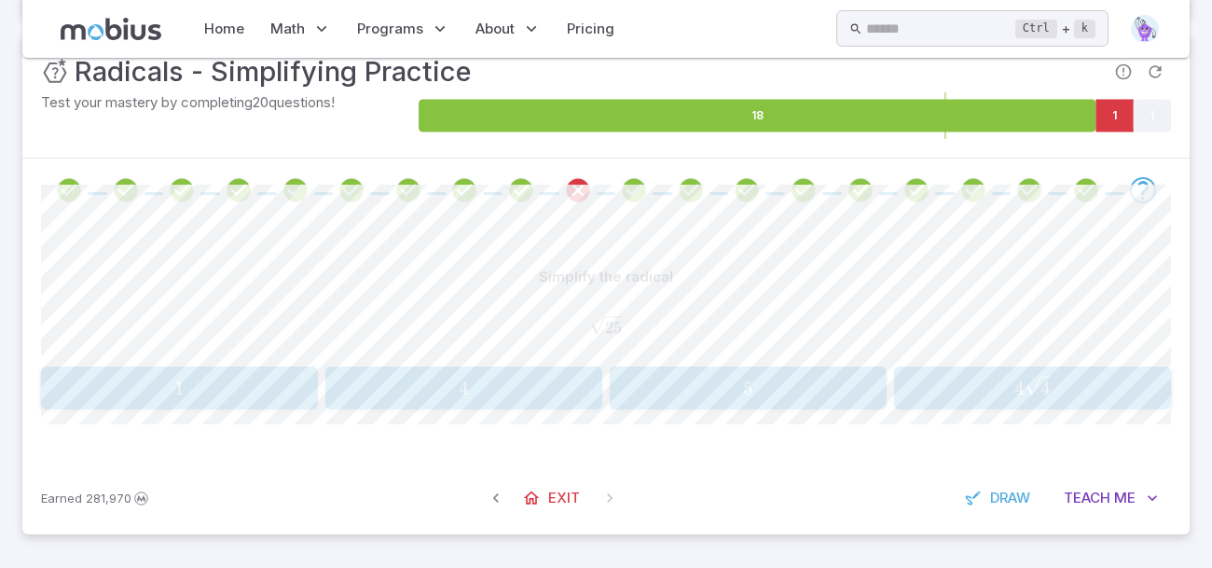
scroll to position [256, 0]
click at [781, 395] on span "5" at bounding box center [748, 388] width 265 height 23
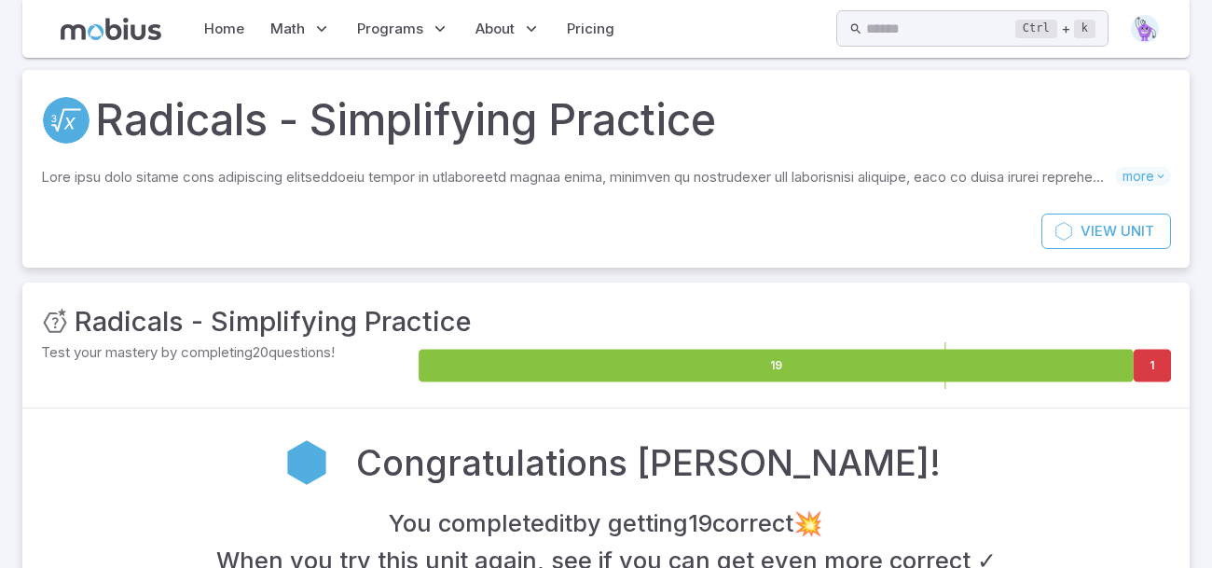
scroll to position [0, 0]
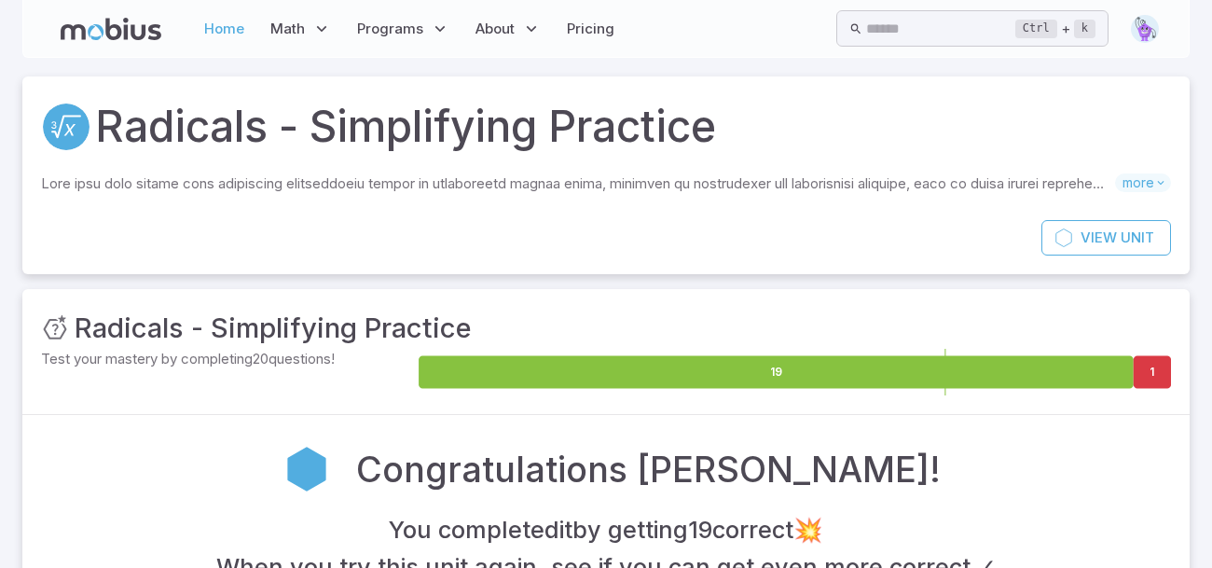
click at [243, 26] on link "Home" at bounding box center [224, 28] width 51 height 43
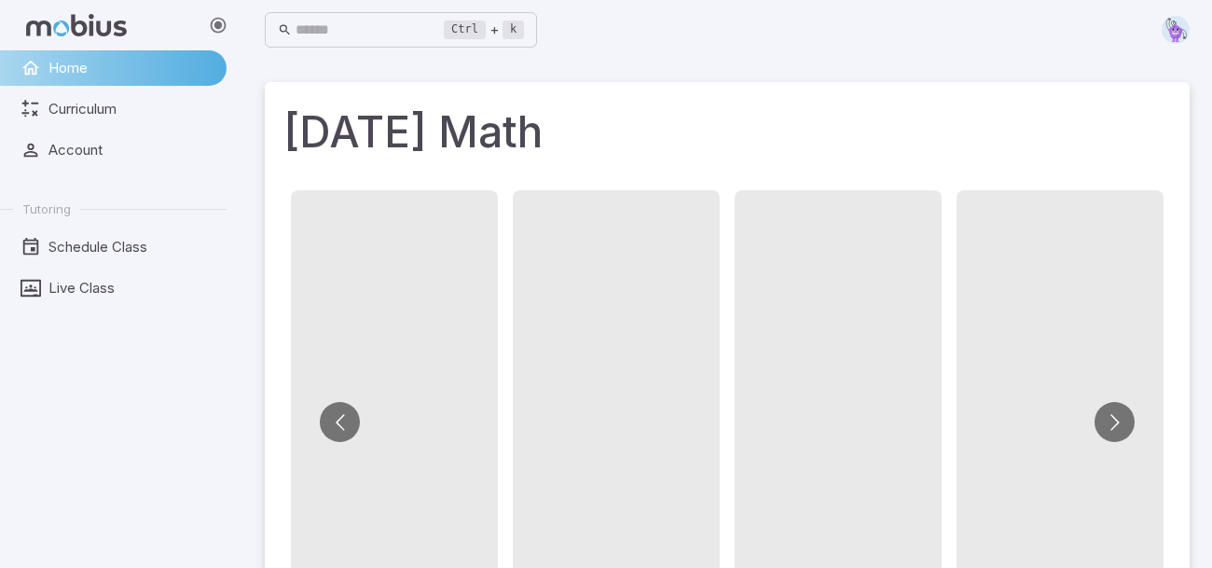
click at [142, 112] on span "Curriculum" at bounding box center [130, 109] width 165 height 21
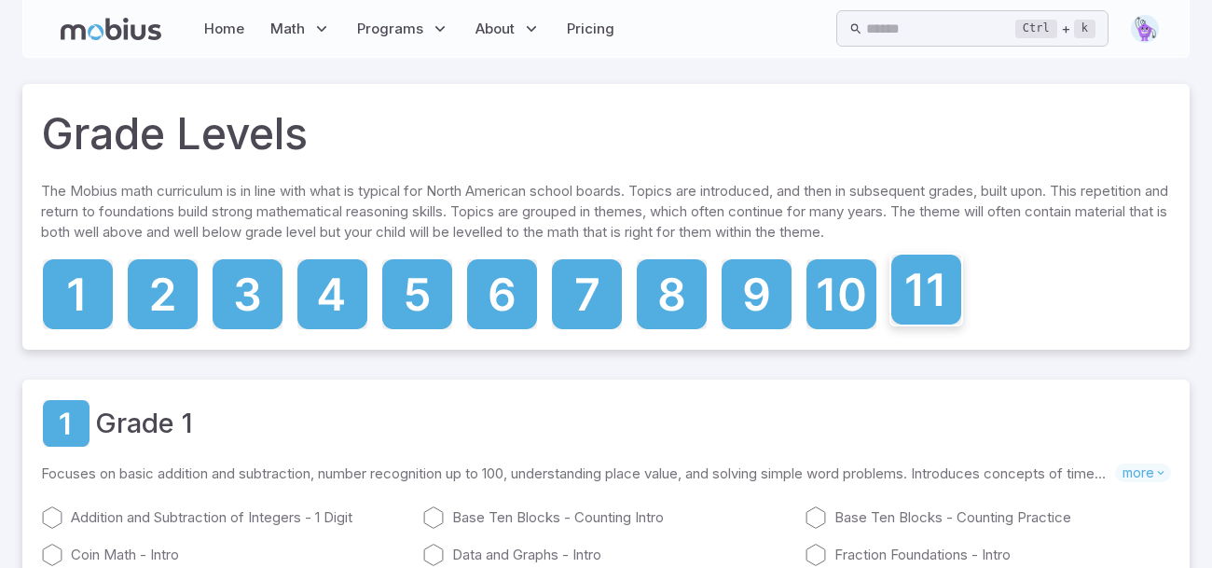
click at [919, 319] on icon at bounding box center [927, 290] width 70 height 70
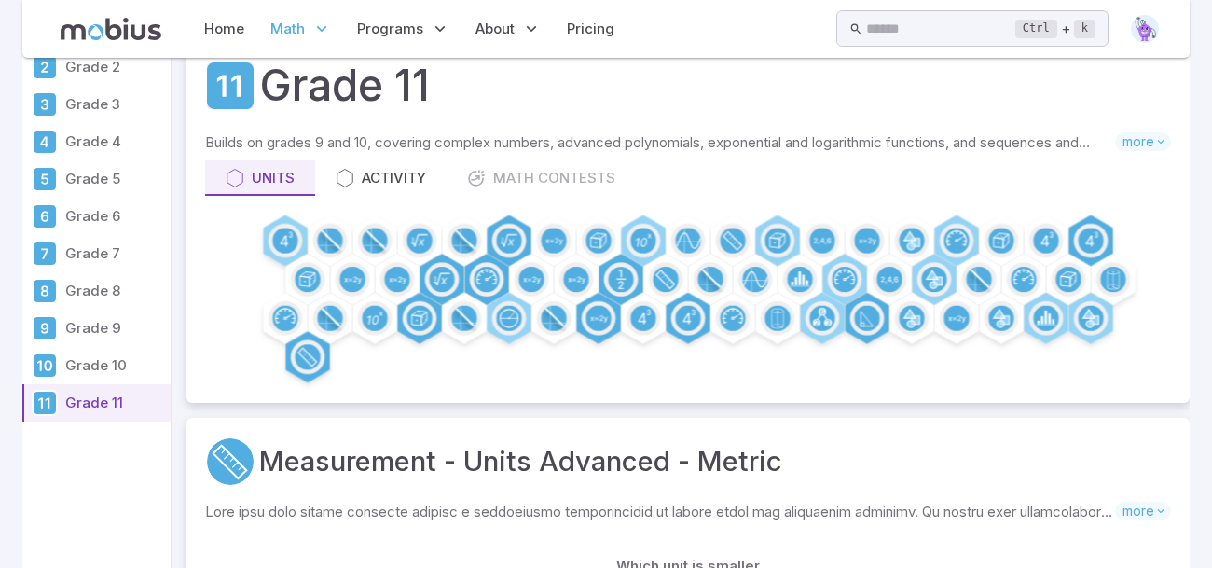
scroll to position [88, 0]
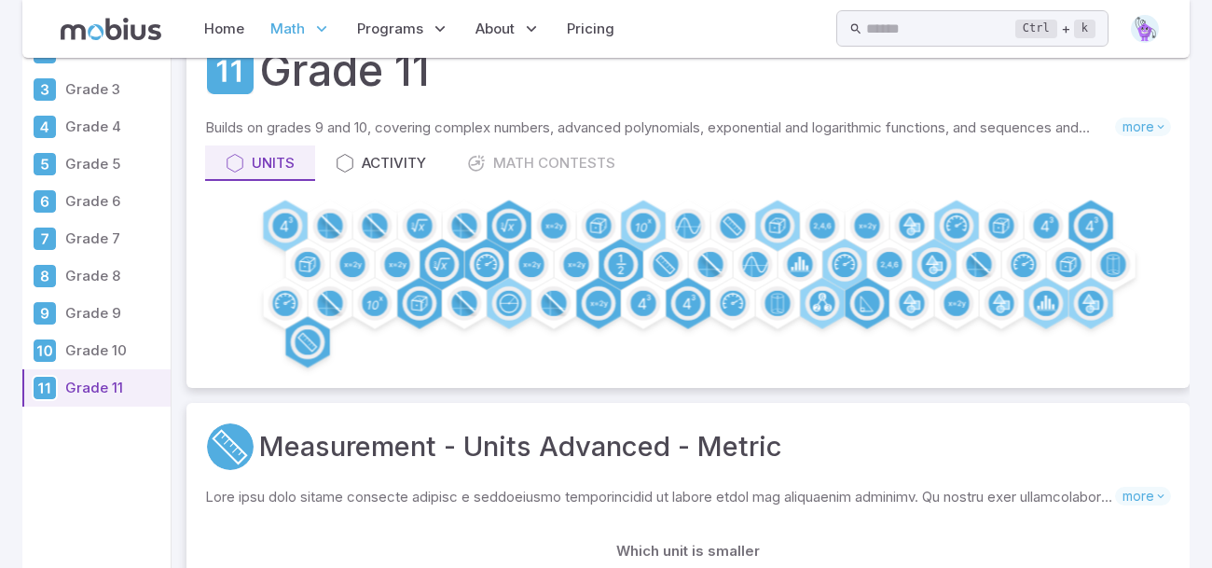
click at [589, 167] on div "Units Activity Math Contests" at bounding box center [688, 162] width 966 height 35
click at [96, 357] on p "Grade 10" at bounding box center [114, 350] width 98 height 21
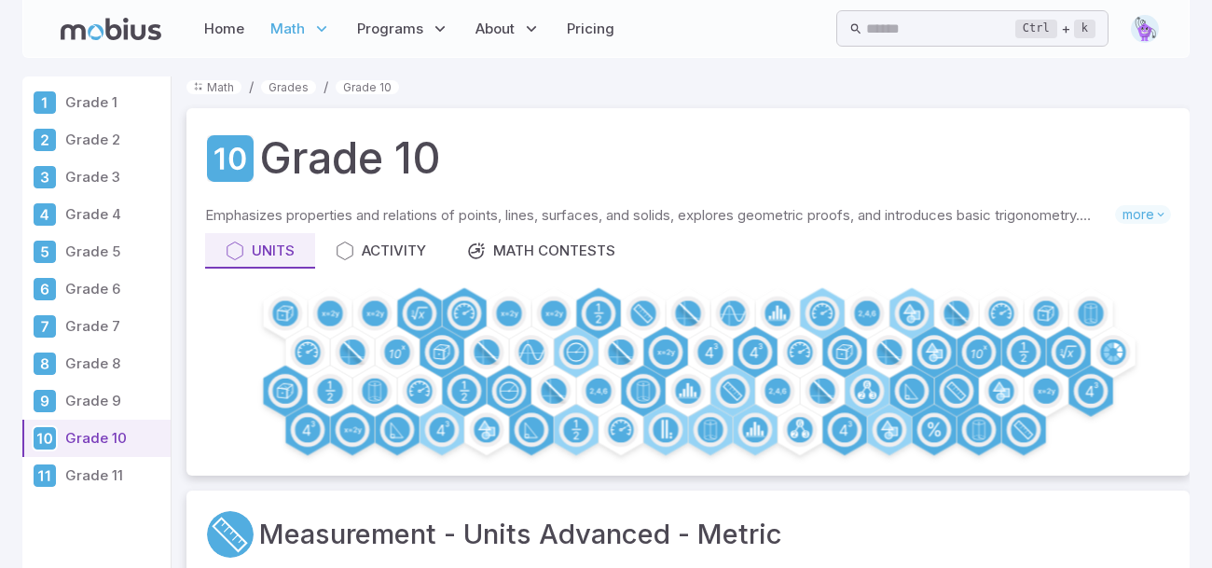
click at [113, 353] on p "Grade 8" at bounding box center [114, 363] width 98 height 21
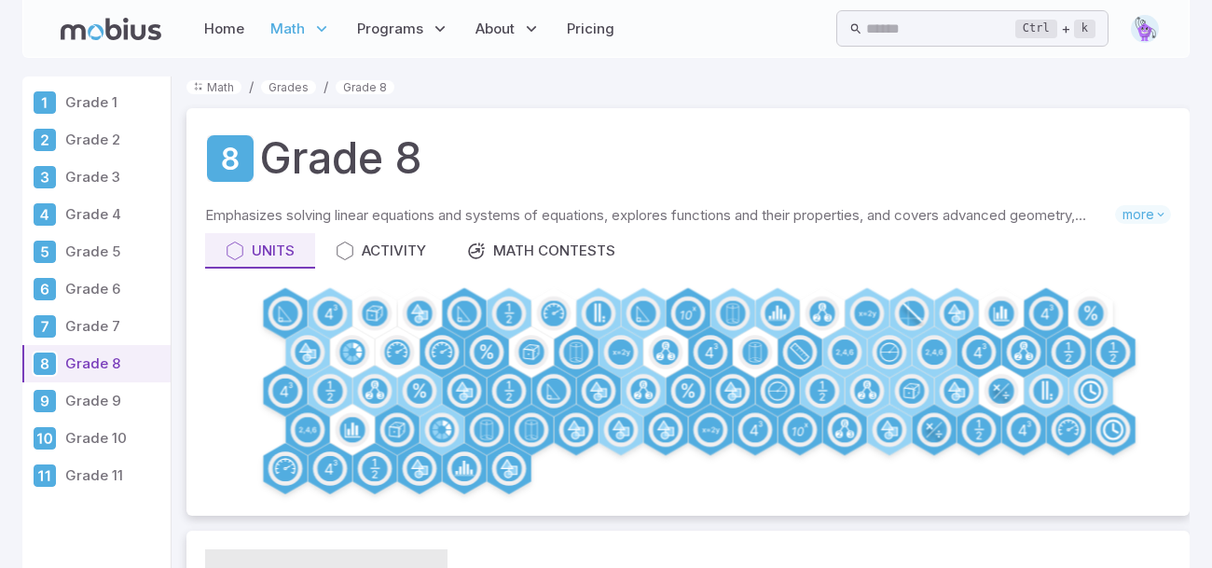
click at [105, 323] on p "Grade 7" at bounding box center [114, 326] width 98 height 21
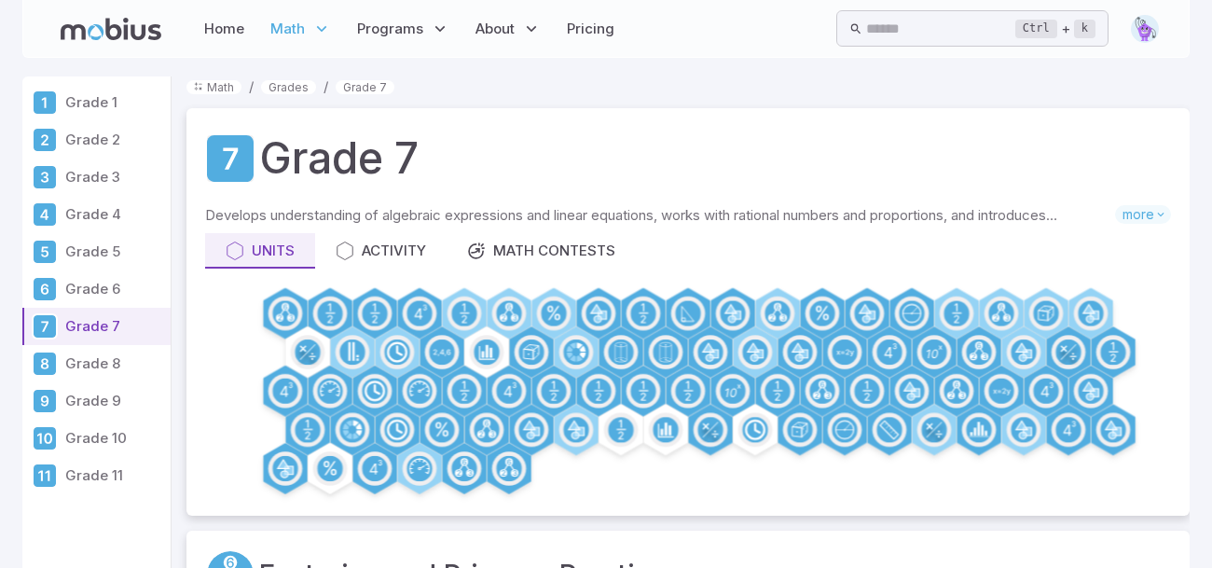
click at [121, 271] on link "Grade 6" at bounding box center [96, 288] width 148 height 37
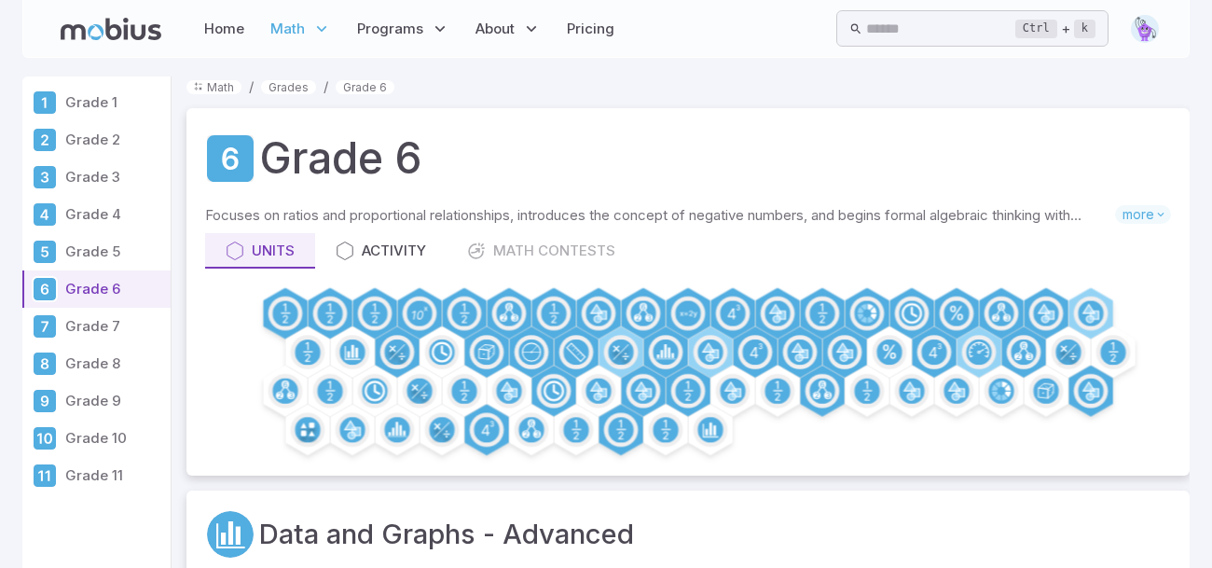
click at [104, 256] on p "Grade 5" at bounding box center [114, 252] width 98 height 21
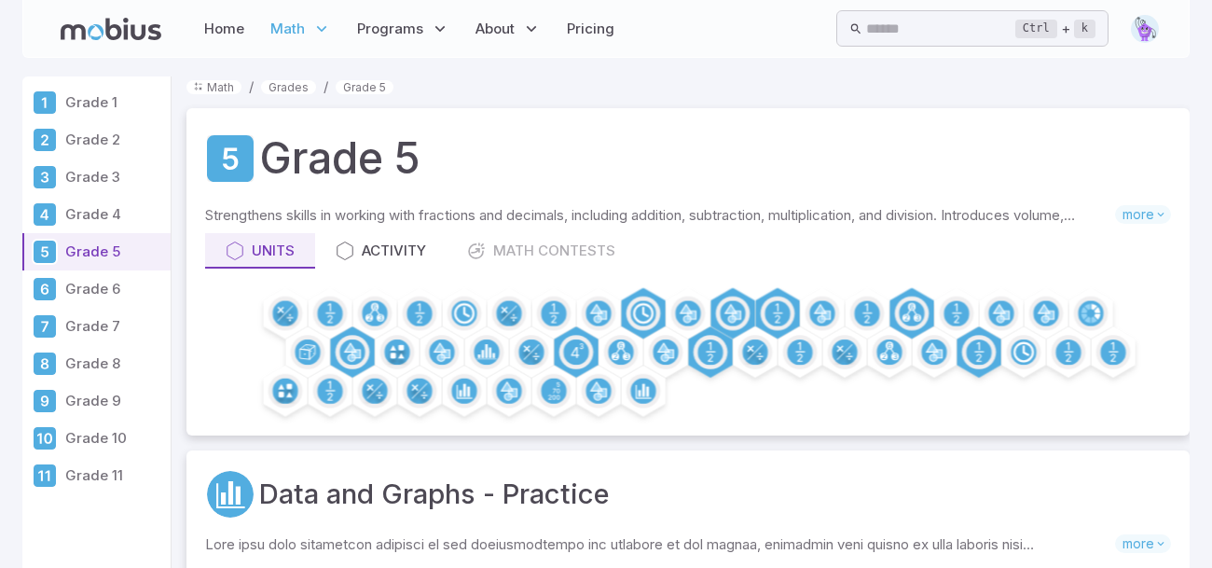
click at [92, 220] on p "Grade 4" at bounding box center [114, 214] width 98 height 21
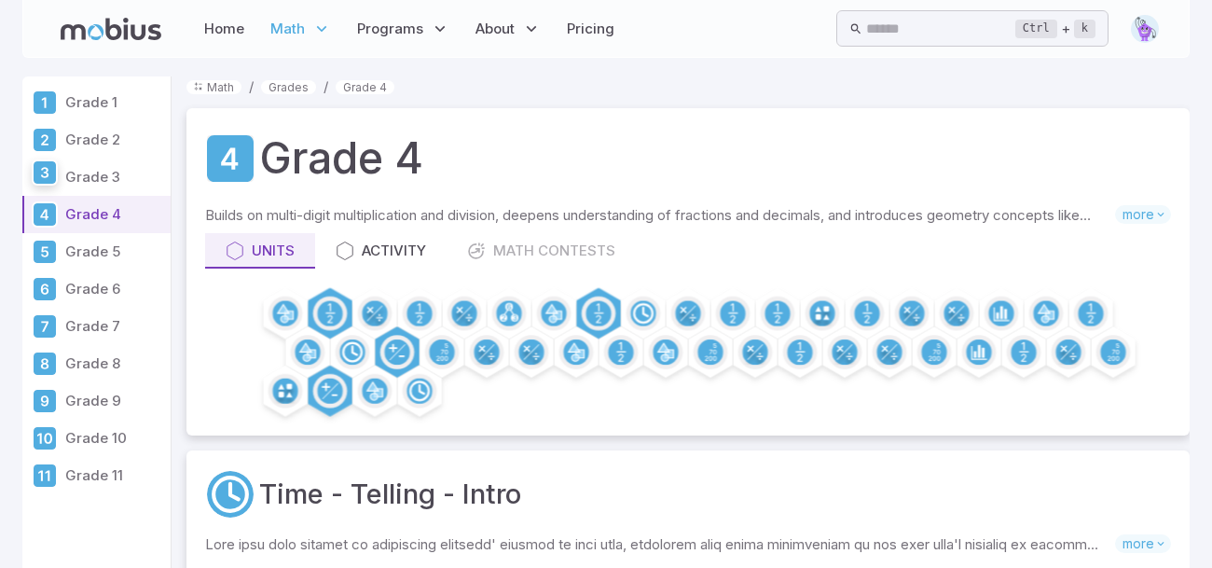
click at [52, 187] on div at bounding box center [45, 177] width 26 height 26
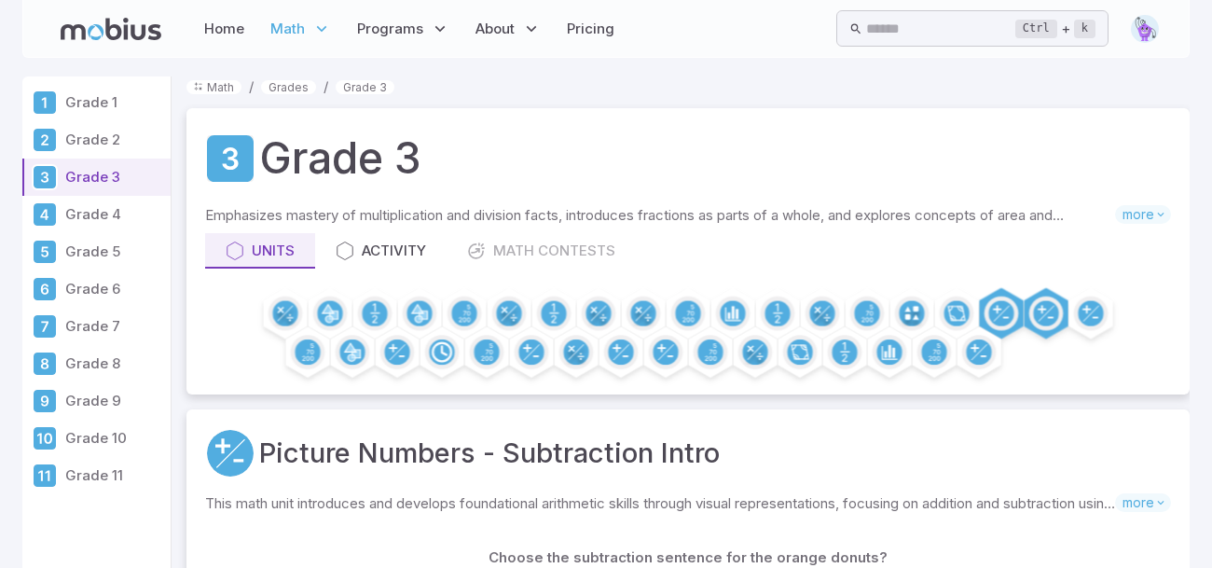
click at [52, 187] on div at bounding box center [45, 177] width 26 height 26
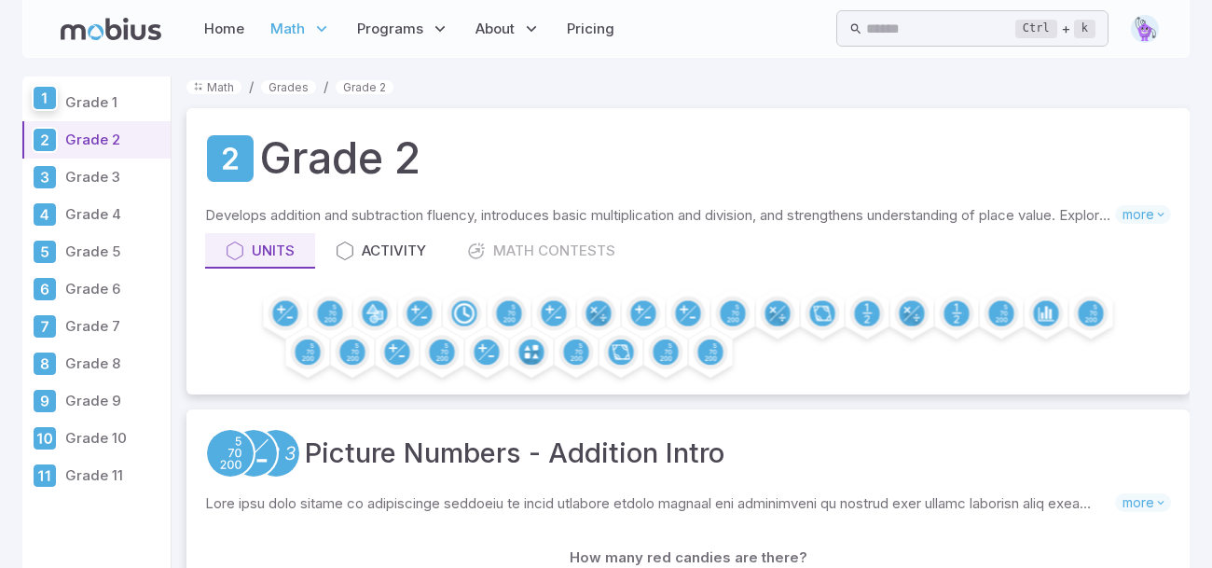
click at [44, 109] on div at bounding box center [45, 98] width 26 height 26
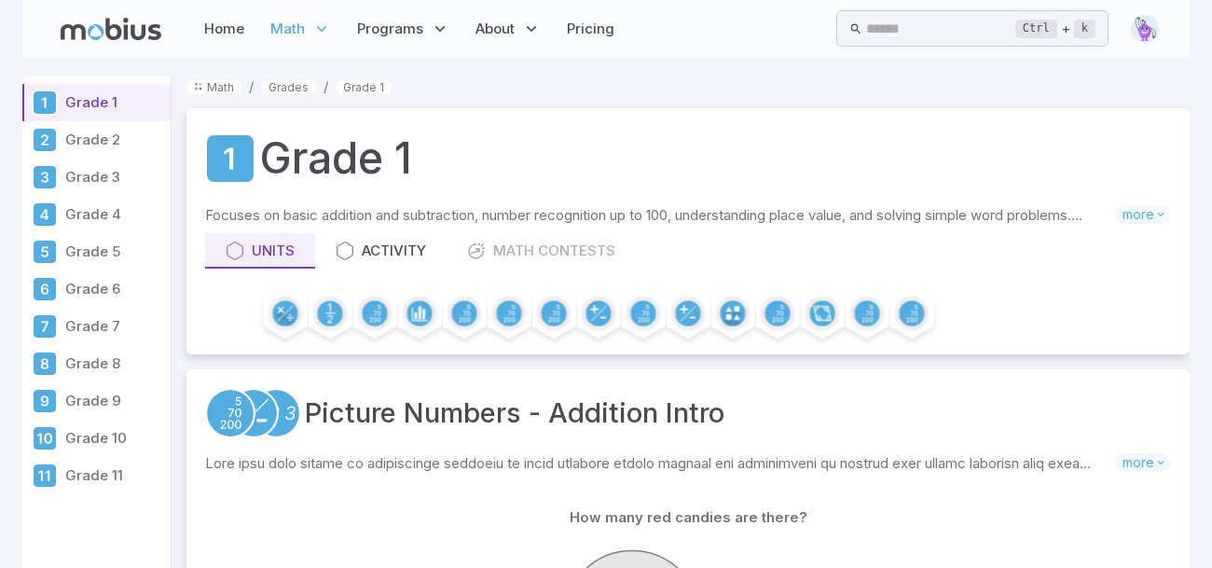
click at [120, 489] on link "Grade 11" at bounding box center [96, 475] width 148 height 37
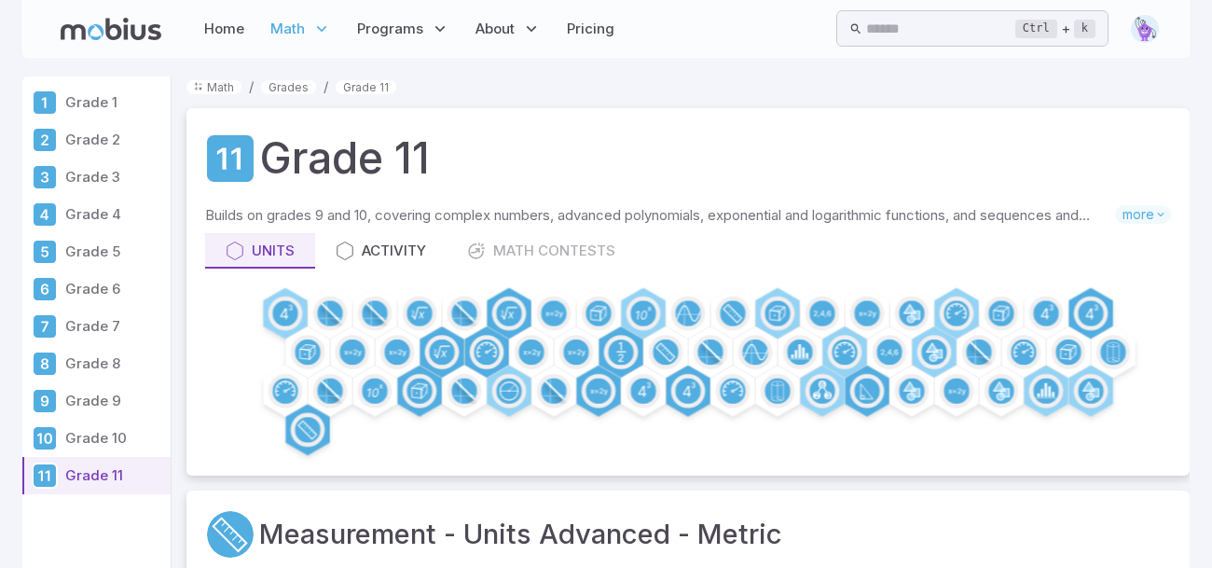
click at [79, 405] on p "Grade 9" at bounding box center [114, 401] width 98 height 21
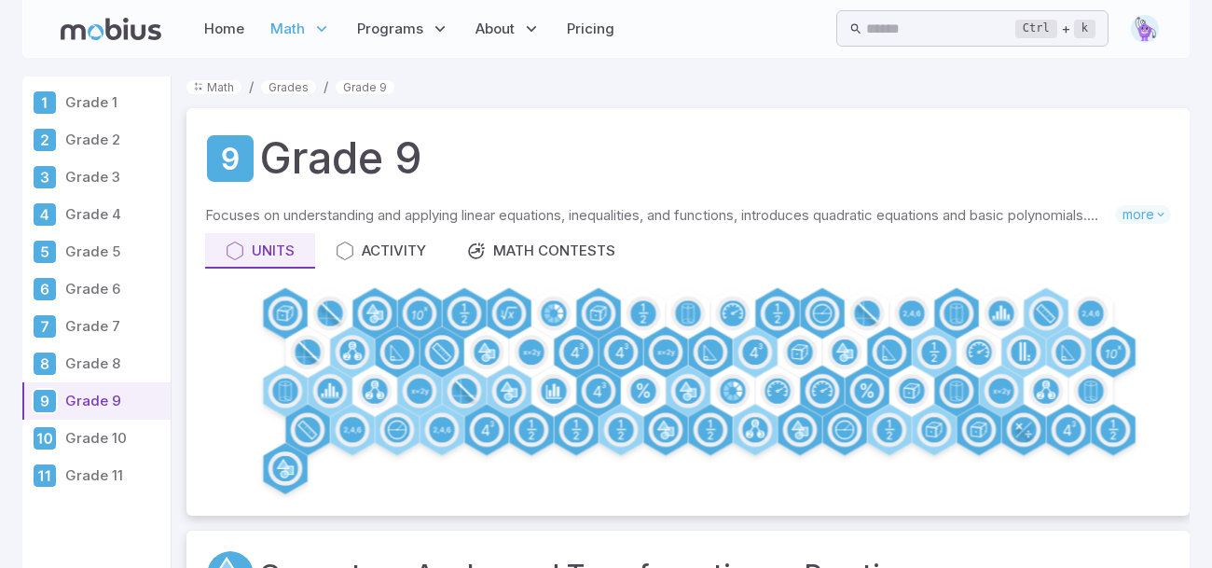
click at [79, 432] on p "Grade 10" at bounding box center [114, 438] width 98 height 21
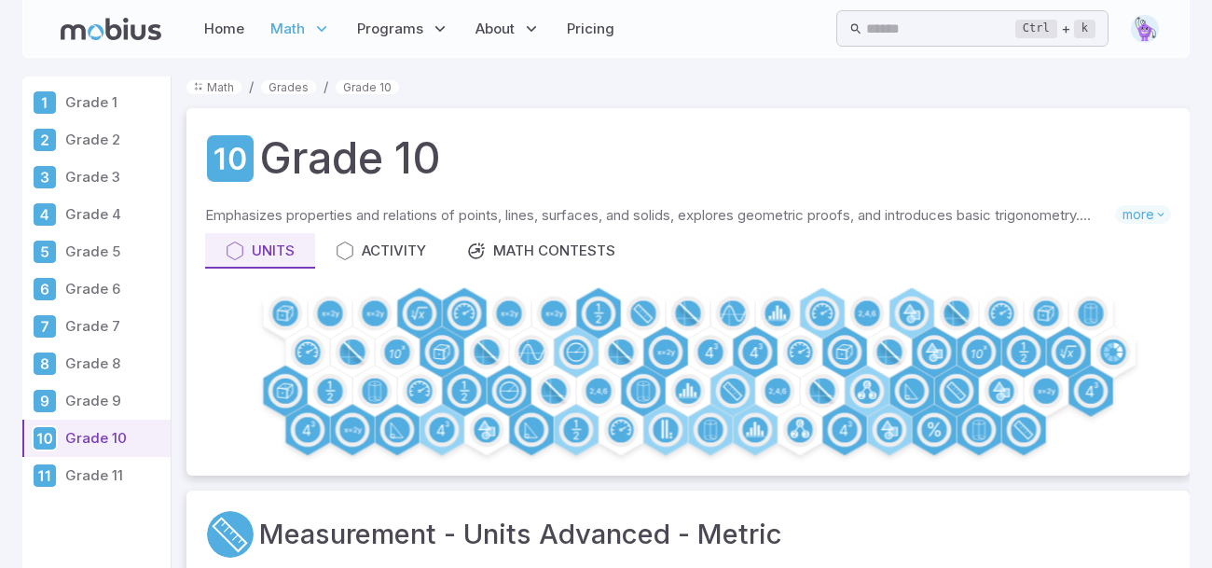
click at [60, 358] on link "Grade 8" at bounding box center [96, 363] width 148 height 37
